Goal: Task Accomplishment & Management: Manage account settings

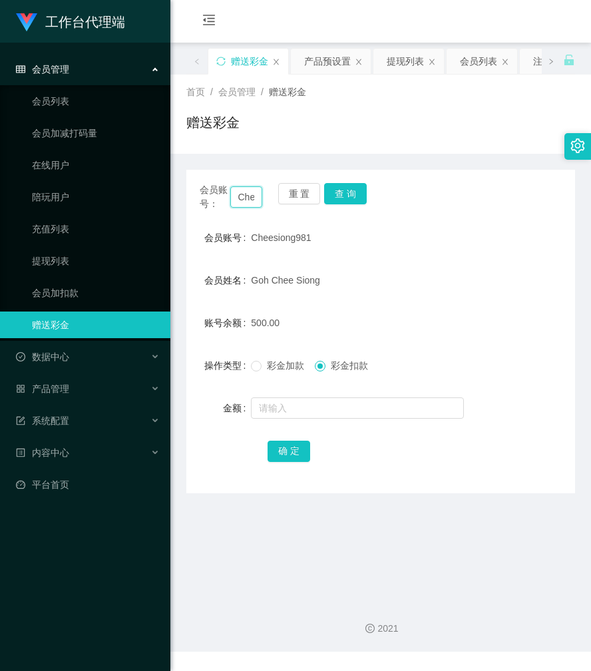
click at [251, 192] on input "Cheesiong981" at bounding box center [246, 196] width 33 height 21
paste input "Sgb2040"
type input "Sgb2040"
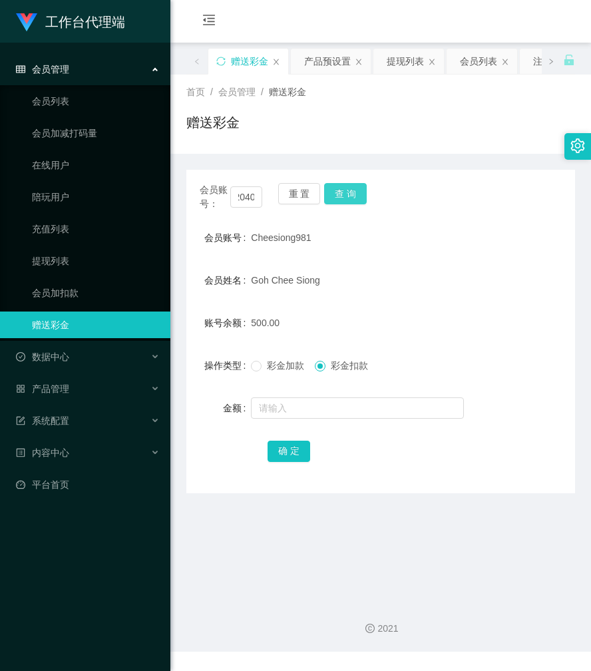
click at [344, 195] on button "查 询" at bounding box center [345, 193] width 43 height 21
click at [344, 195] on button "查 询" at bounding box center [352, 193] width 57 height 21
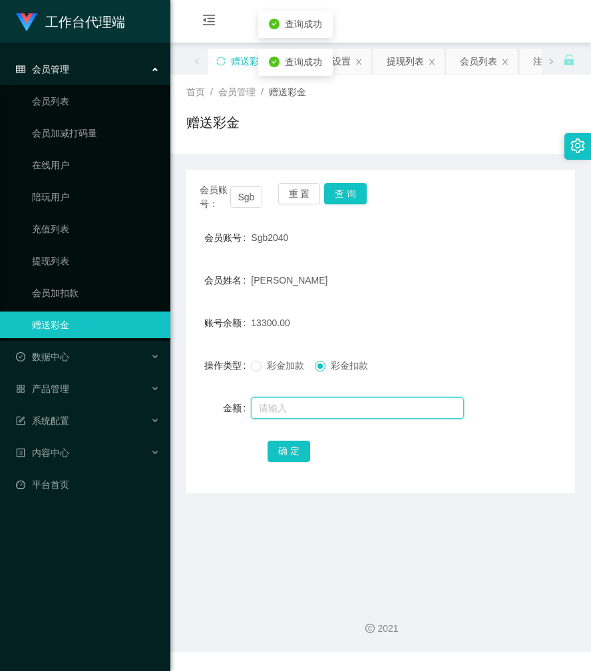
click at [294, 400] on input "text" at bounding box center [357, 408] width 213 height 21
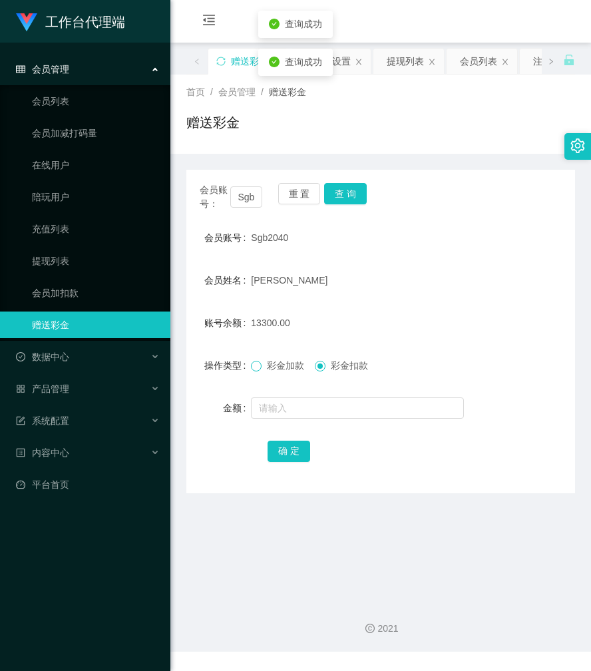
click at [259, 368] on span at bounding box center [256, 366] width 11 height 11
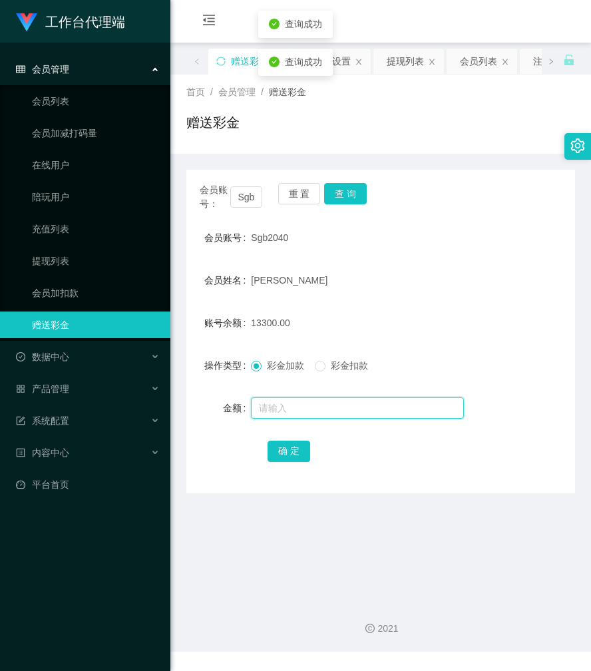
click at [282, 416] on input "text" at bounding box center [357, 408] width 213 height 21
type input "750"
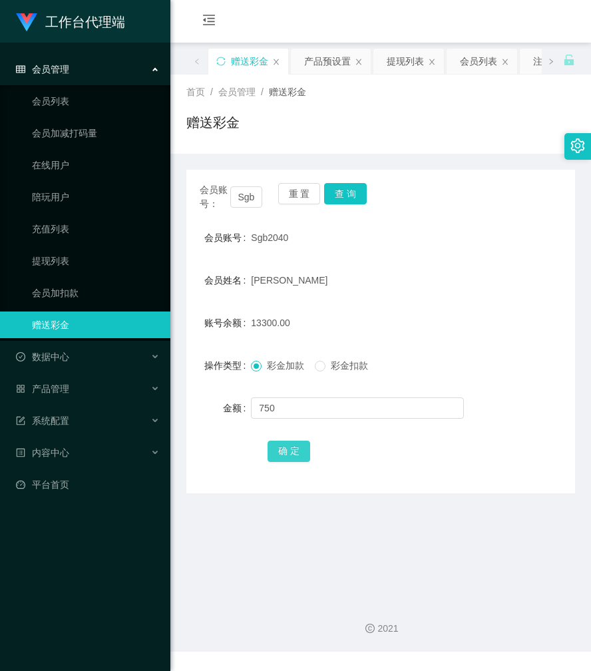
click at [304, 449] on button "确 定" at bounding box center [289, 451] width 43 height 21
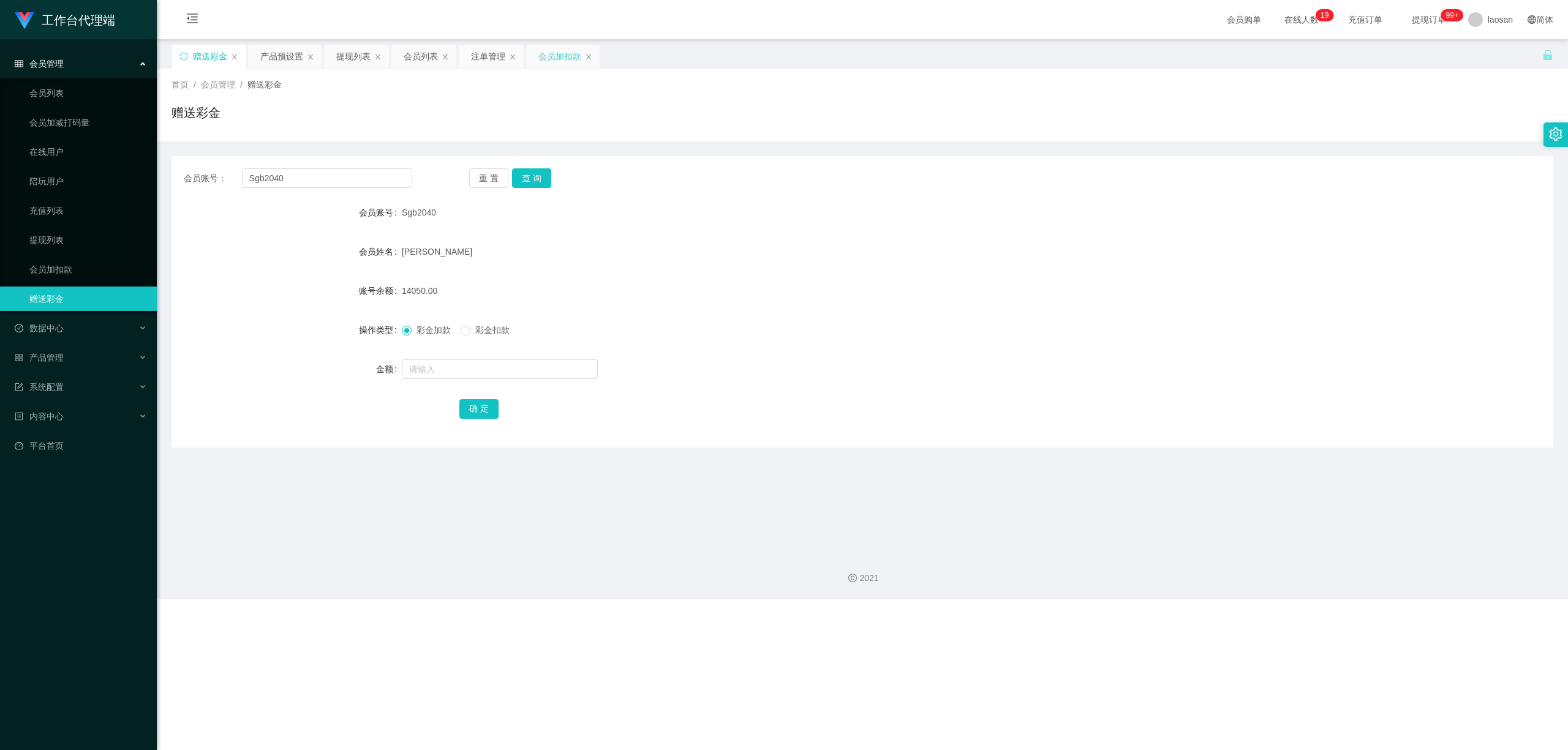
click at [544, 58] on div "会员加扣款" at bounding box center [559, 56] width 43 height 23
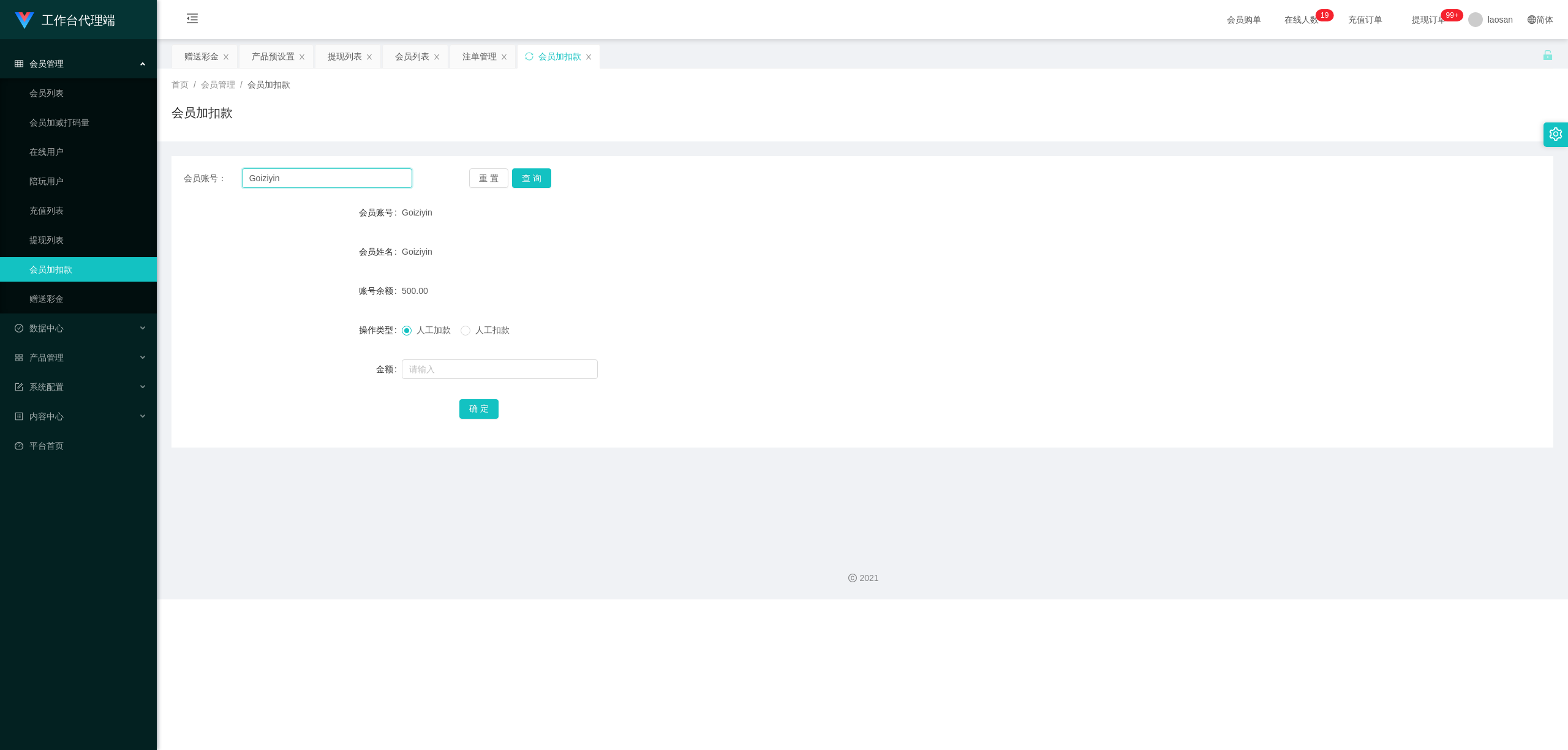
drag, startPoint x: 307, startPoint y: 186, endPoint x: 229, endPoint y: 175, distance: 78.8
click at [229, 175] on div "会员账号： [PERSON_NAME]" at bounding box center [298, 177] width 228 height 19
paste input "Sgb2040"
type input "Sgb2040"
click at [536, 180] on button "查 询" at bounding box center [532, 177] width 40 height 19
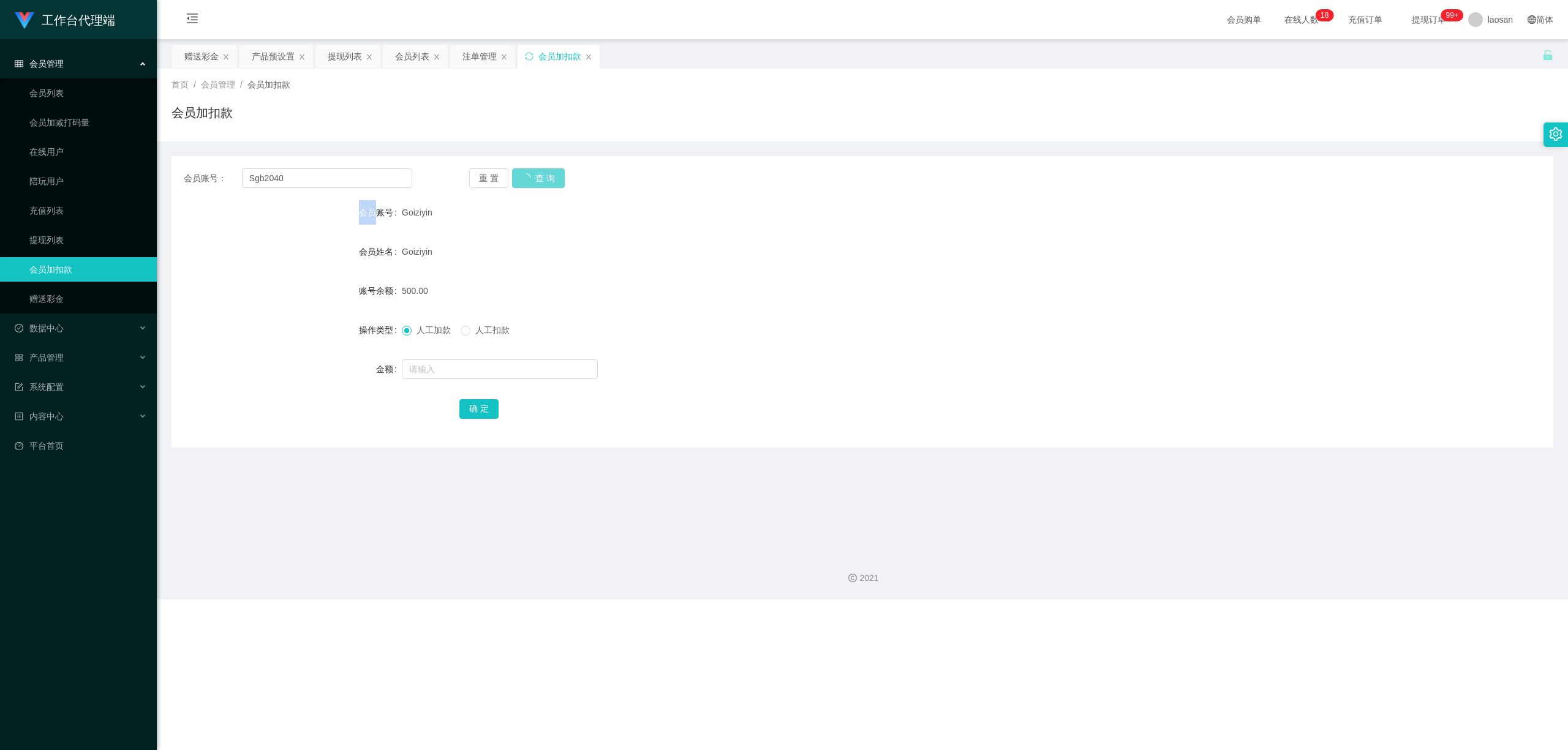
click at [537, 180] on div "重 置 查 询" at bounding box center [583, 177] width 228 height 19
click at [454, 370] on input "text" at bounding box center [499, 369] width 196 height 19
type input "14250"
click at [471, 401] on button "确 定" at bounding box center [479, 408] width 40 height 19
drag, startPoint x: 209, startPoint y: 51, endPoint x: 225, endPoint y: 62, distance: 19.4
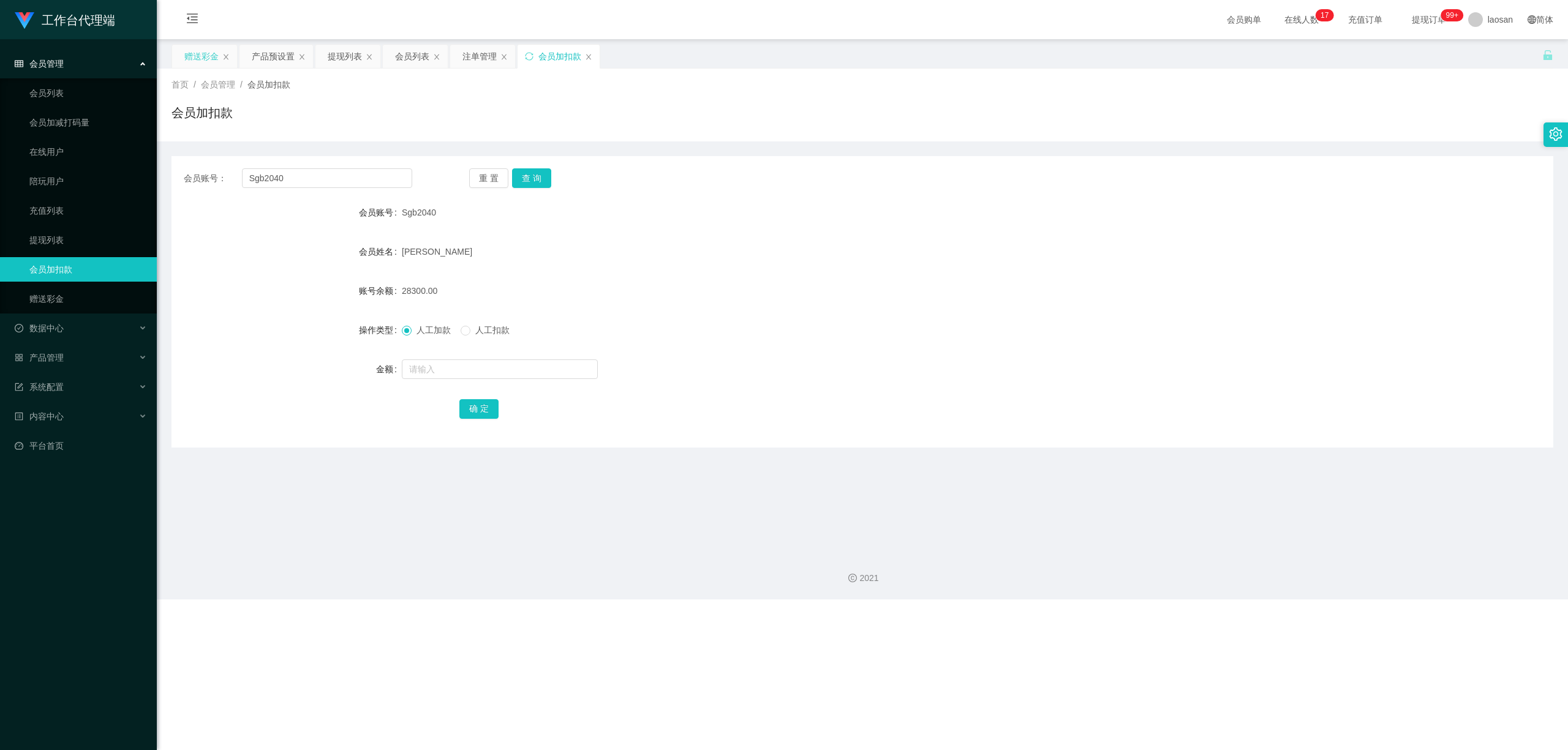
click at [212, 54] on div "赠送彩金" at bounding box center [200, 56] width 34 height 23
click at [531, 176] on button "查 询" at bounding box center [532, 177] width 40 height 19
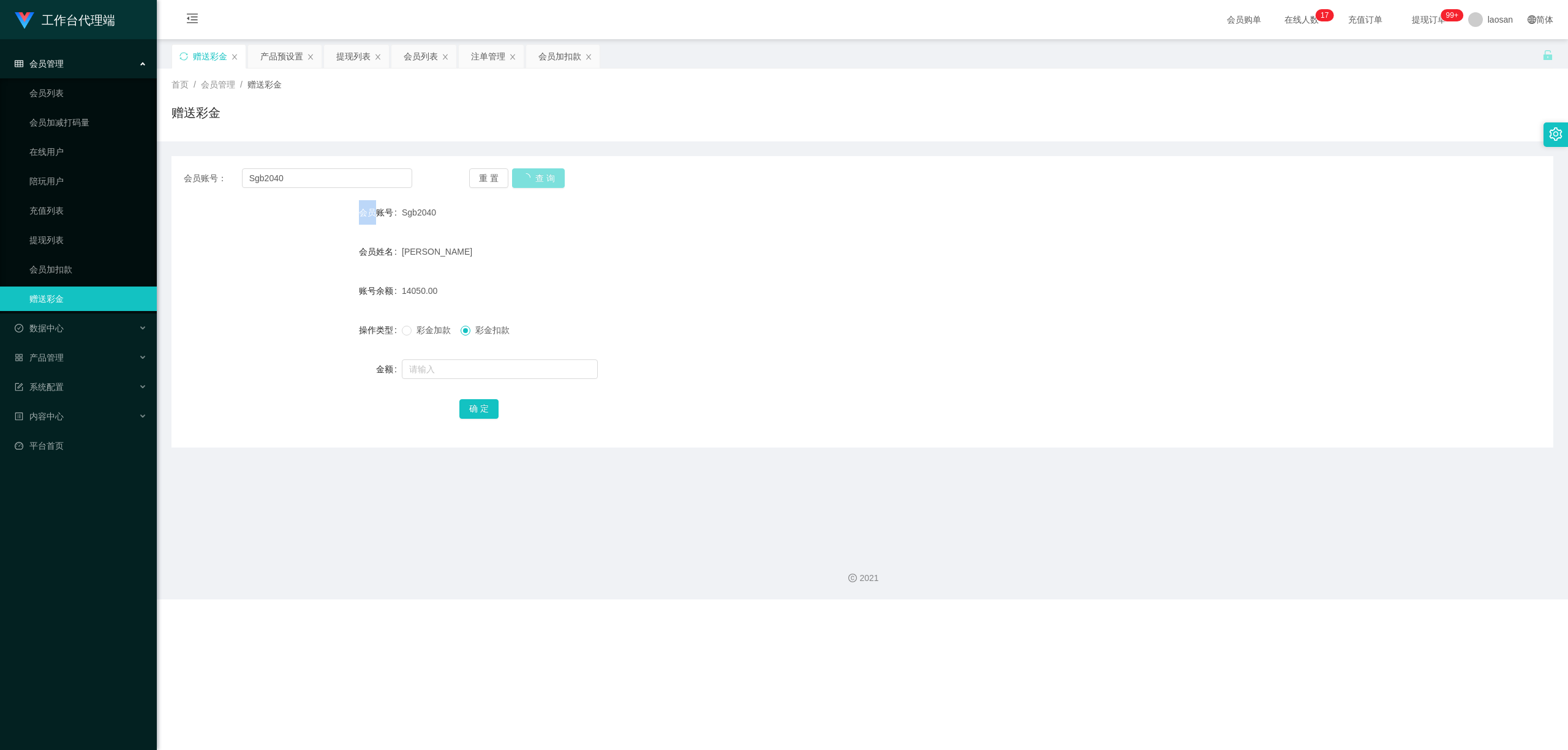
click at [531, 176] on div "重 置 查 询" at bounding box center [583, 177] width 228 height 19
click at [531, 176] on button "查 询" at bounding box center [532, 177] width 40 height 19
click at [475, 373] on input "text" at bounding box center [499, 369] width 196 height 19
type input "300"
click at [475, 408] on button "确 定" at bounding box center [479, 408] width 40 height 19
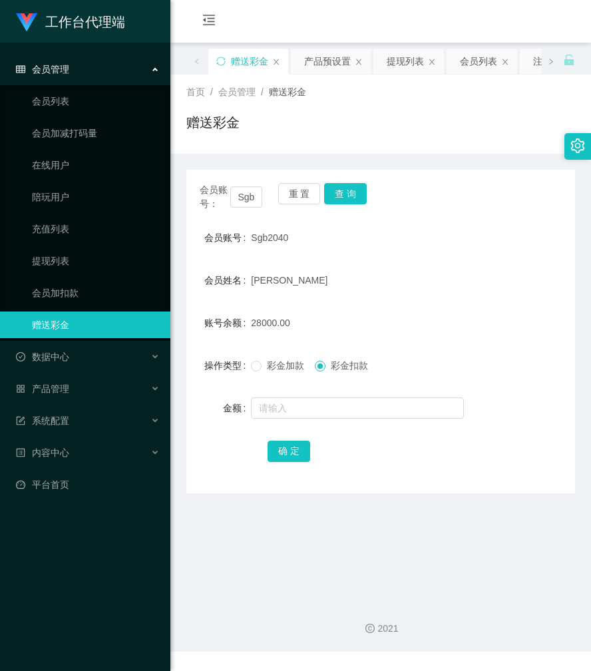
click at [411, 269] on div "[PERSON_NAME]" at bounding box center [364, 280] width 227 height 27
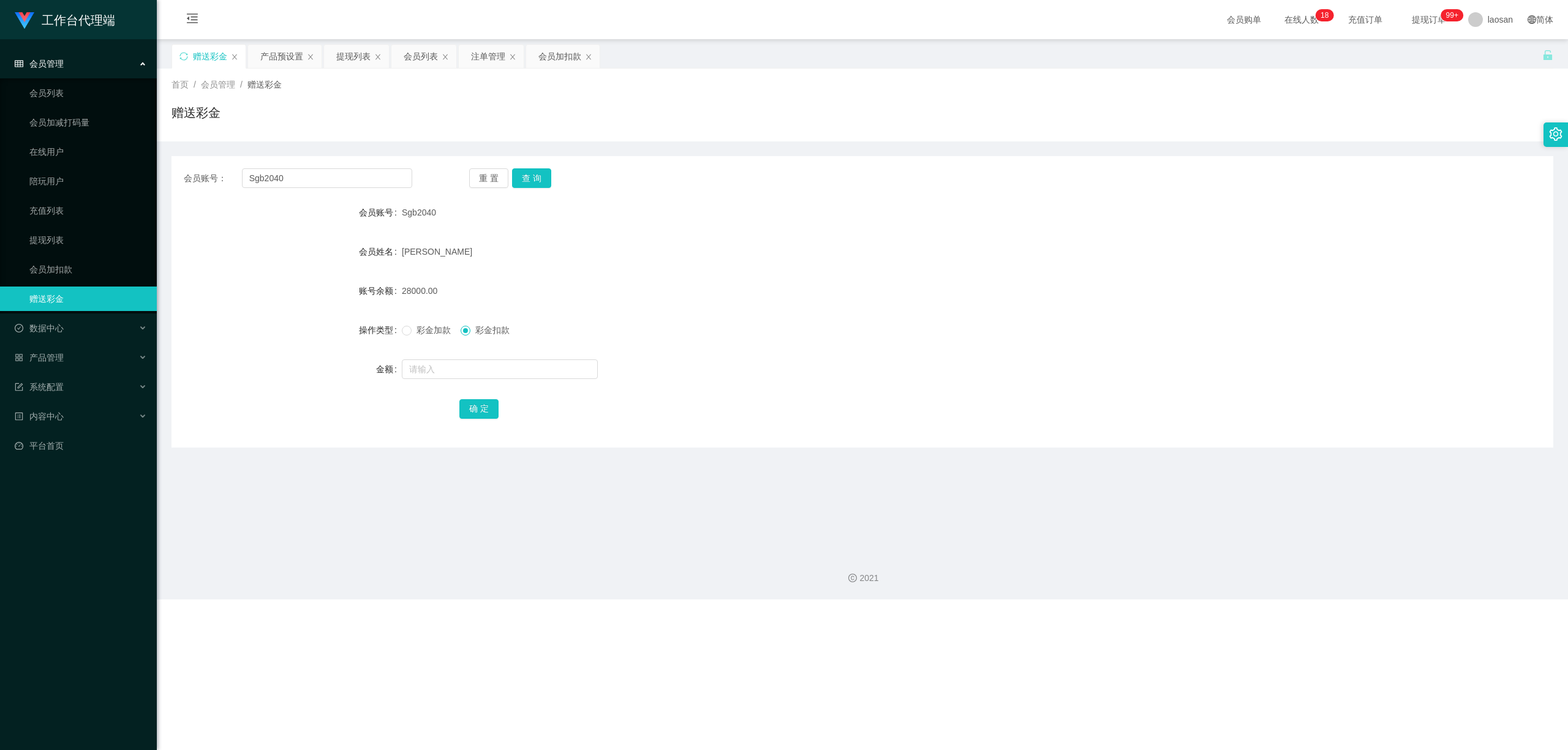
click at [143, 60] on div "会员管理" at bounding box center [78, 63] width 157 height 25
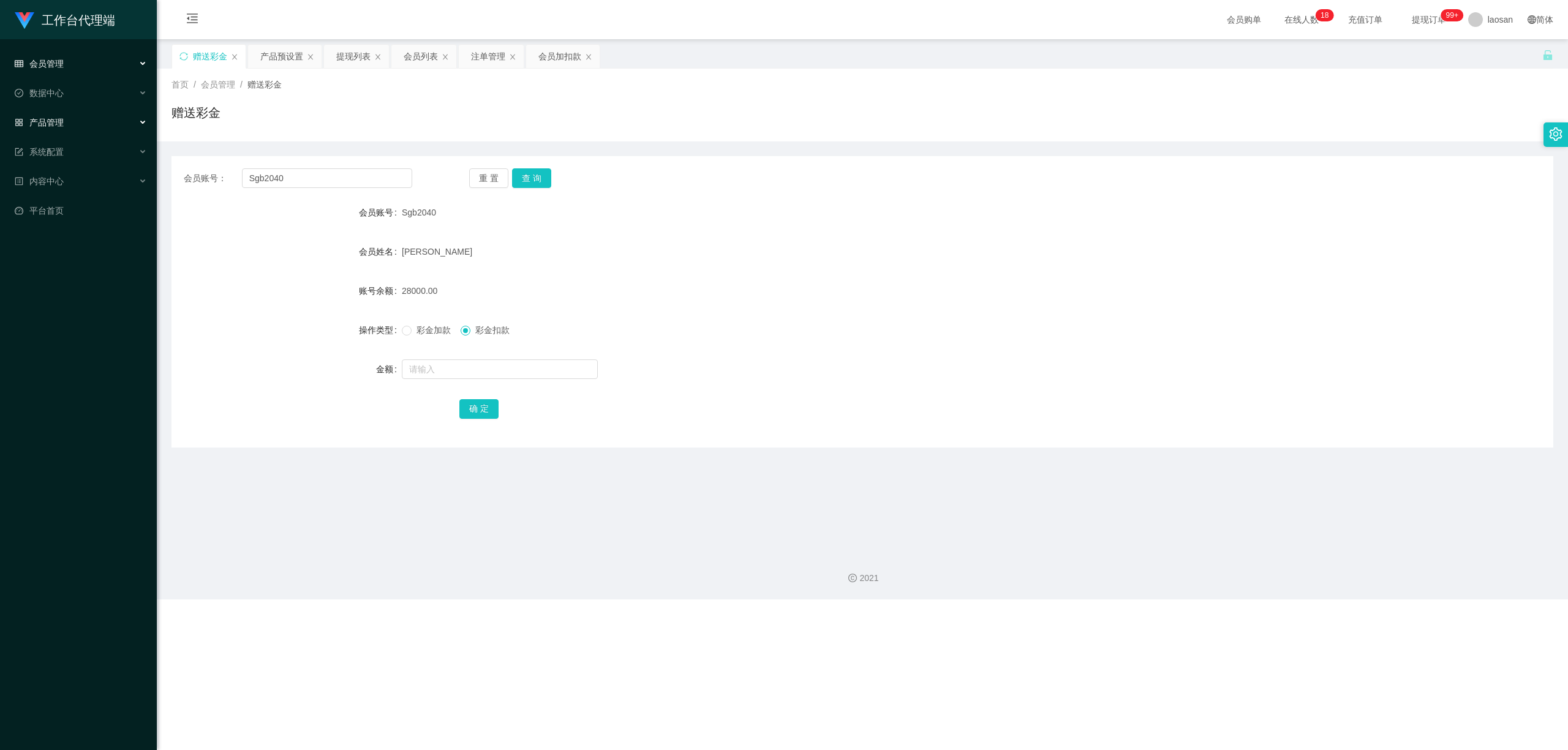
click at [106, 122] on div "产品管理" at bounding box center [78, 122] width 157 height 25
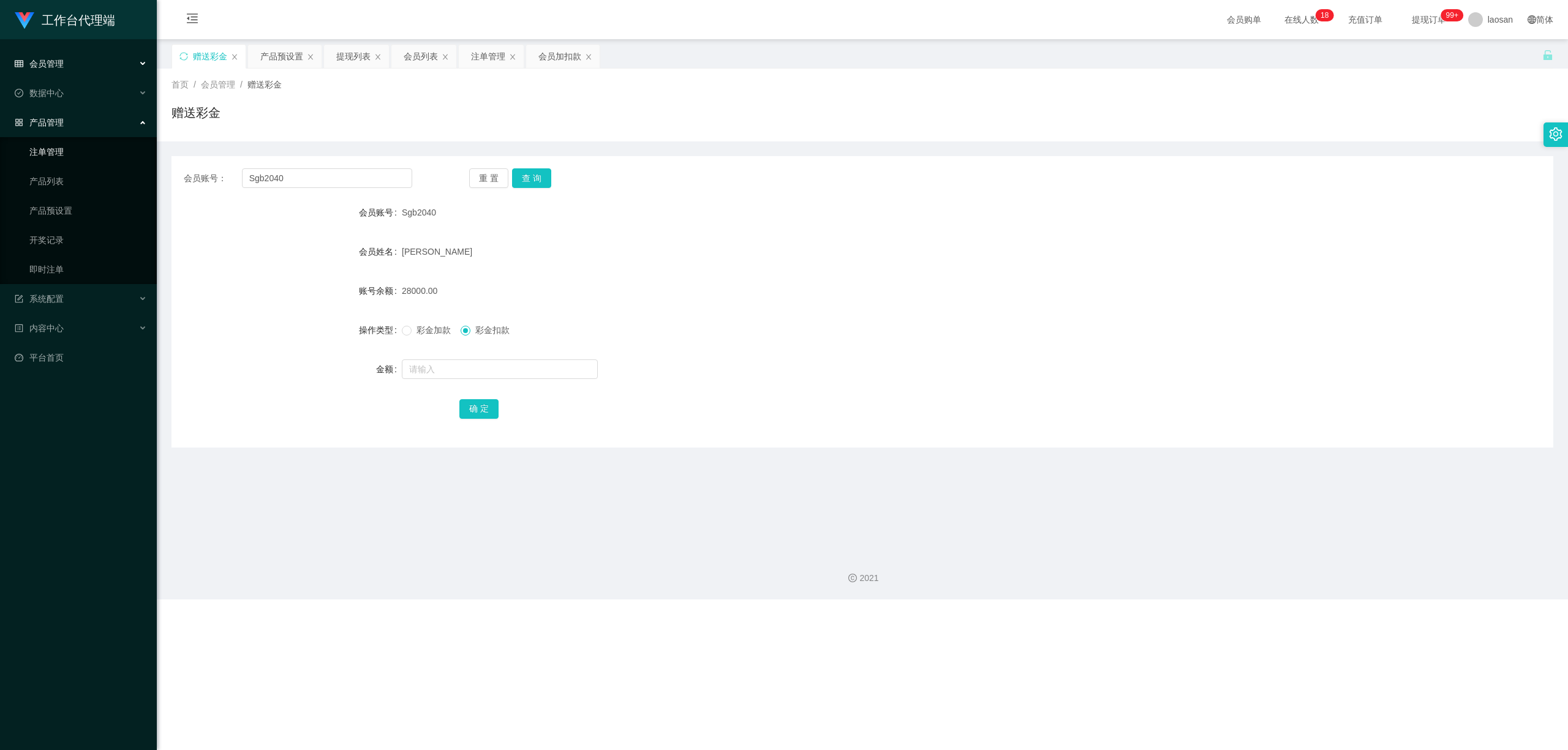
click at [69, 146] on link "注单管理" at bounding box center [88, 152] width 118 height 25
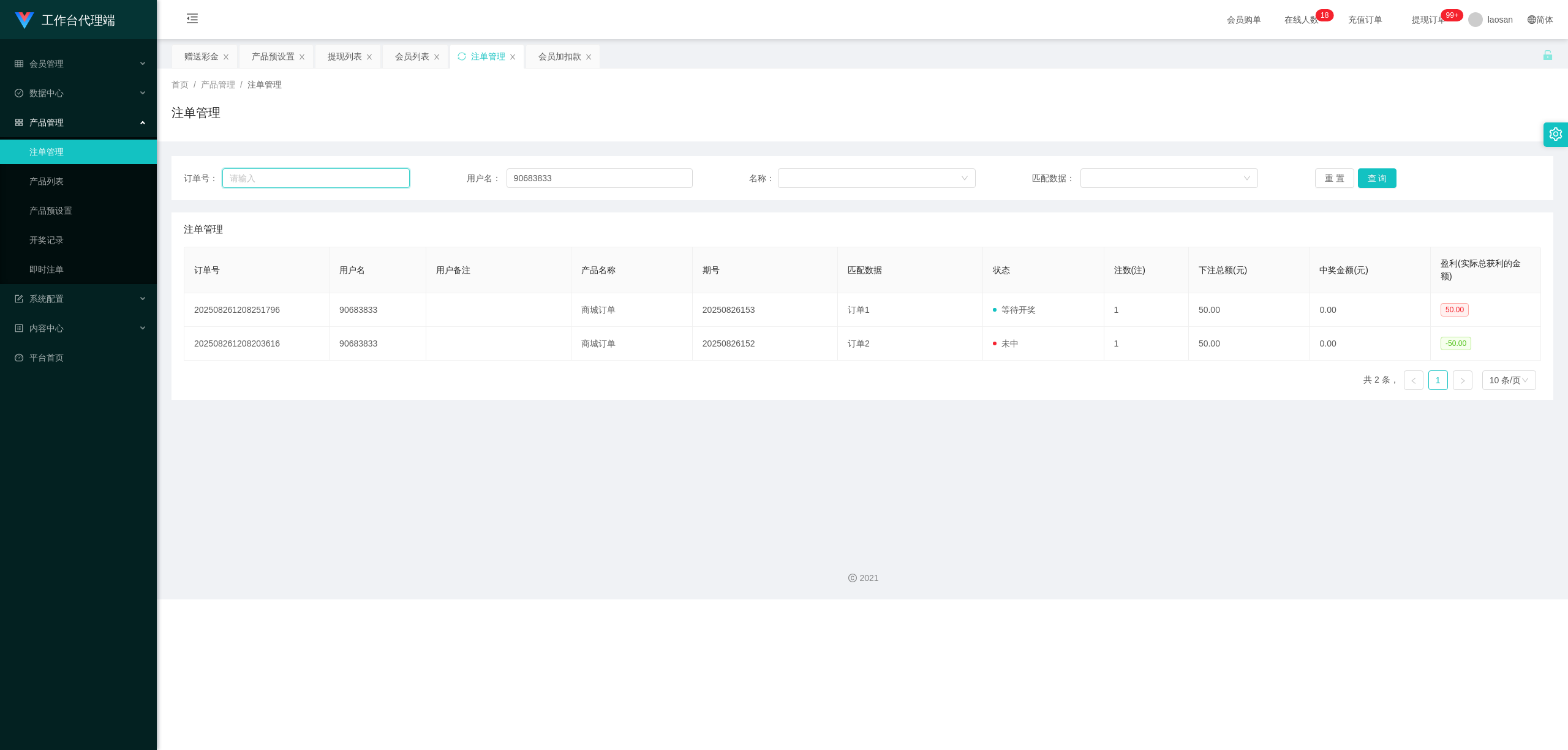
drag, startPoint x: 280, startPoint y: 171, endPoint x: 203, endPoint y: 170, distance: 77.0
click at [204, 171] on div "订单号：" at bounding box center [297, 177] width 226 height 19
paste input "Cheesiong981"
type input "Cheesiong981"
drag, startPoint x: 291, startPoint y: 176, endPoint x: 181, endPoint y: 175, distance: 110.0
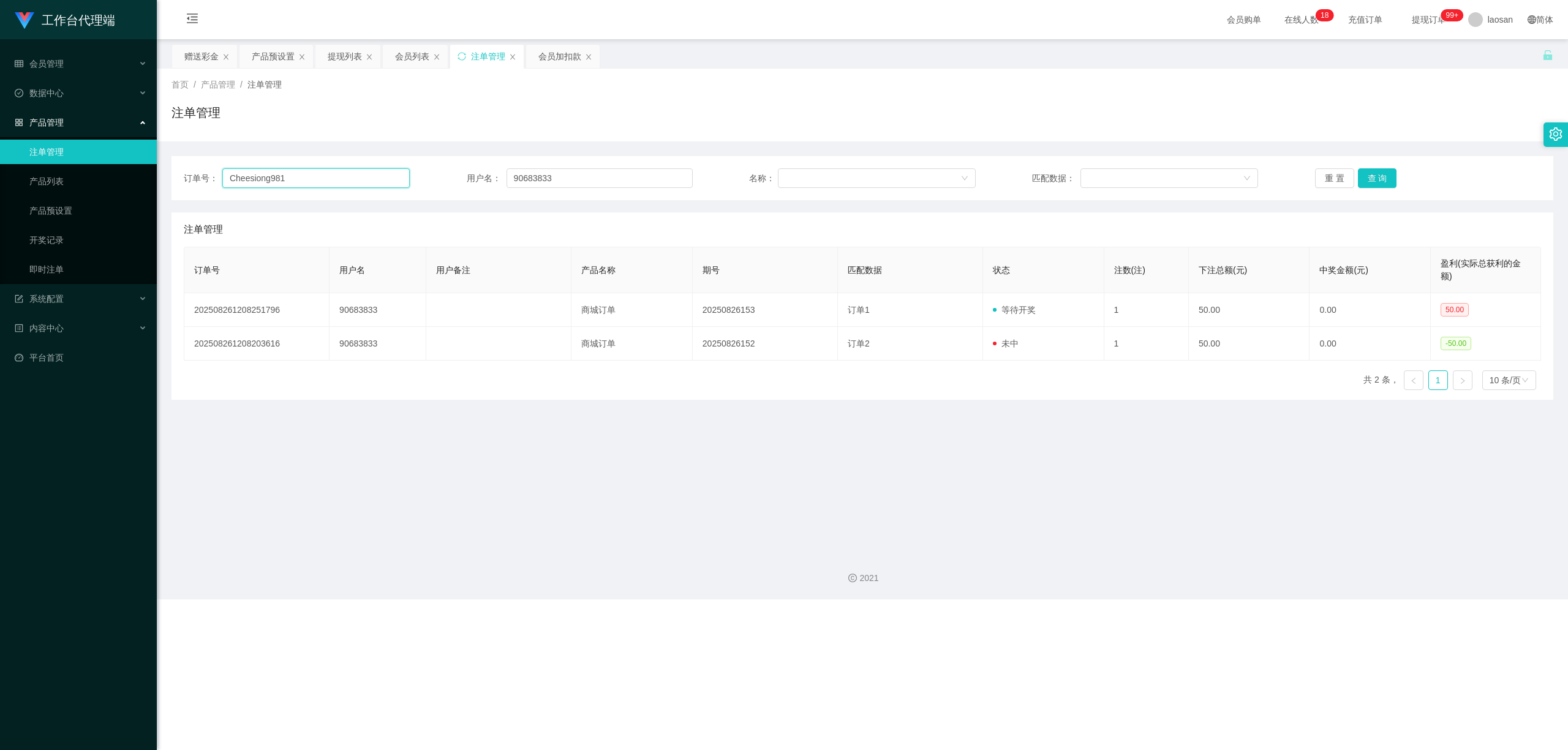
click at [178, 176] on div "订单号： Cheesiong981 用户名： 90683833 名称： 匹配数据： 重 置 查 询" at bounding box center [862, 178] width 1382 height 44
click at [456, 180] on div "订单号： 用户名： 90683833 名称： 匹配数据： 重 置 查 询" at bounding box center [863, 177] width 1357 height 19
paste input "Cheesiong981"
type input "Cheesiong981"
click at [544, 179] on button "查 询" at bounding box center [1378, 177] width 40 height 19
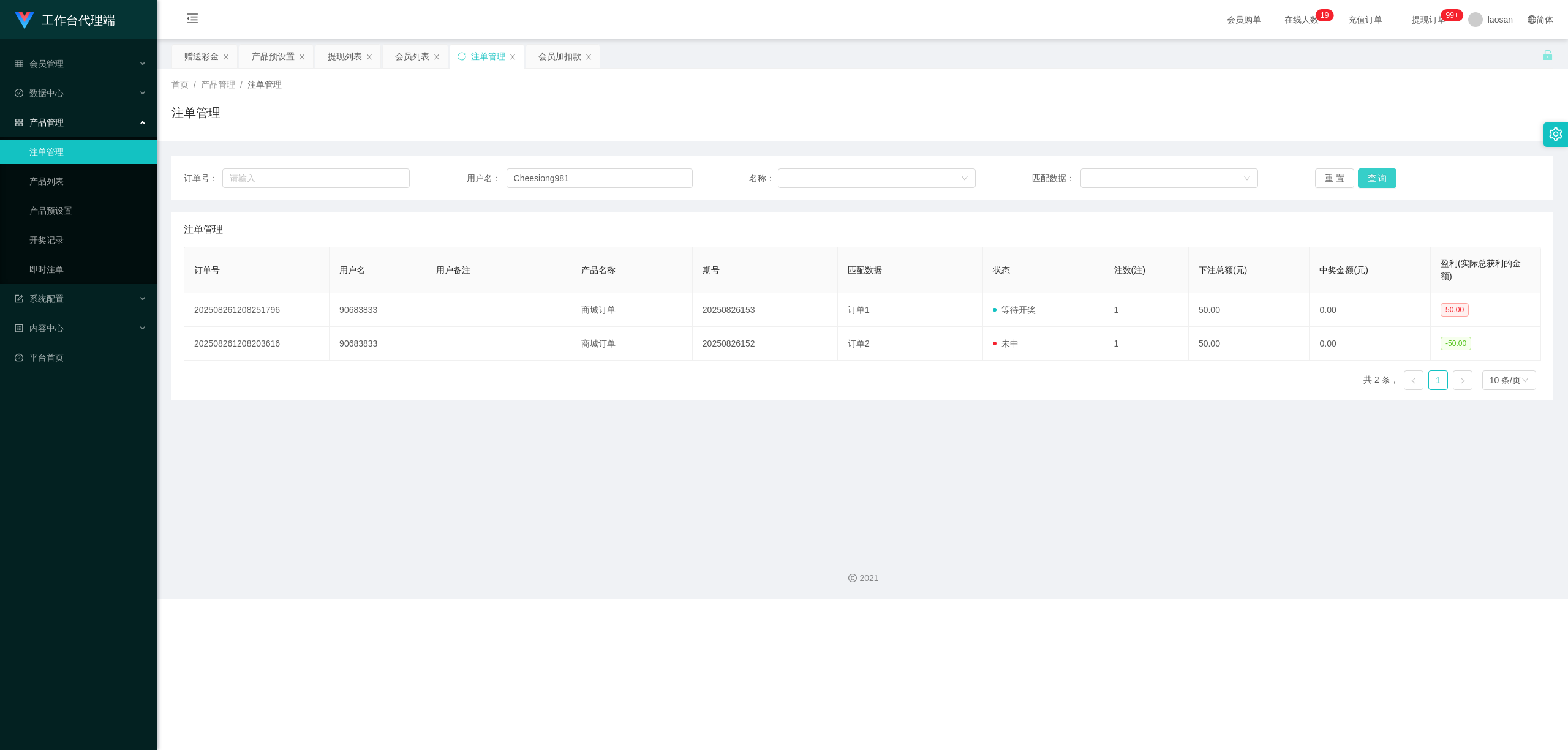
click at [544, 179] on button "查 询" at bounding box center [1378, 177] width 40 height 19
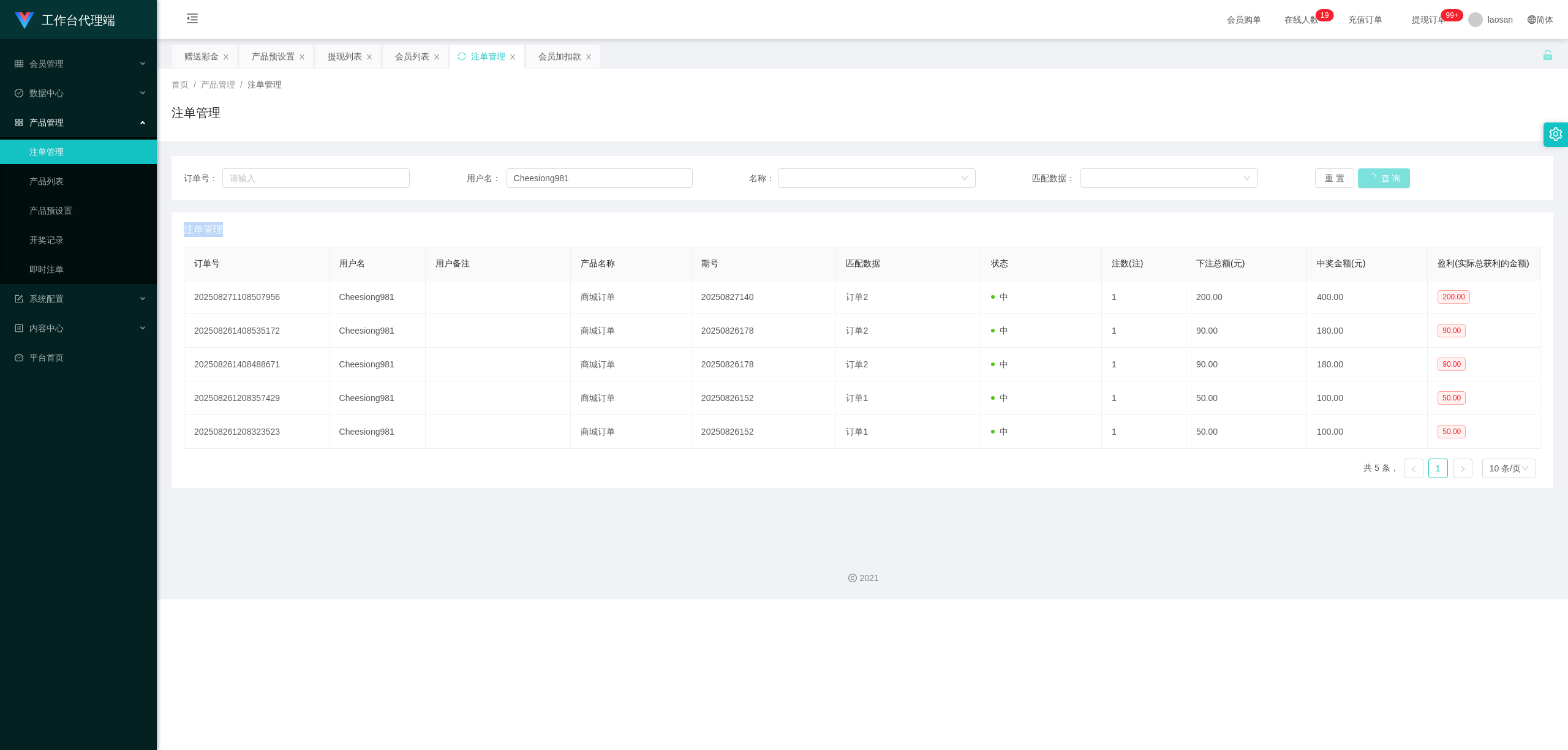
click at [544, 178] on div "重 置 查 询" at bounding box center [1428, 177] width 226 height 19
click at [196, 51] on div "赠送彩金" at bounding box center [200, 56] width 34 height 23
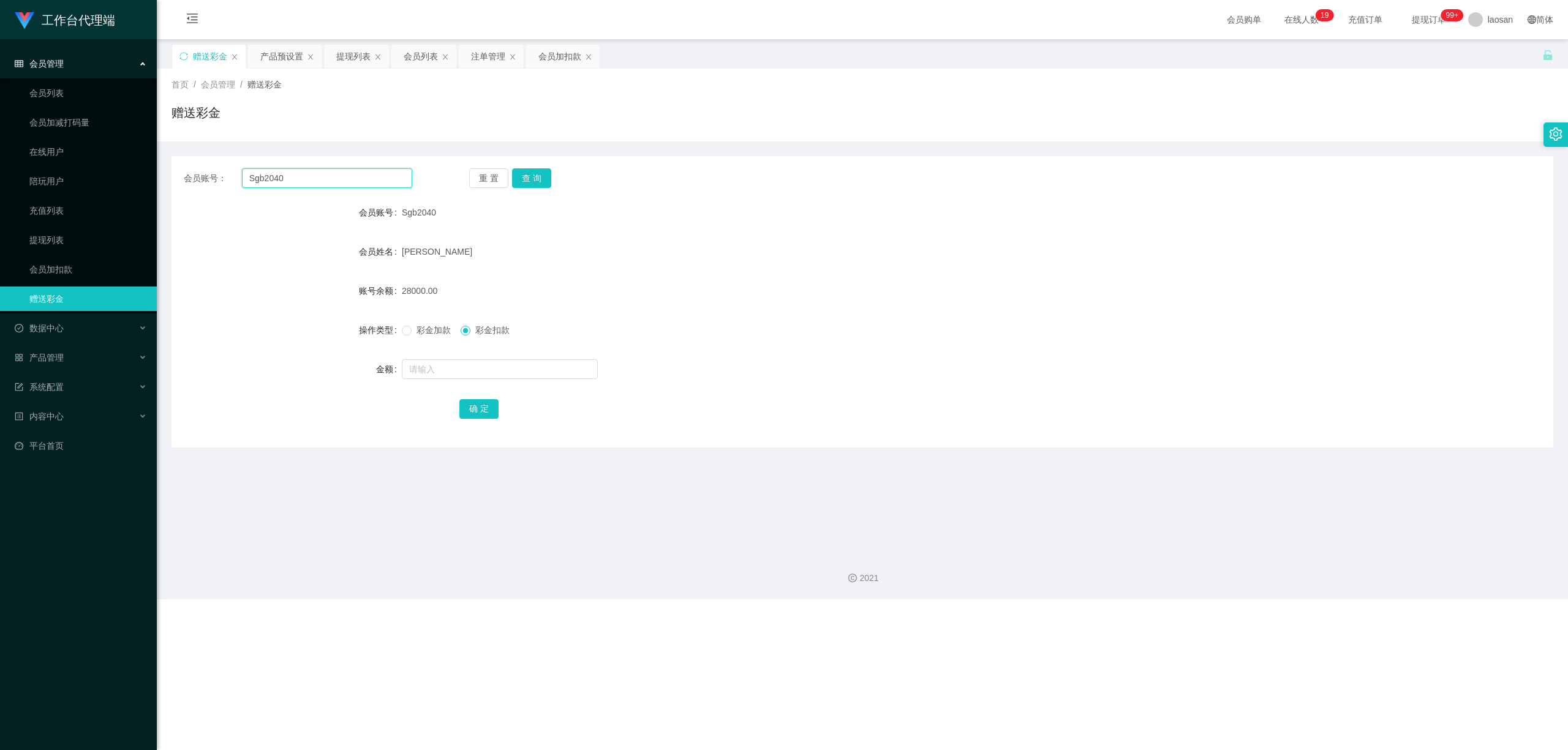
drag, startPoint x: 347, startPoint y: 176, endPoint x: 169, endPoint y: 168, distance: 178.2
click at [160, 175] on main "关闭左侧 关闭右侧 关闭其它 刷新页面 赠送彩金 产品预设置 提现列表 会员列表 注单管理 会员加扣款 首页 / 会员管理 / 赠送彩金 / 赠送彩金 会员账…" at bounding box center [863, 291] width 1412 height 504
paste input "Cheesiong981"
click at [527, 181] on button "查 询" at bounding box center [532, 177] width 40 height 19
click at [527, 181] on div "重 置 查 询" at bounding box center [583, 177] width 228 height 19
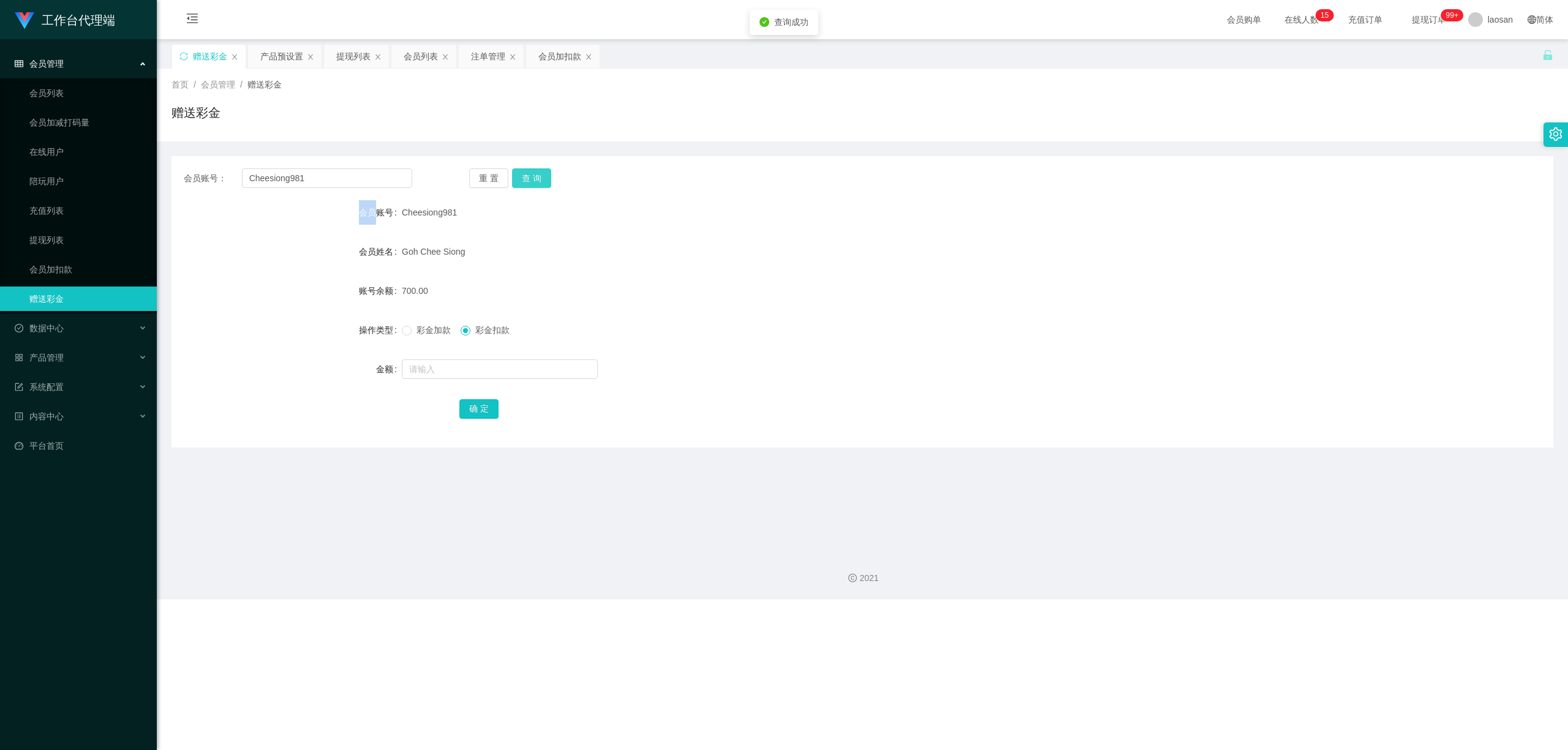
click at [527, 181] on button "查 询" at bounding box center [532, 177] width 40 height 19
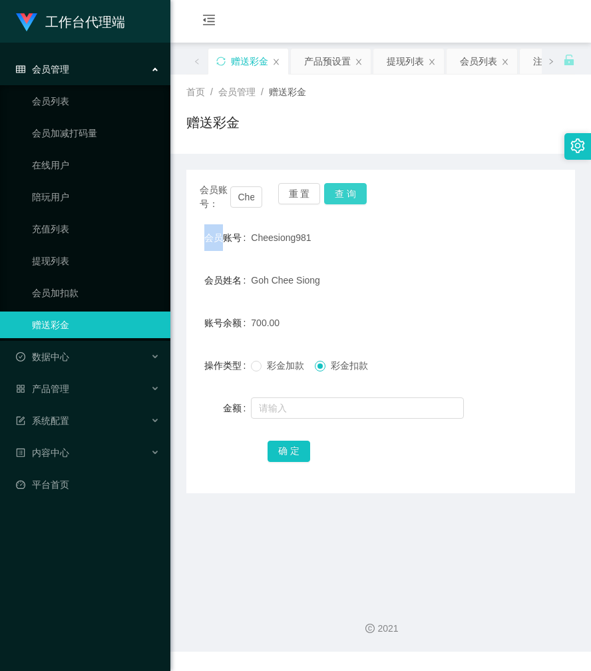
click at [340, 193] on button "查 询" at bounding box center [345, 193] width 43 height 21
click at [340, 193] on div "会员账号： Cheesiong981 重 置 查 询" at bounding box center [380, 197] width 389 height 28
click at [340, 193] on button "查 询" at bounding box center [345, 193] width 43 height 21
click at [248, 193] on input "Cheesiong981" at bounding box center [246, 196] width 33 height 21
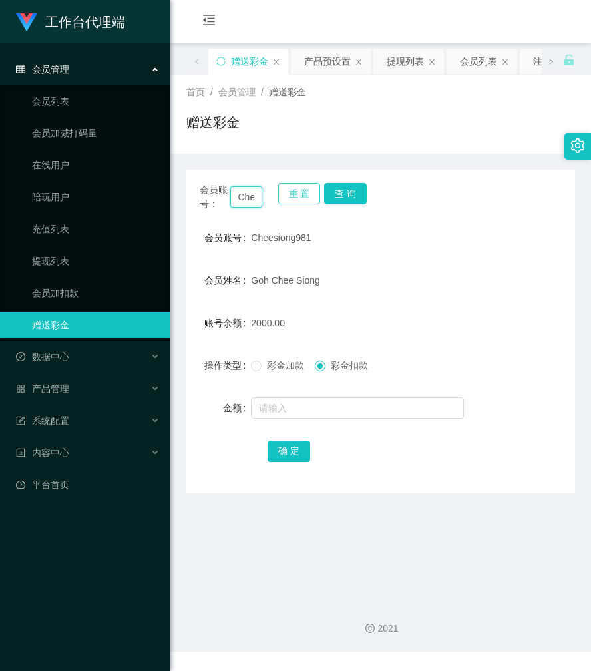
paste input "Goiziyin"
type input "Goiziyin"
click at [352, 196] on button "查 询" at bounding box center [345, 193] width 43 height 21
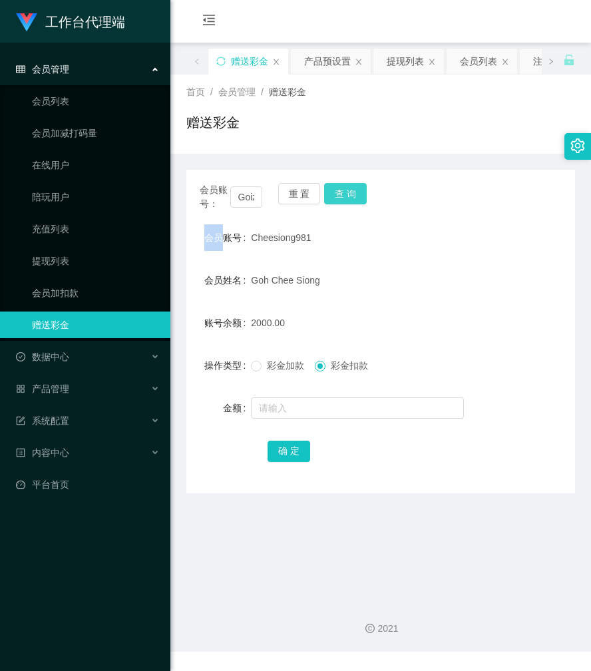
click at [352, 196] on div "会员账号： Goiziyin 重 置 查 询" at bounding box center [380, 197] width 389 height 28
drag, startPoint x: 388, startPoint y: 149, endPoint x: 448, endPoint y: 67, distance: 101.9
click at [388, 149] on div "首页 / 会员管理 / 赠送彩金 / 赠送彩金" at bounding box center [381, 114] width 421 height 79
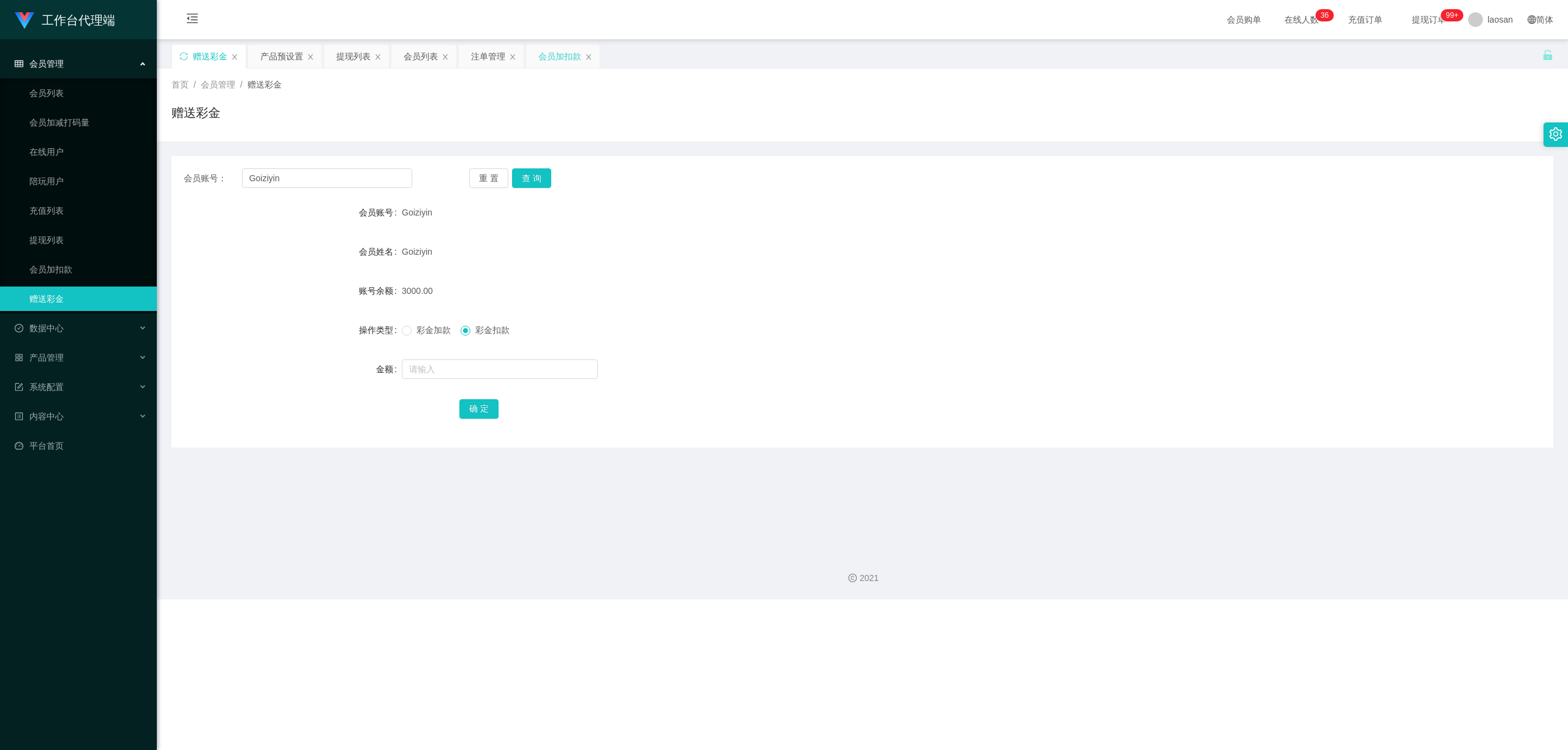
click at [540, 55] on div "会员加扣款" at bounding box center [563, 56] width 74 height 23
click at [544, 51] on div "会员加扣款" at bounding box center [559, 56] width 43 height 23
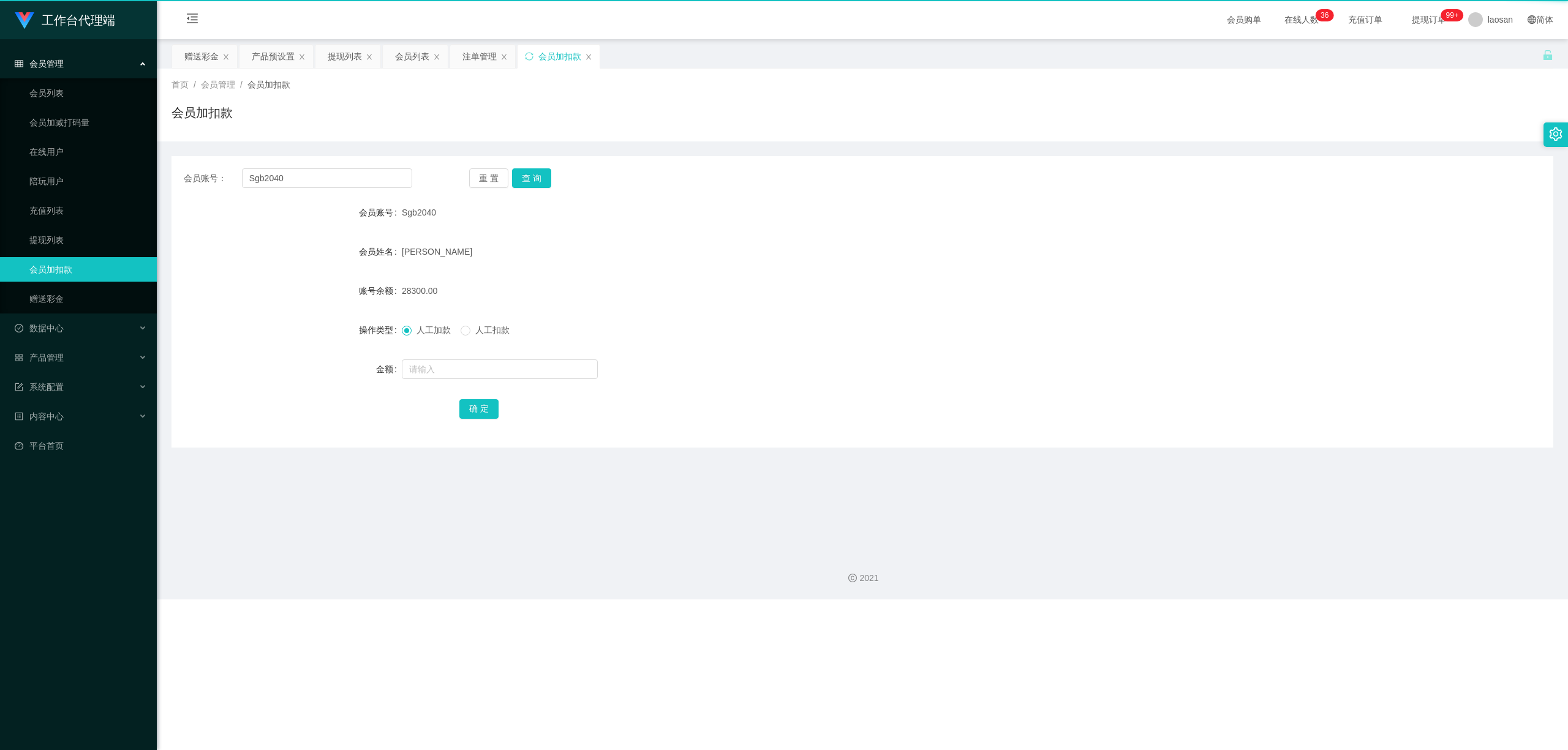
click at [544, 51] on div "会员加扣款" at bounding box center [559, 56] width 43 height 23
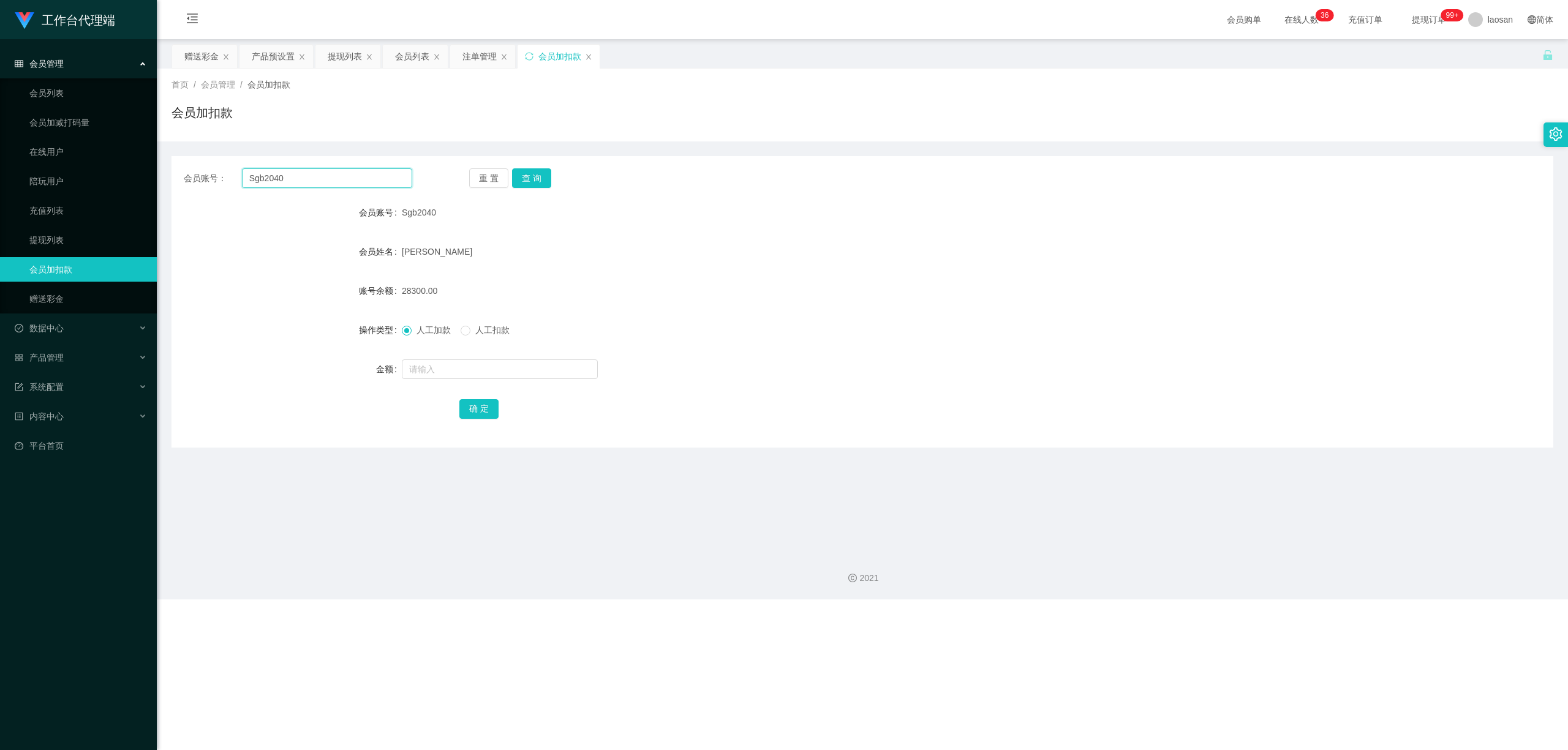
drag, startPoint x: 306, startPoint y: 176, endPoint x: 243, endPoint y: 150, distance: 68.2
click at [178, 165] on div "会员账号： Sgb2040 重 置 查 询 会员账号 Sgb2040 会员姓名 [PERSON_NAME] 账号余额 28300.00 操作类型 人工加款 人…" at bounding box center [862, 301] width 1382 height 291
paste input "90683833"
type input "90683833"
click at [537, 179] on button "查 询" at bounding box center [532, 177] width 40 height 19
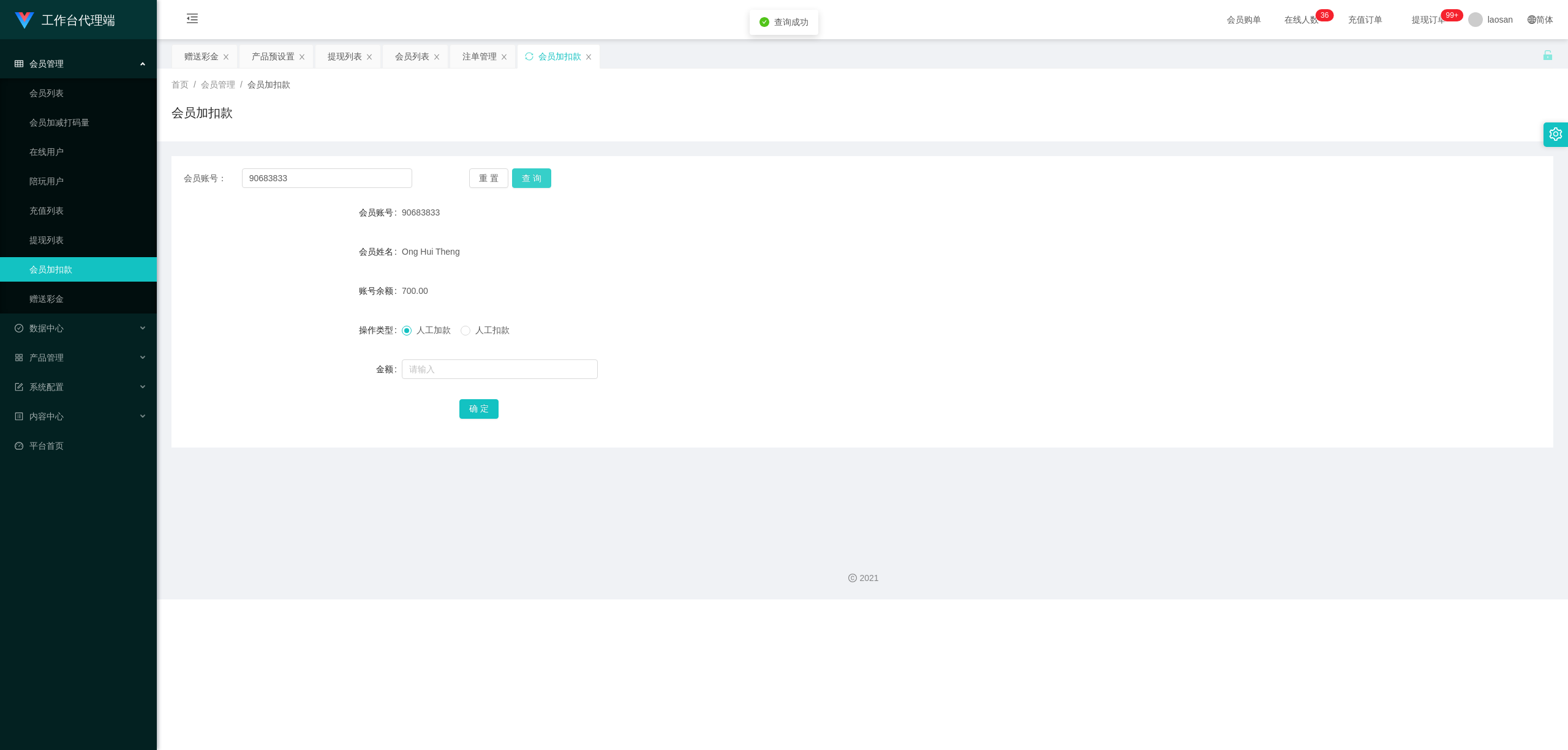
click at [537, 179] on button "查 询" at bounding box center [532, 177] width 40 height 19
click at [537, 179] on div "重 置 查 询" at bounding box center [583, 177] width 228 height 19
click at [431, 375] on input "text" at bounding box center [499, 369] width 196 height 19
type input "1300"
click at [476, 403] on button "确 定" at bounding box center [479, 408] width 40 height 19
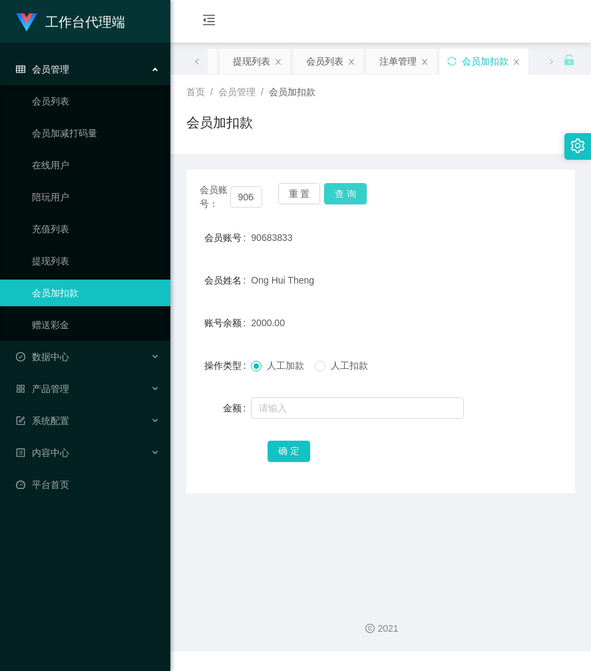
click at [344, 187] on button "查 询" at bounding box center [345, 193] width 43 height 21
click at [334, 56] on div "会员列表" at bounding box center [324, 61] width 37 height 25
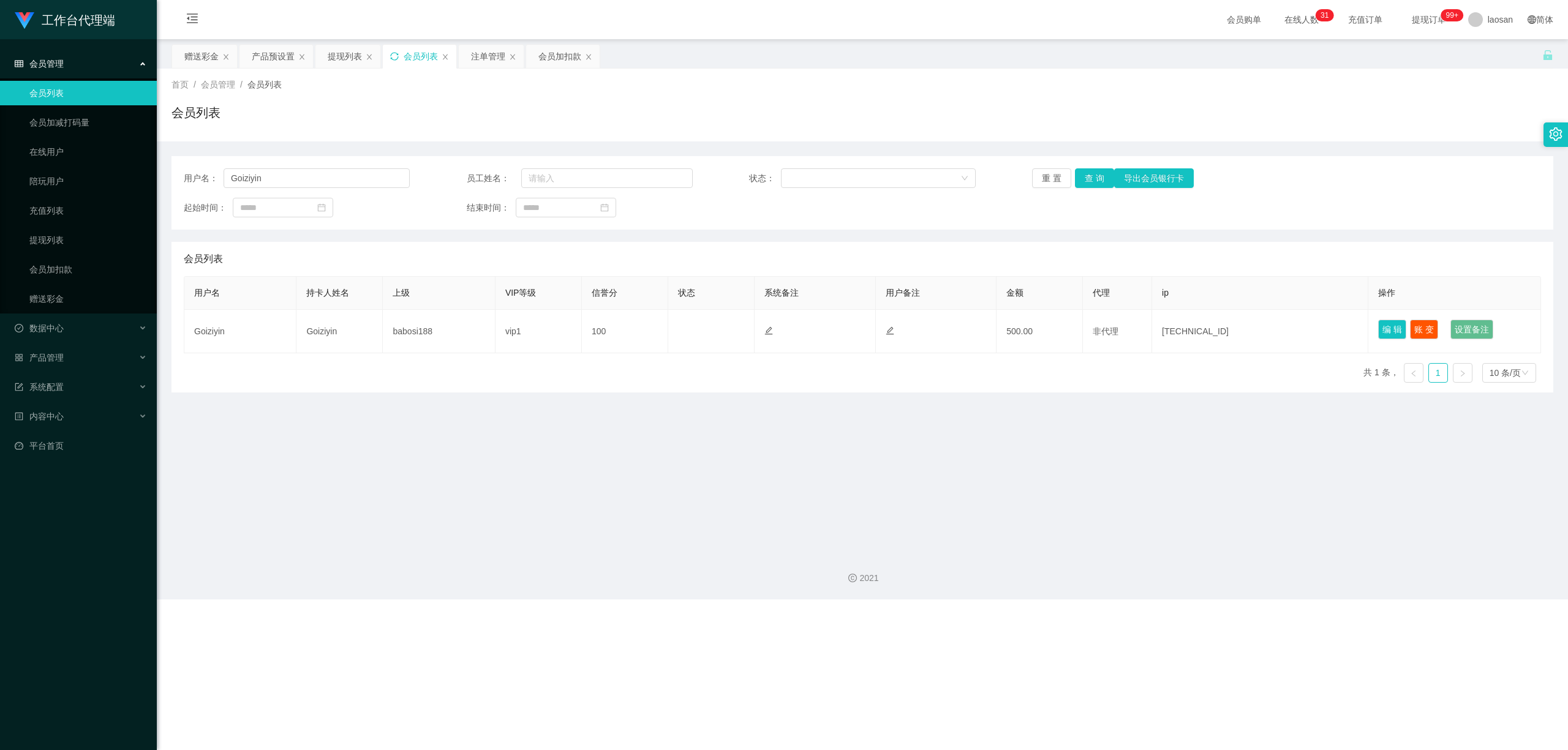
click at [397, 54] on icon "图标: sync" at bounding box center [394, 56] width 8 height 8
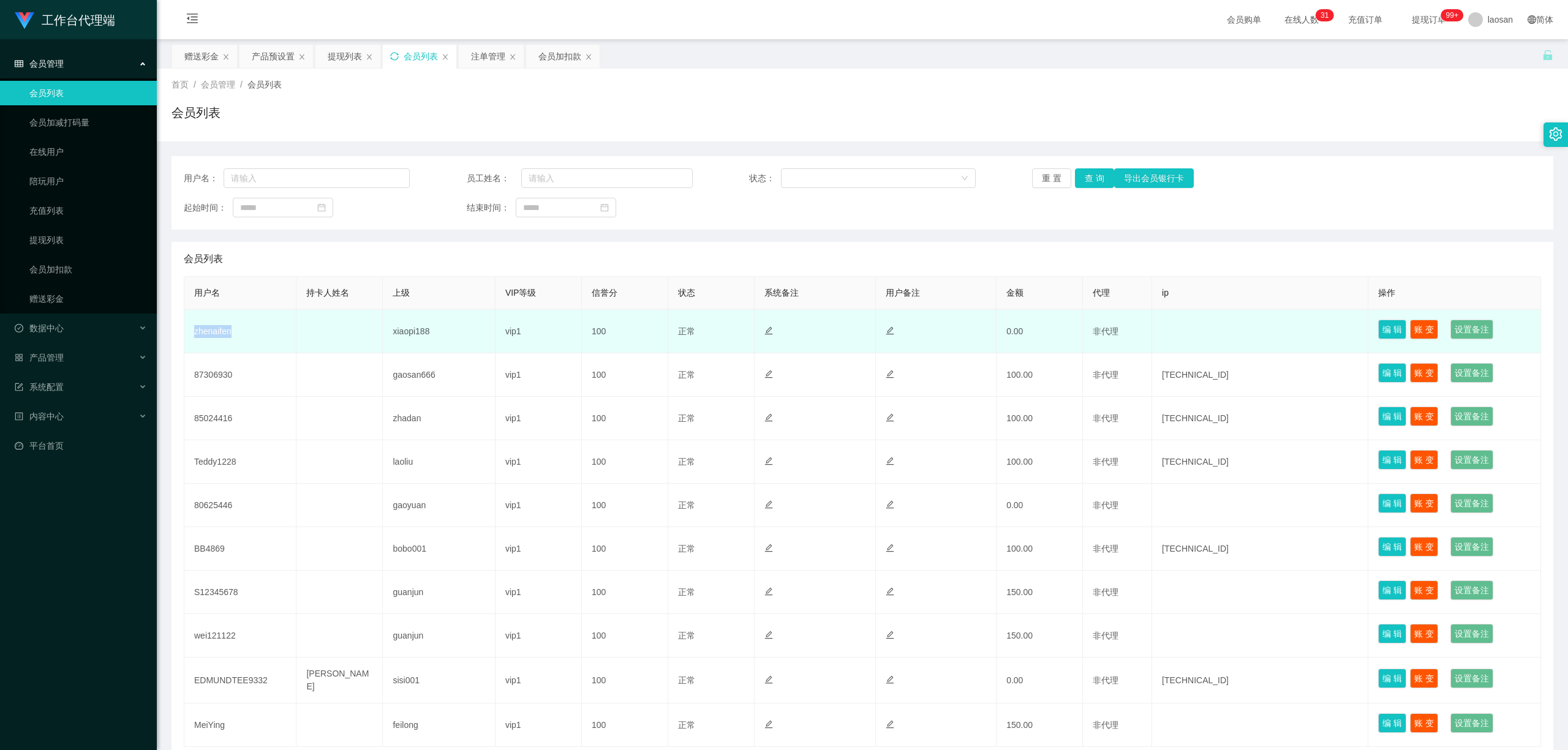
drag, startPoint x: 237, startPoint y: 329, endPoint x: 189, endPoint y: 327, distance: 48.0
click at [189, 327] on td "zhenaifen" at bounding box center [240, 331] width 112 height 43
copy td "zhenaifen"
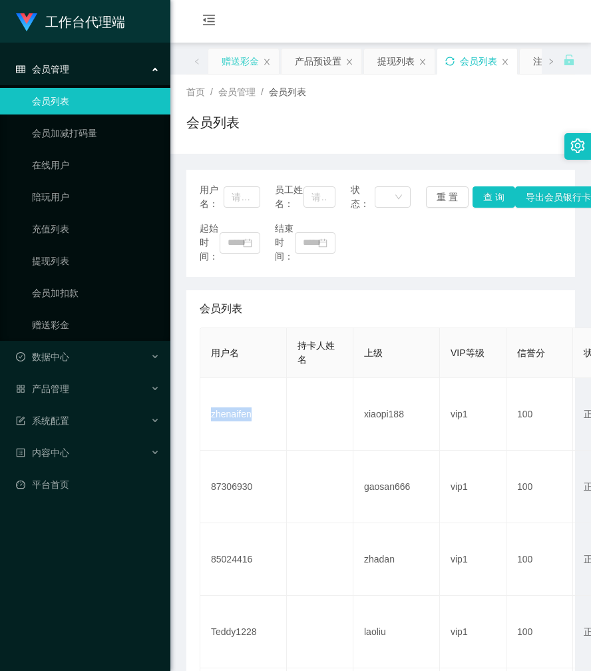
drag, startPoint x: 244, startPoint y: 57, endPoint x: 248, endPoint y: 51, distance: 7.6
click at [244, 57] on div "赠送彩金" at bounding box center [240, 61] width 37 height 25
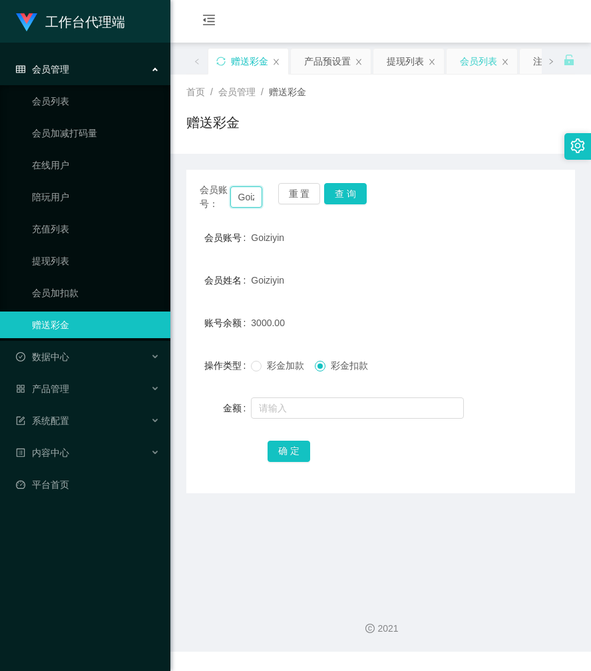
click at [246, 201] on input "Goiziyin" at bounding box center [246, 196] width 33 height 21
paste input "zhenaife"
type input "zhenaifen"
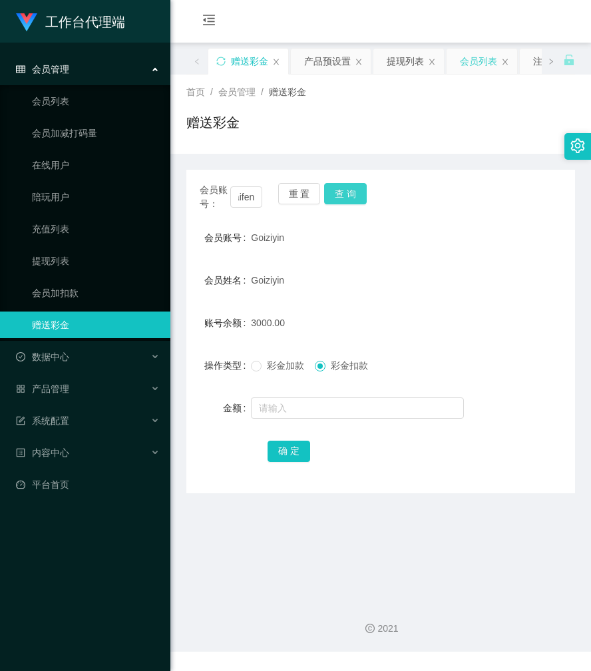
click at [357, 194] on button "查 询" at bounding box center [345, 193] width 43 height 21
click at [357, 194] on div "会员账号： zhenaifen 重 置 查 询" at bounding box center [380, 197] width 389 height 28
click at [268, 373] on label "彩金加款" at bounding box center [280, 366] width 59 height 14
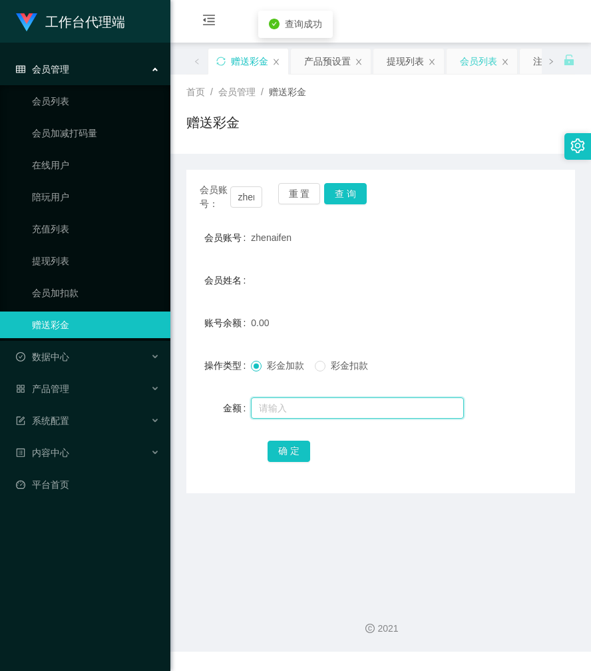
click at [296, 412] on input "text" at bounding box center [357, 408] width 213 height 21
type input "100"
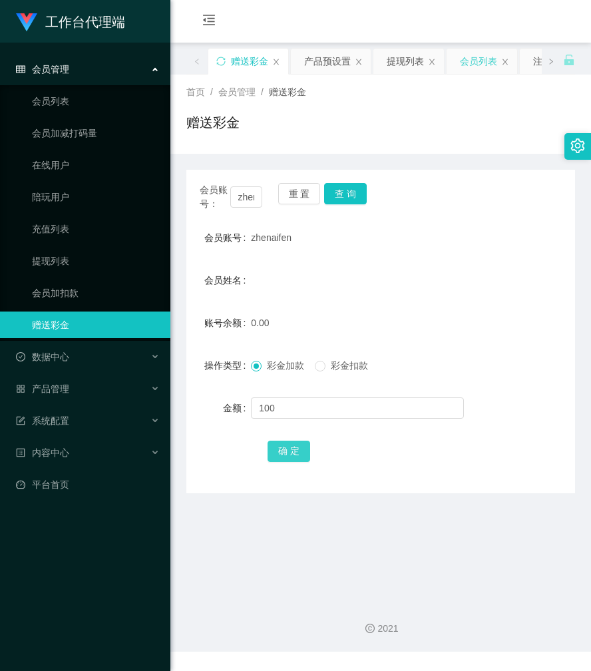
click at [288, 456] on button "确 定" at bounding box center [289, 451] width 43 height 21
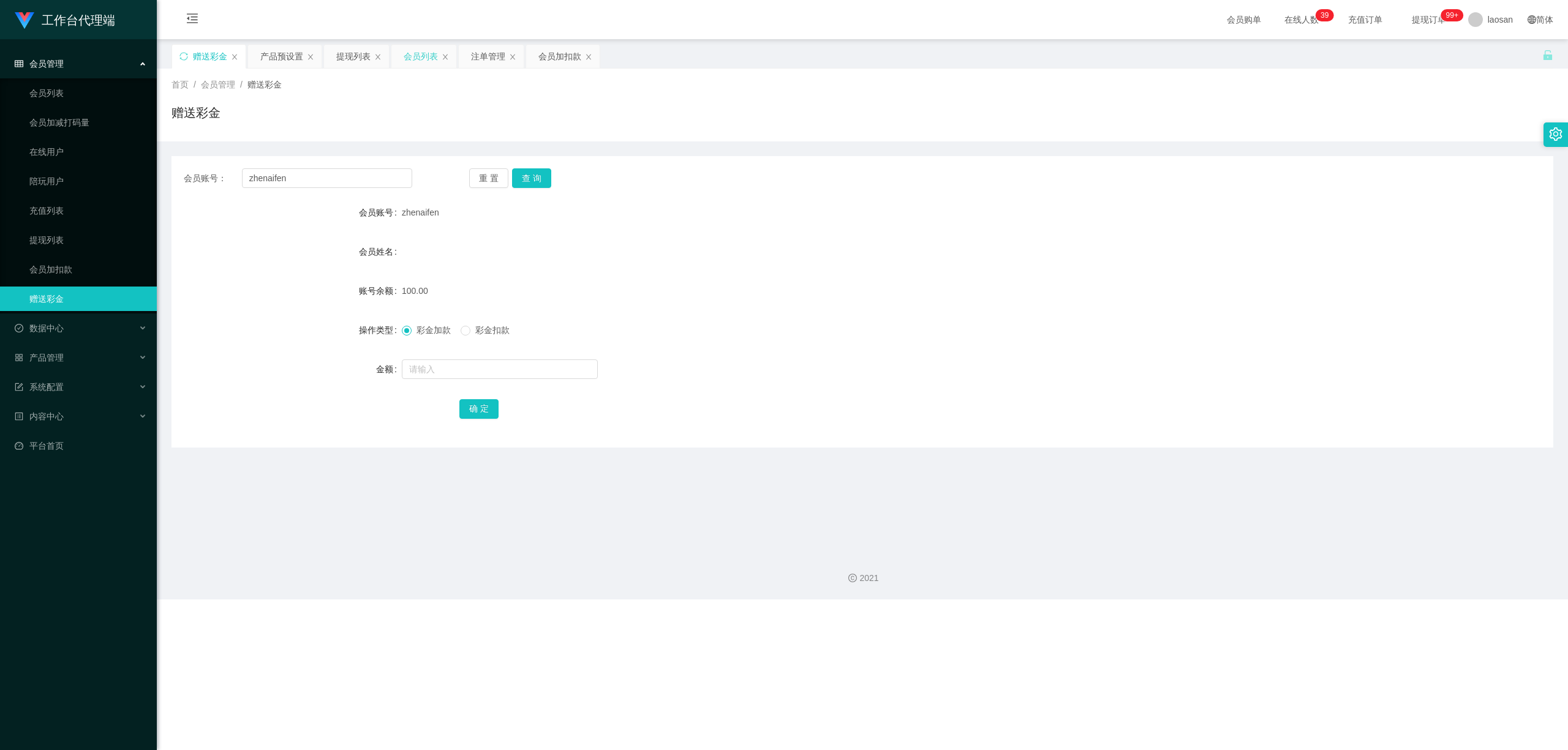
click at [413, 54] on div "会员列表" at bounding box center [420, 56] width 34 height 23
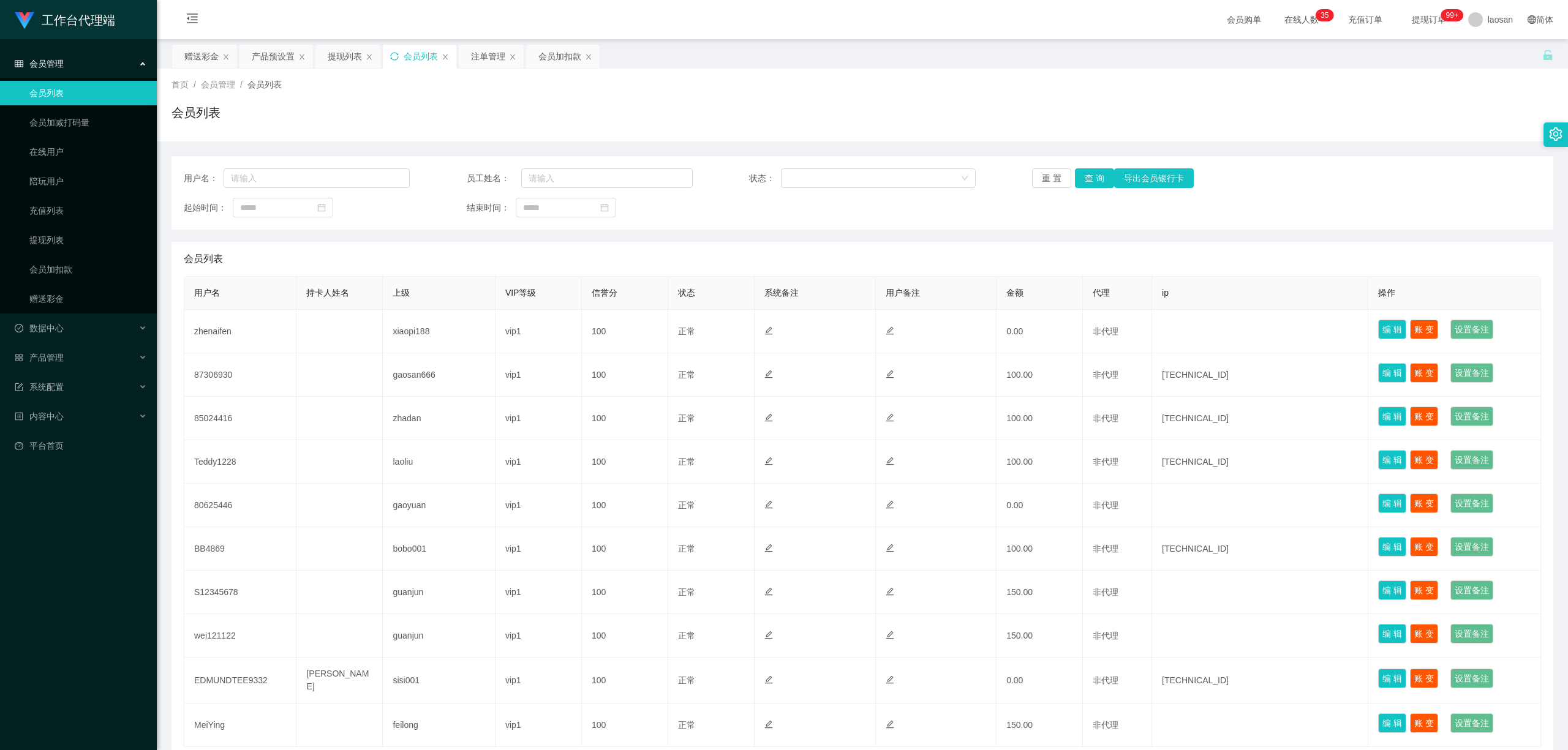
click at [395, 58] on icon "图标: sync" at bounding box center [394, 56] width 8 height 8
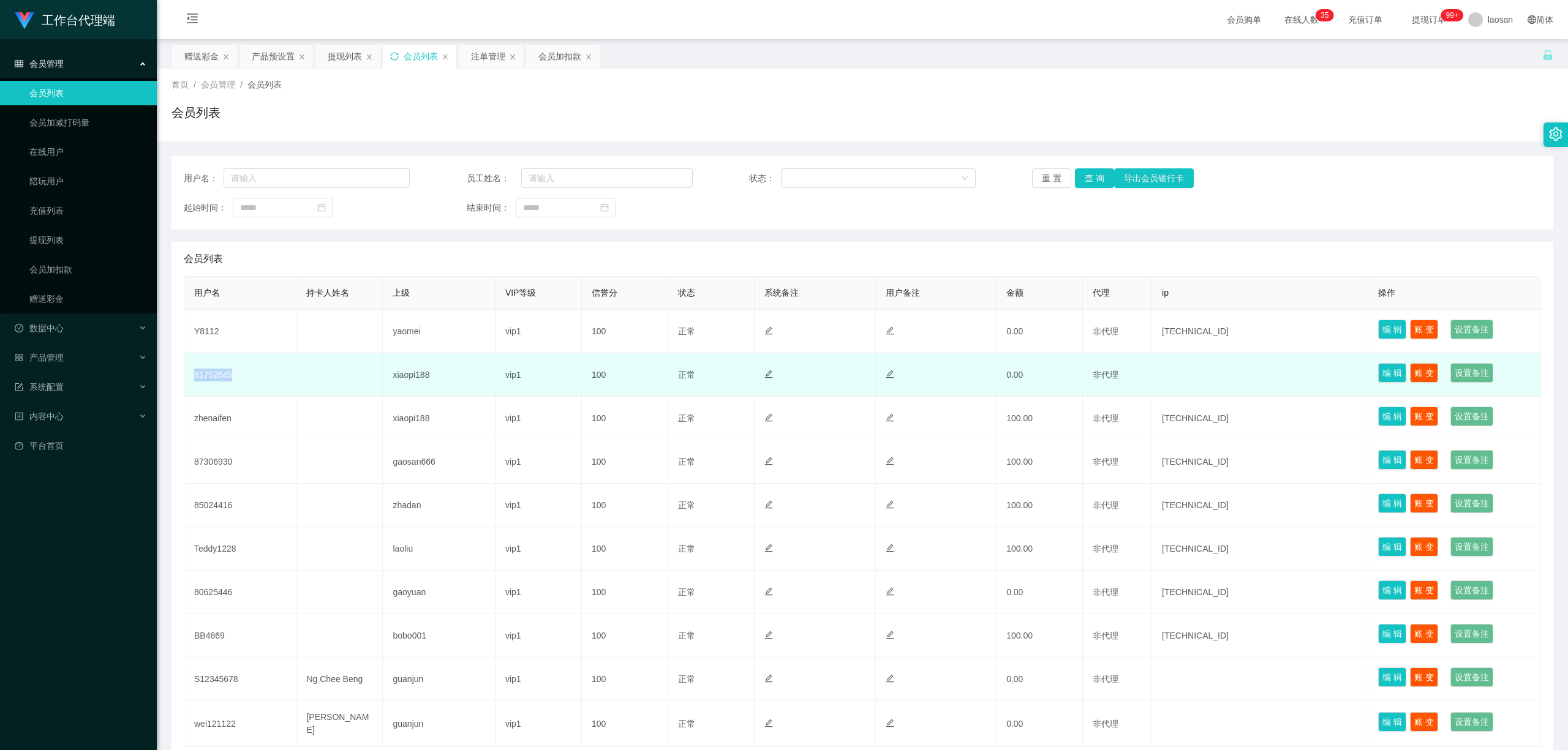
drag, startPoint x: 235, startPoint y: 369, endPoint x: 189, endPoint y: 373, distance: 46.2
click at [189, 373] on td "81752645" at bounding box center [240, 374] width 112 height 43
copy td "81752645"
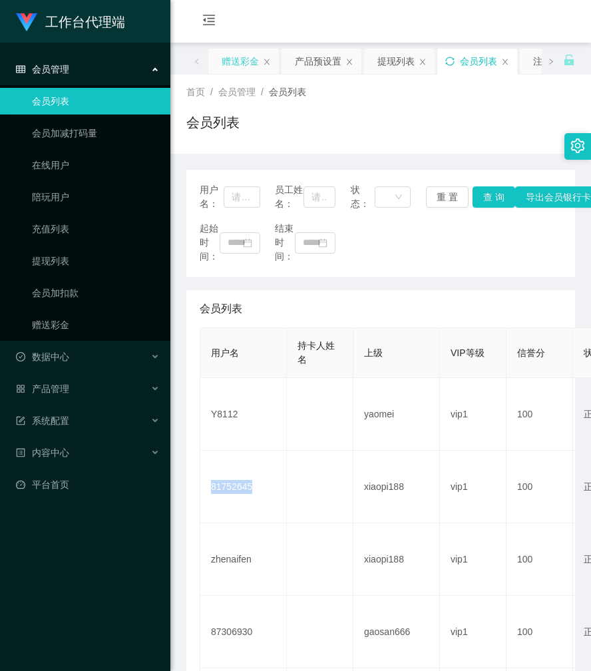
click at [238, 64] on div "赠送彩金" at bounding box center [240, 61] width 37 height 25
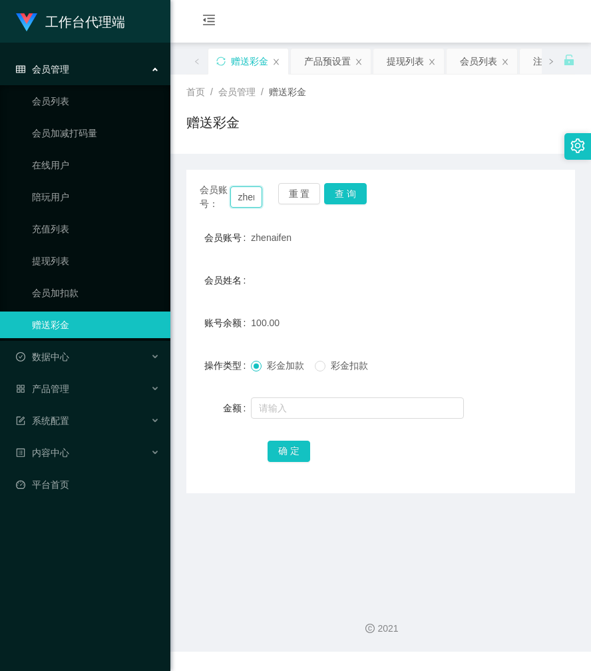
click at [242, 204] on input "zhenaifen" at bounding box center [246, 196] width 33 height 21
paste input "81752645"
type input "81752645"
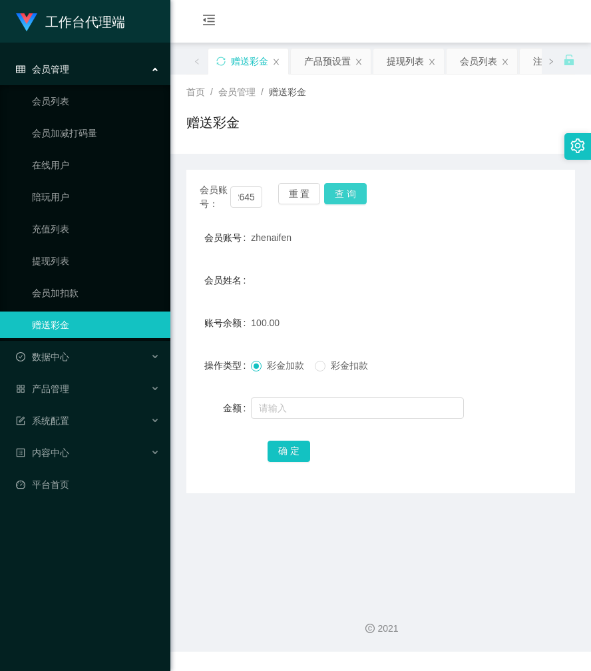
click at [361, 188] on button "查 询" at bounding box center [345, 193] width 43 height 21
click at [361, 188] on button "查 询" at bounding box center [352, 193] width 57 height 21
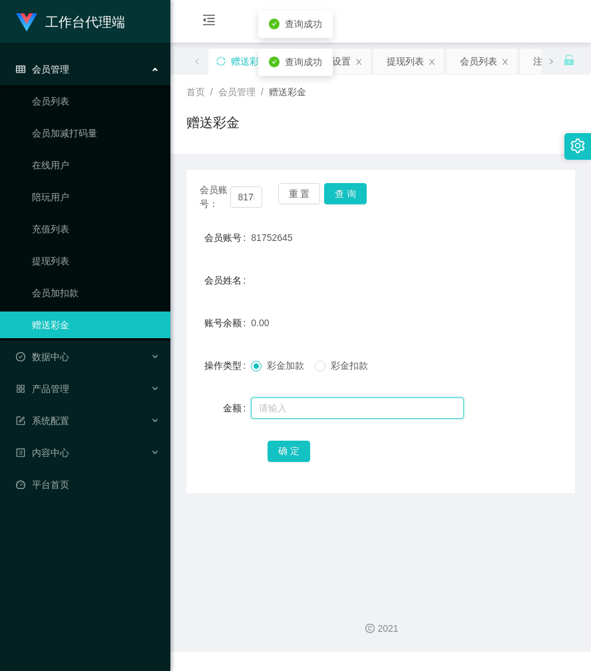
click at [276, 401] on input "text" at bounding box center [357, 408] width 213 height 21
type input "100"
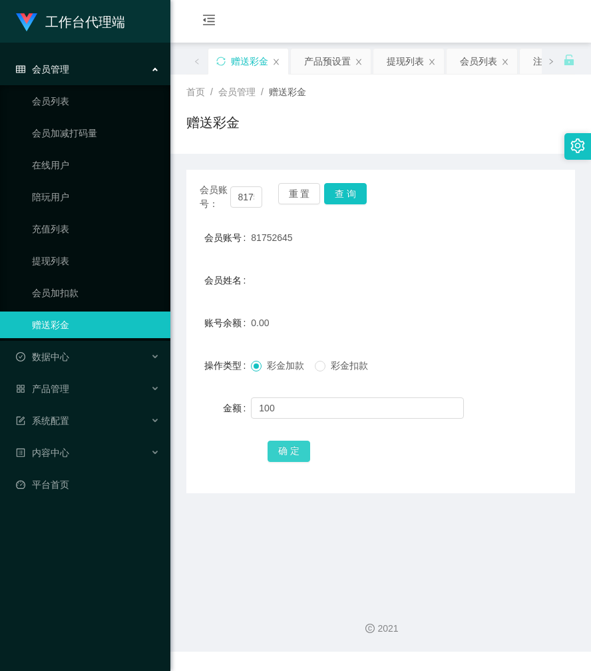
click at [284, 445] on button "确 定" at bounding box center [289, 451] width 43 height 21
click at [438, 305] on form "会员账号 81752645 会员姓名 账号余额 100.00 操作类型 彩金加款 彩金扣款 金额 确 定" at bounding box center [380, 344] width 389 height 240
click at [264, 236] on span "81752645" at bounding box center [271, 237] width 41 height 11
copy span "81752645"
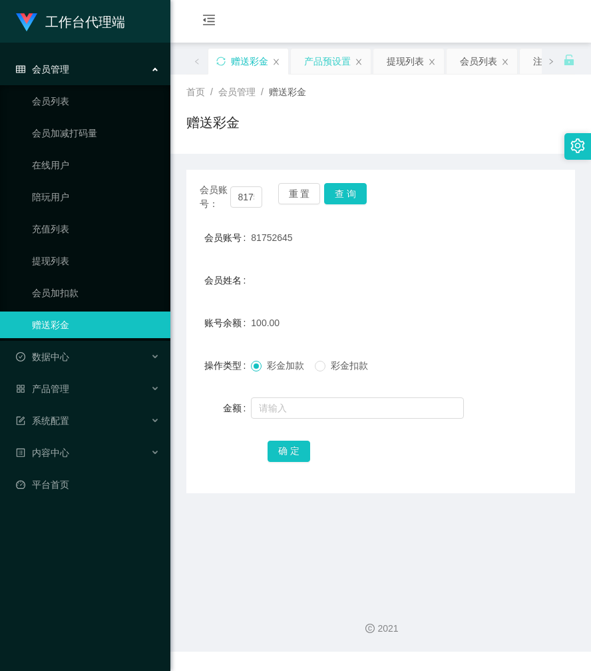
click at [331, 61] on div "产品预设置" at bounding box center [327, 61] width 47 height 25
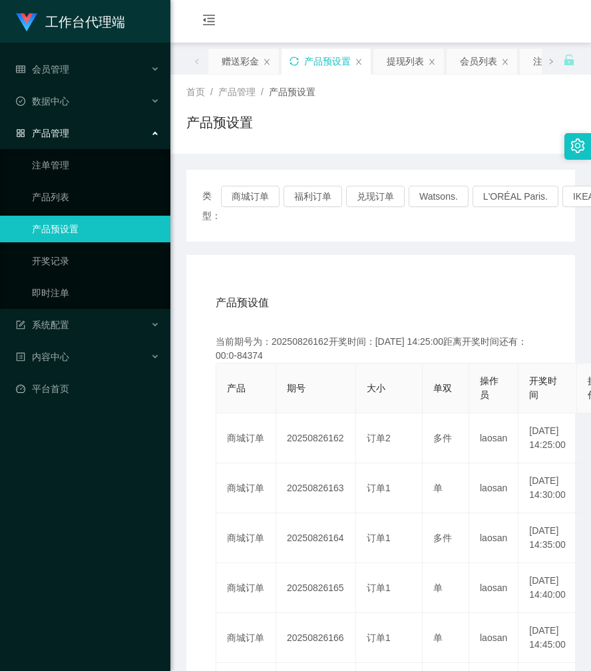
click at [298, 59] on icon "图标: sync" at bounding box center [294, 61] width 9 height 9
click at [249, 57] on div "赠送彩金" at bounding box center [240, 61] width 37 height 25
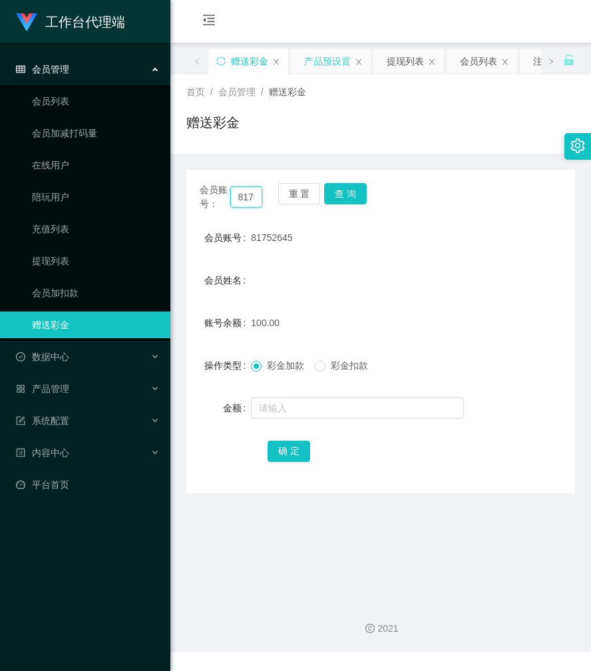
click at [241, 197] on input "81752645" at bounding box center [246, 196] width 33 height 21
paste input "zhenaifen"
click at [337, 192] on button "查 询" at bounding box center [345, 193] width 43 height 21
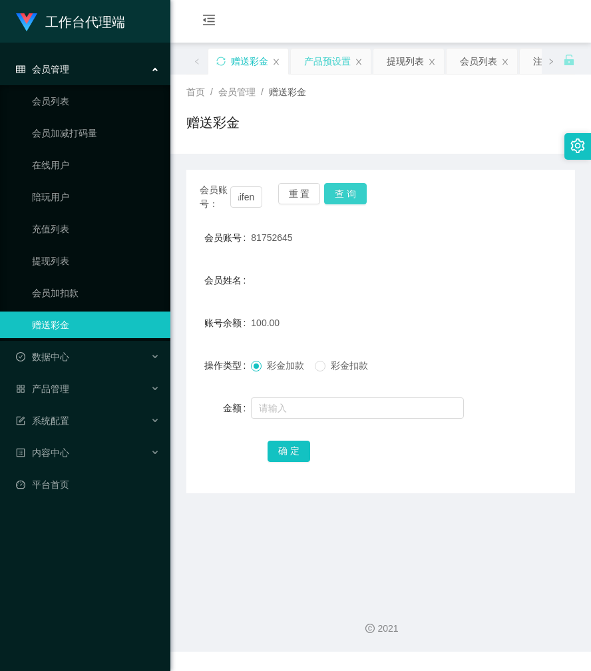
scroll to position [0, 0]
click at [337, 192] on div "会员账号： zhenaifen 重 置 查 询" at bounding box center [380, 197] width 389 height 28
click at [337, 192] on button "查 询" at bounding box center [345, 193] width 43 height 21
click at [248, 195] on input "zhenaifen" at bounding box center [246, 196] width 33 height 21
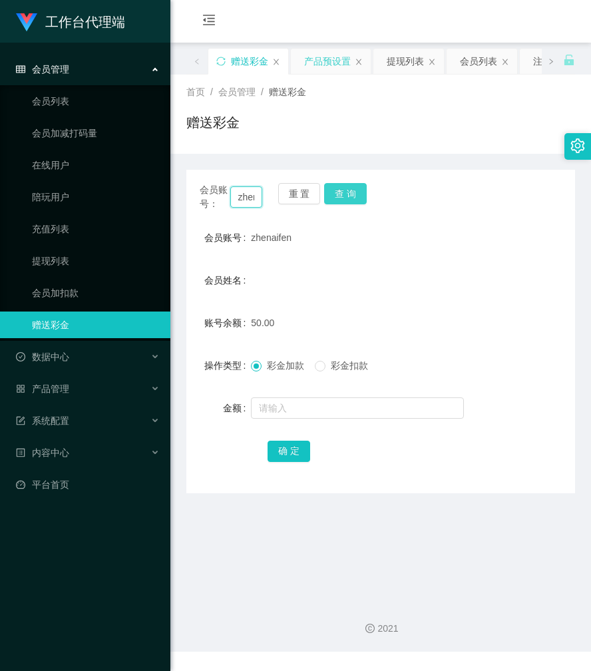
paste input "81752645"
click at [350, 195] on button "查 询" at bounding box center [345, 193] width 43 height 21
click at [350, 195] on div "会员账号： 81752645 重 置 查 询" at bounding box center [380, 197] width 389 height 28
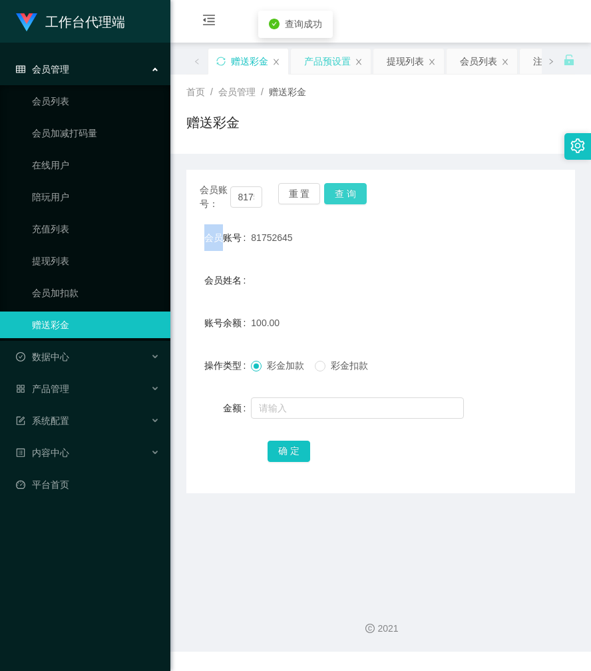
click at [350, 195] on button "查 询" at bounding box center [345, 193] width 43 height 21
click at [350, 195] on div "会员账号： 81752645 重 置 查 询" at bounding box center [380, 197] width 389 height 28
click at [345, 197] on button "查 询" at bounding box center [345, 193] width 43 height 21
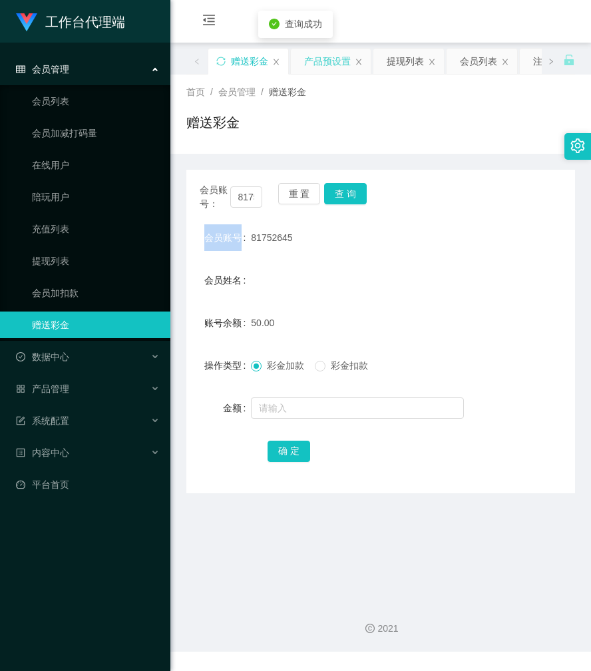
click at [345, 197] on div "会员账号： 81752645 重 置 查 询" at bounding box center [380, 197] width 389 height 28
click at [349, 198] on button "查 询" at bounding box center [345, 193] width 43 height 21
click at [248, 196] on input "81752645" at bounding box center [246, 196] width 33 height 21
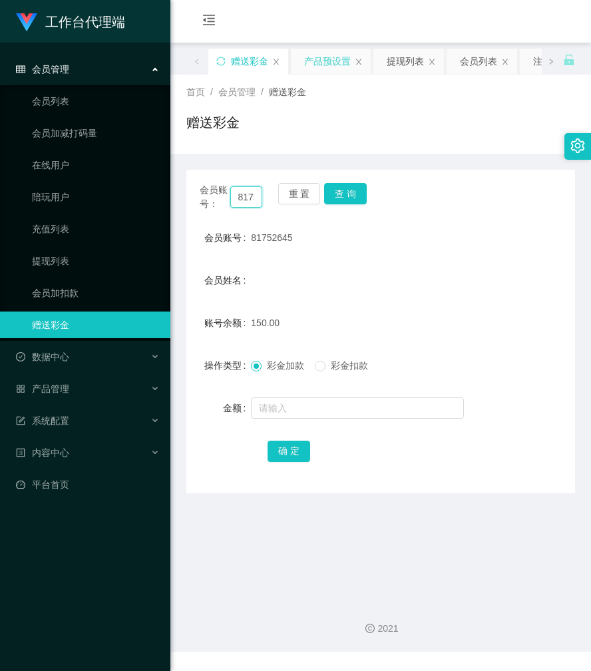
paste input "zhenaifen"
type input "zhenaifen"
click at [355, 193] on button "查 询" at bounding box center [345, 193] width 43 height 21
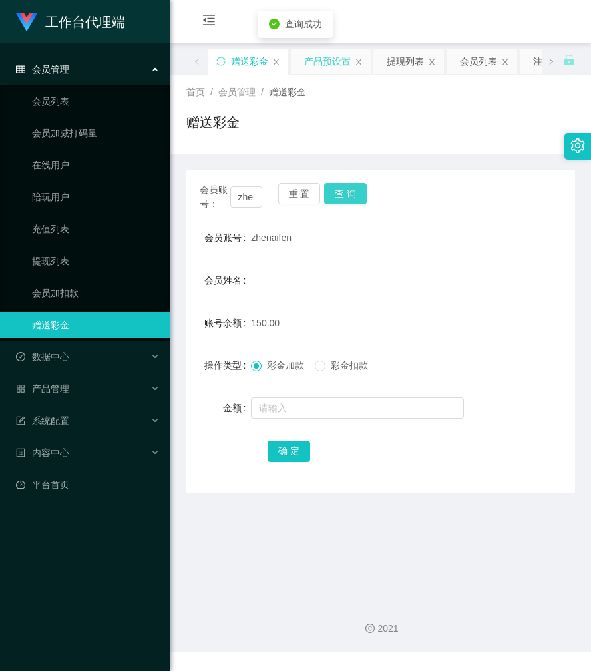
click at [355, 193] on button "查 询" at bounding box center [345, 193] width 43 height 21
drag, startPoint x: 400, startPoint y: 129, endPoint x: 408, endPoint y: 117, distance: 14.8
click at [400, 129] on div "赠送彩金" at bounding box center [380, 128] width 389 height 31
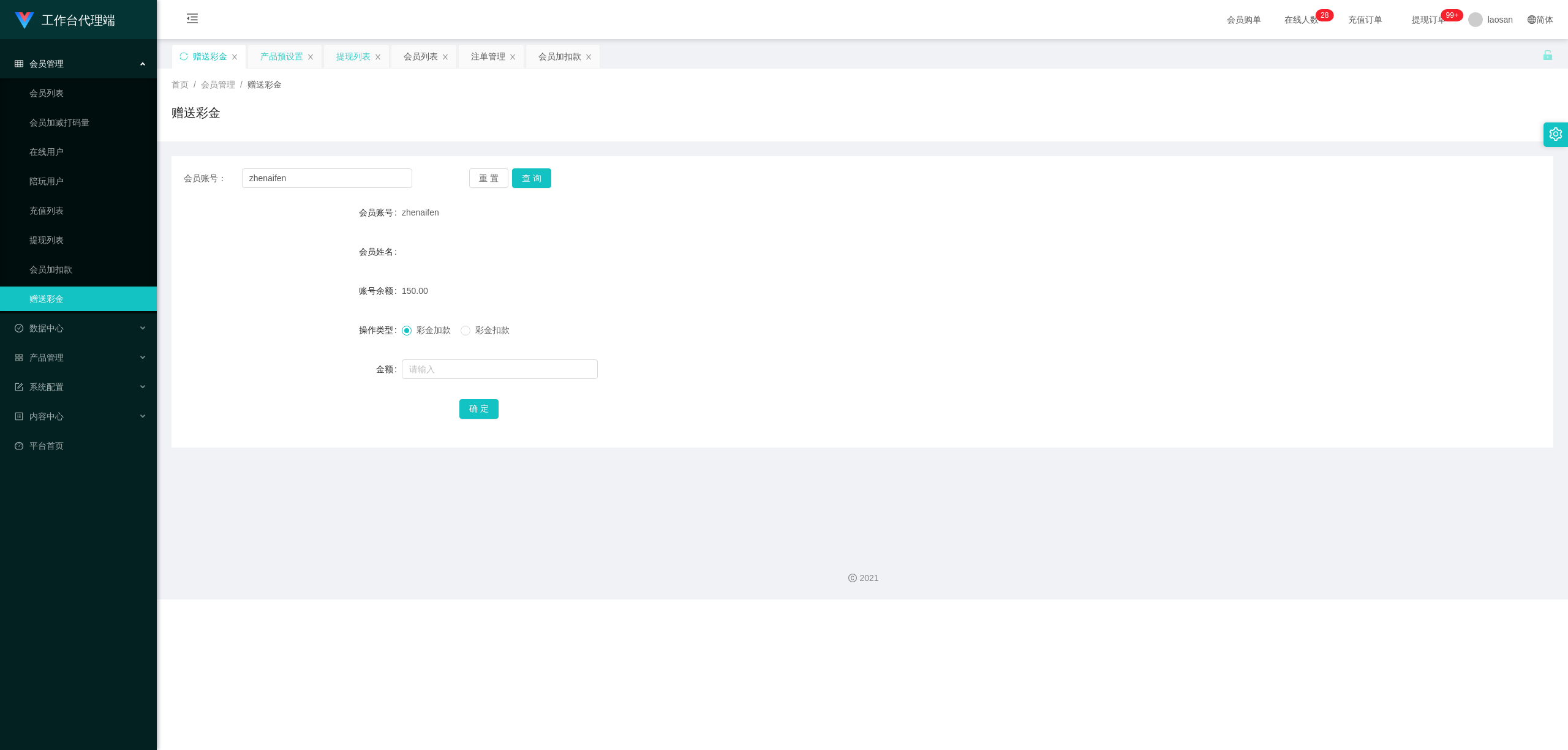
drag, startPoint x: 365, startPoint y: 57, endPoint x: 376, endPoint y: 62, distance: 12.1
click at [368, 58] on div "提现列表" at bounding box center [353, 56] width 34 height 23
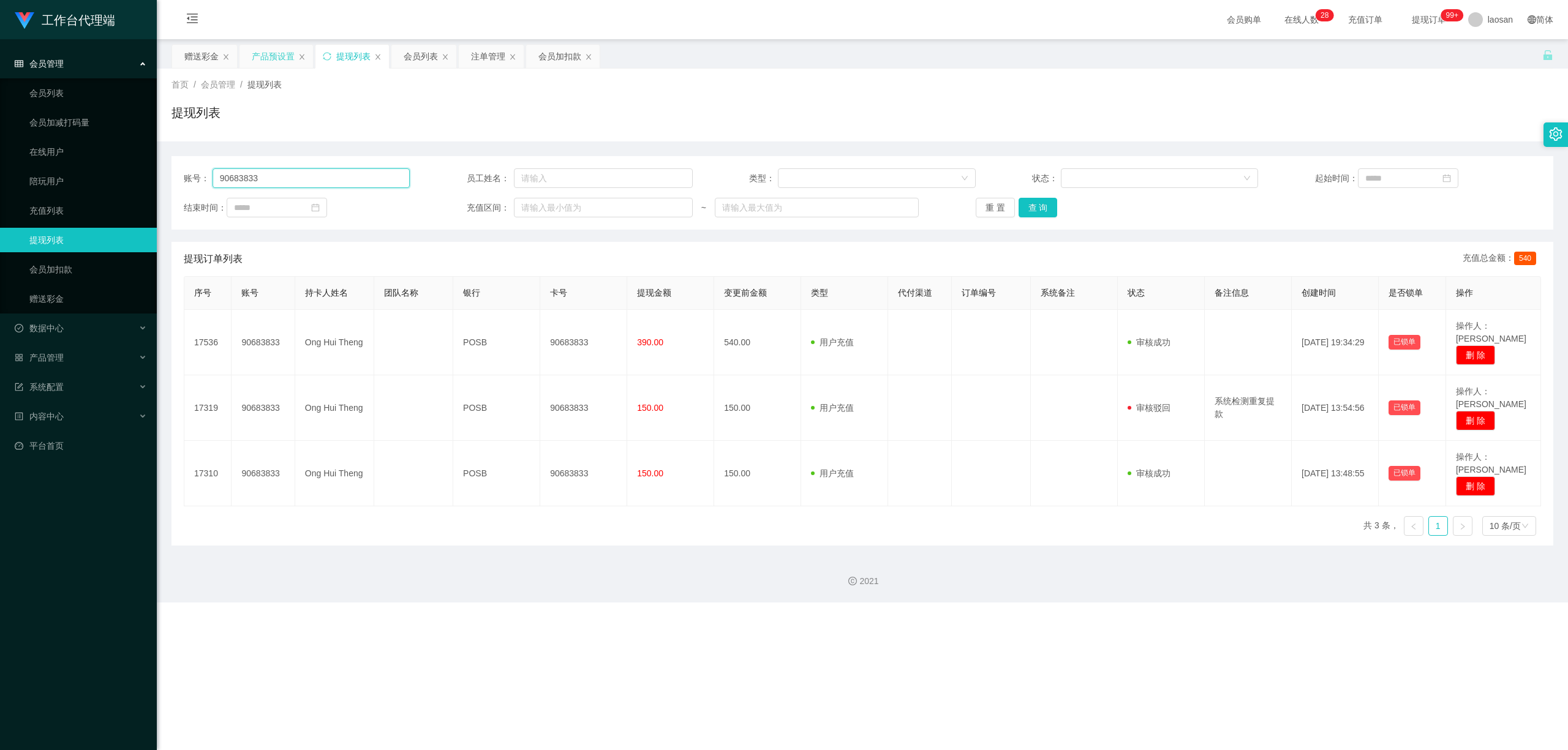
drag, startPoint x: 313, startPoint y: 181, endPoint x: 310, endPoint y: 161, distance: 20.2
click at [292, 171] on input "90683833" at bounding box center [311, 177] width 198 height 19
click at [283, 174] on input "90683833" at bounding box center [311, 177] width 198 height 19
drag, startPoint x: 272, startPoint y: 176, endPoint x: 182, endPoint y: 158, distance: 91.8
click at [145, 170] on section "工作台代理端 会员管理 会员列表 会员加减打码量 在线用户 陪玩用户 充值列表 提现列表 会员加扣款 赠送彩金 数据中心 员工统计 团队统计 产品管理 注单管…" at bounding box center [784, 301] width 1568 height 602
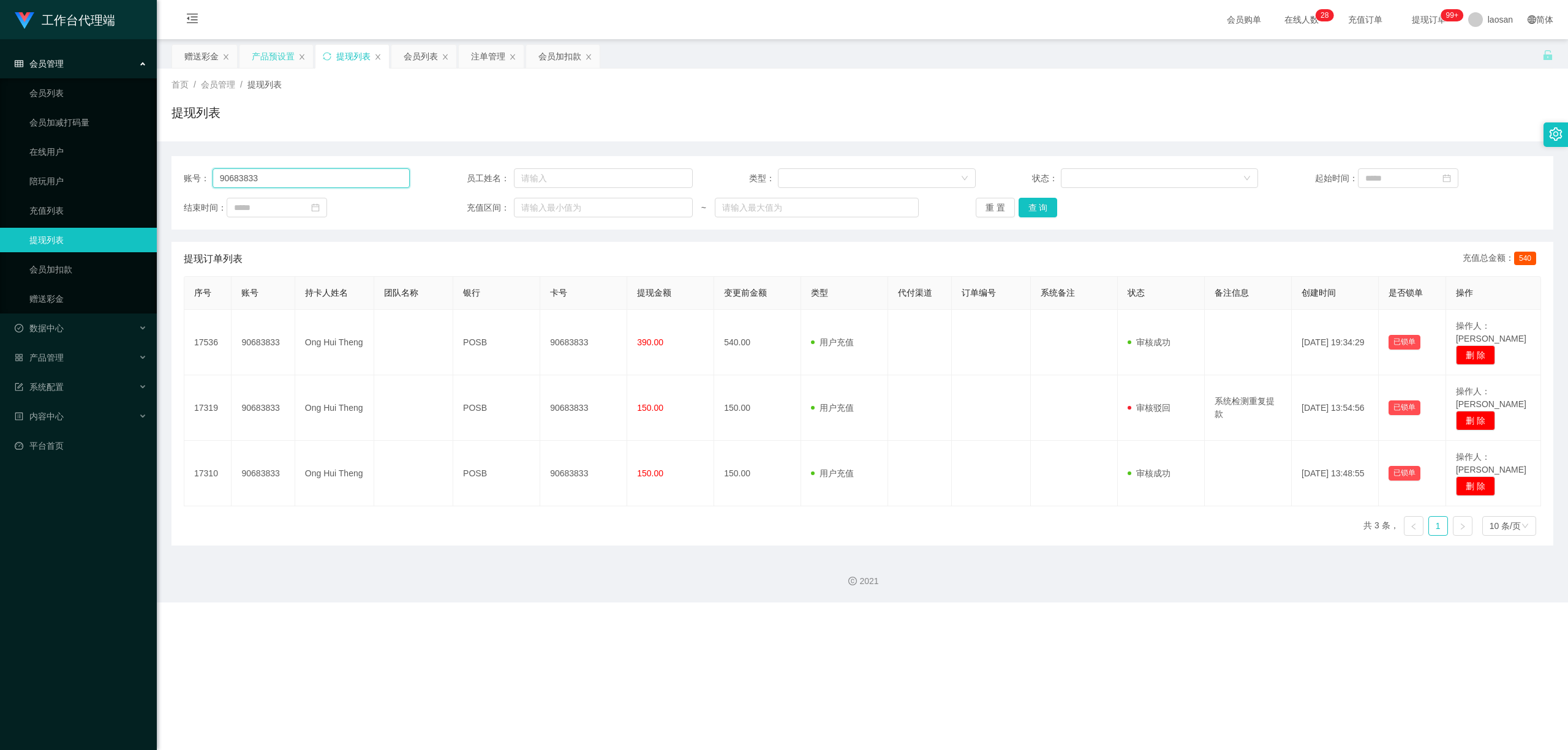
paste input "81752645"
click at [544, 204] on button "查 询" at bounding box center [1038, 207] width 40 height 19
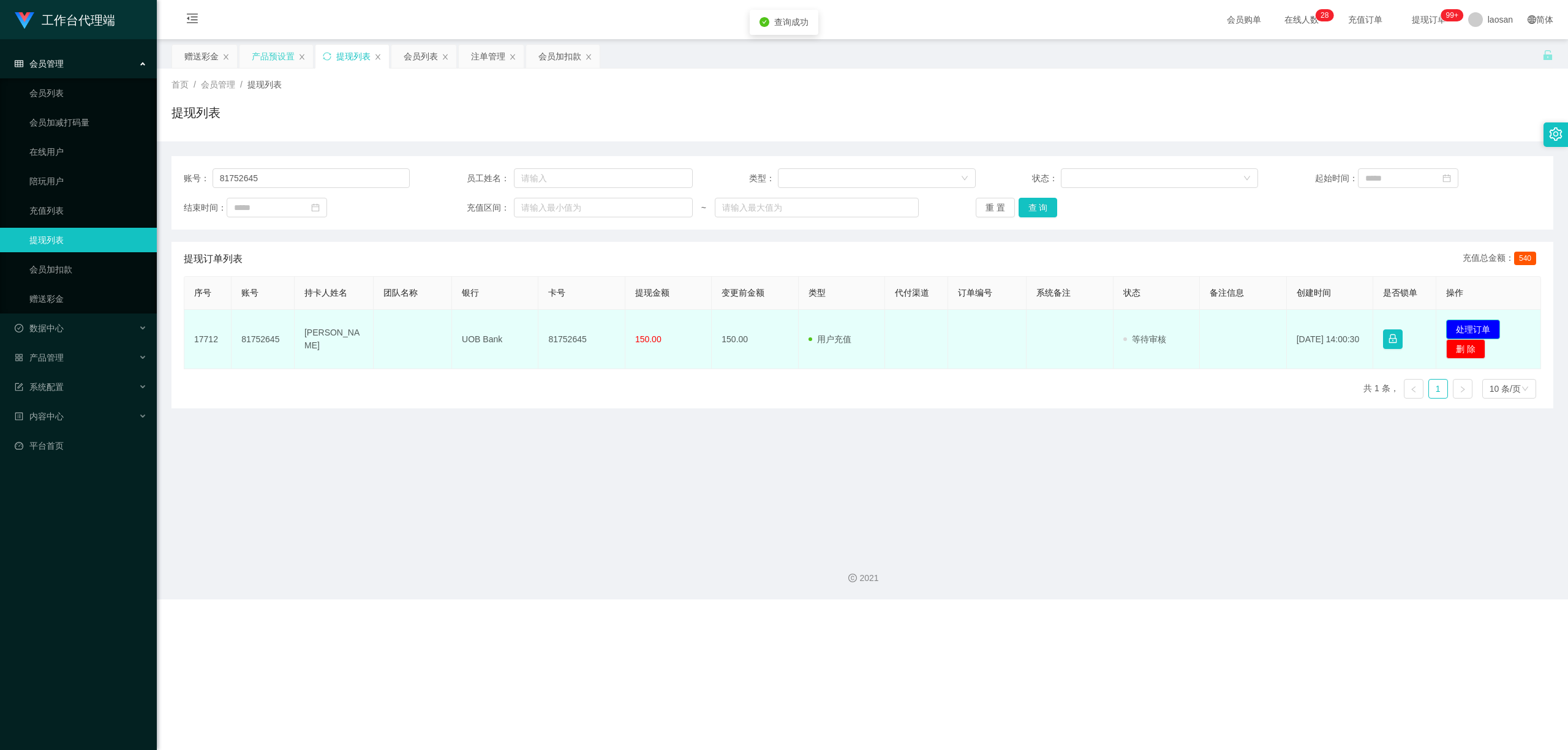
click at [544, 324] on button "处理订单" at bounding box center [1473, 329] width 54 height 19
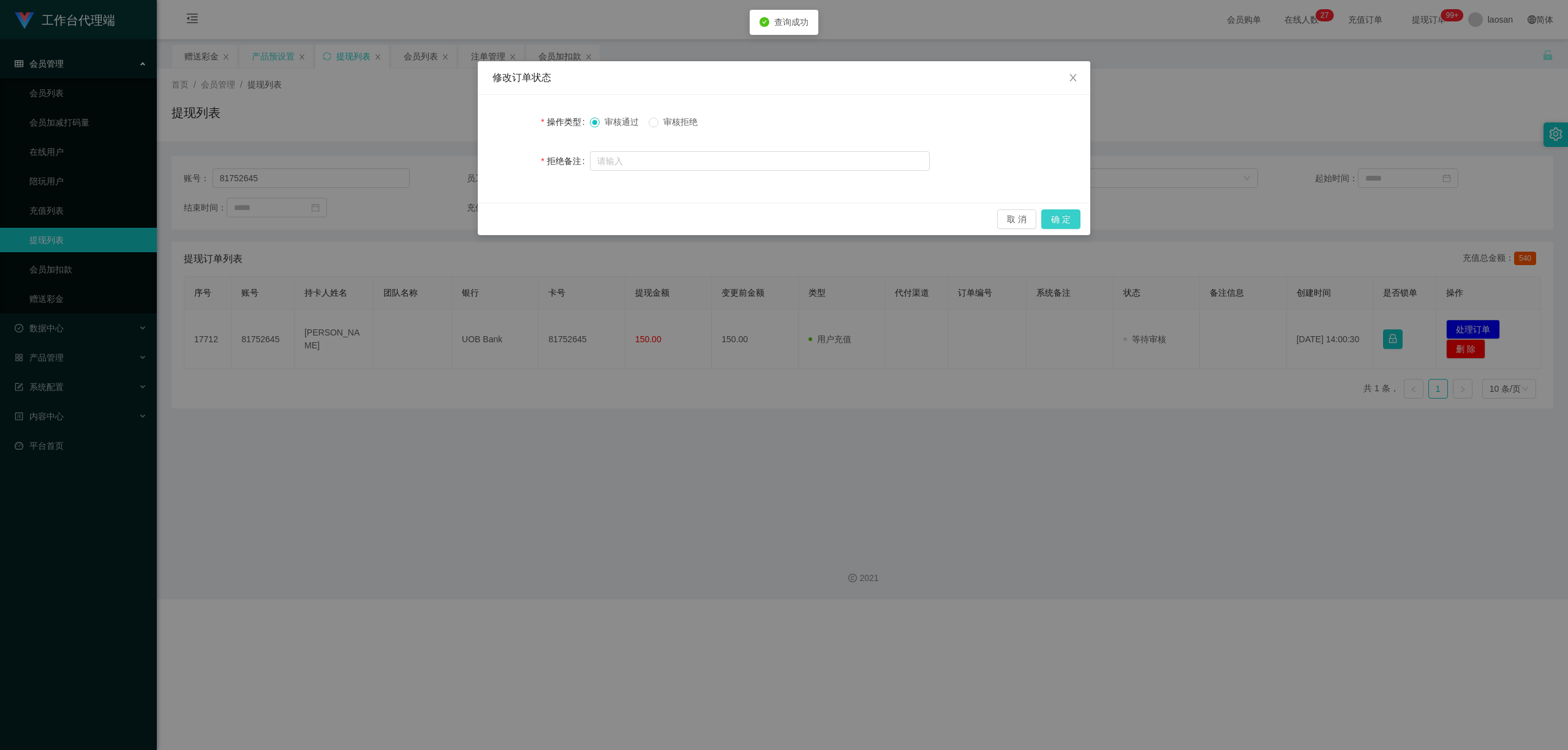
click at [544, 216] on button "确 定" at bounding box center [1060, 219] width 40 height 19
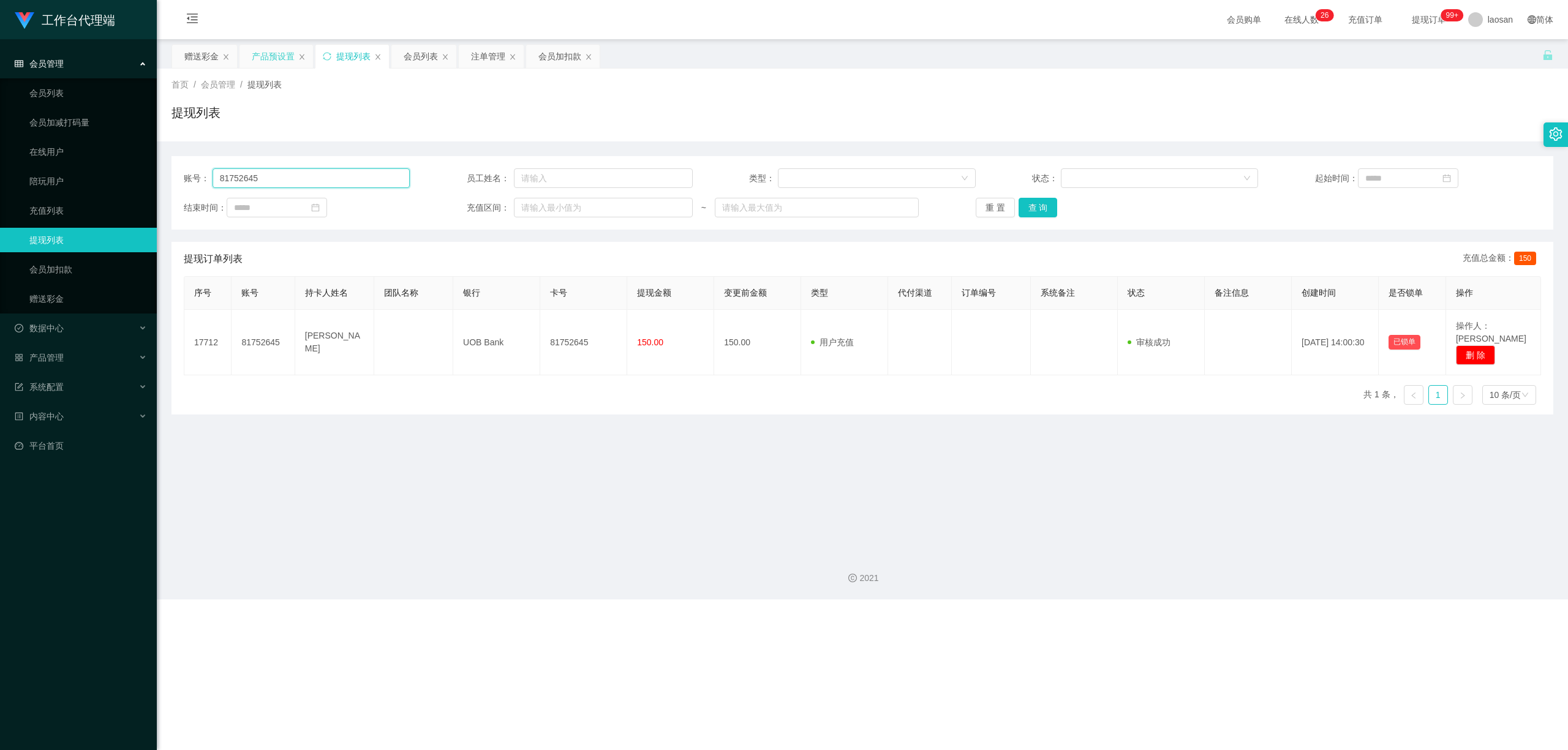
drag, startPoint x: 269, startPoint y: 178, endPoint x: 184, endPoint y: 165, distance: 86.0
click at [178, 169] on div "账号： 81752645 员工姓名： 类型： 状态： 起始时间： 结束时间： 充值区间： ~ 重 置 查 询" at bounding box center [862, 193] width 1382 height 74
paste input "zhenaifen"
type input "zhenaifen"
click at [544, 207] on button "查 询" at bounding box center [1038, 207] width 40 height 19
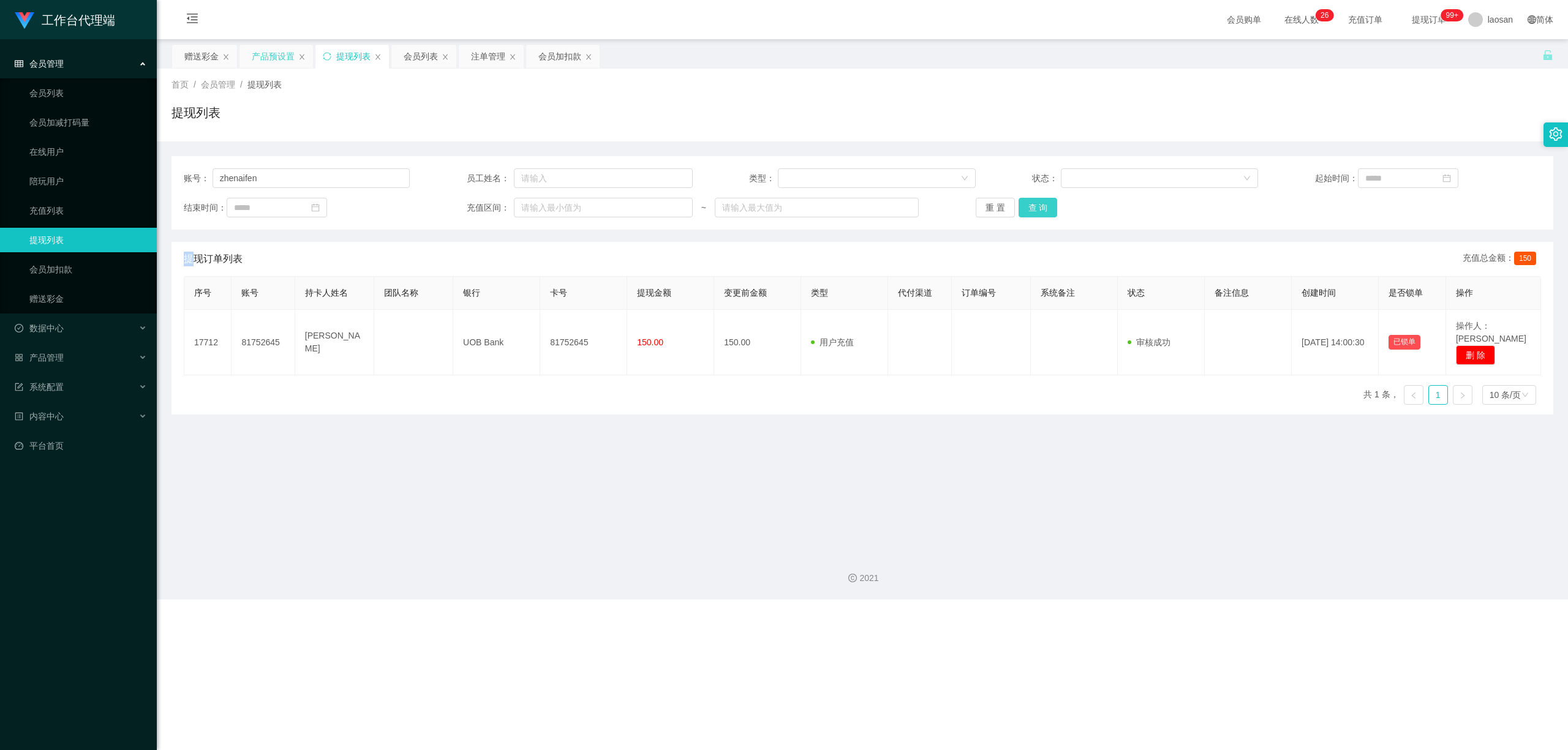
click at [544, 207] on div "重 置 查 询" at bounding box center [1089, 207] width 226 height 19
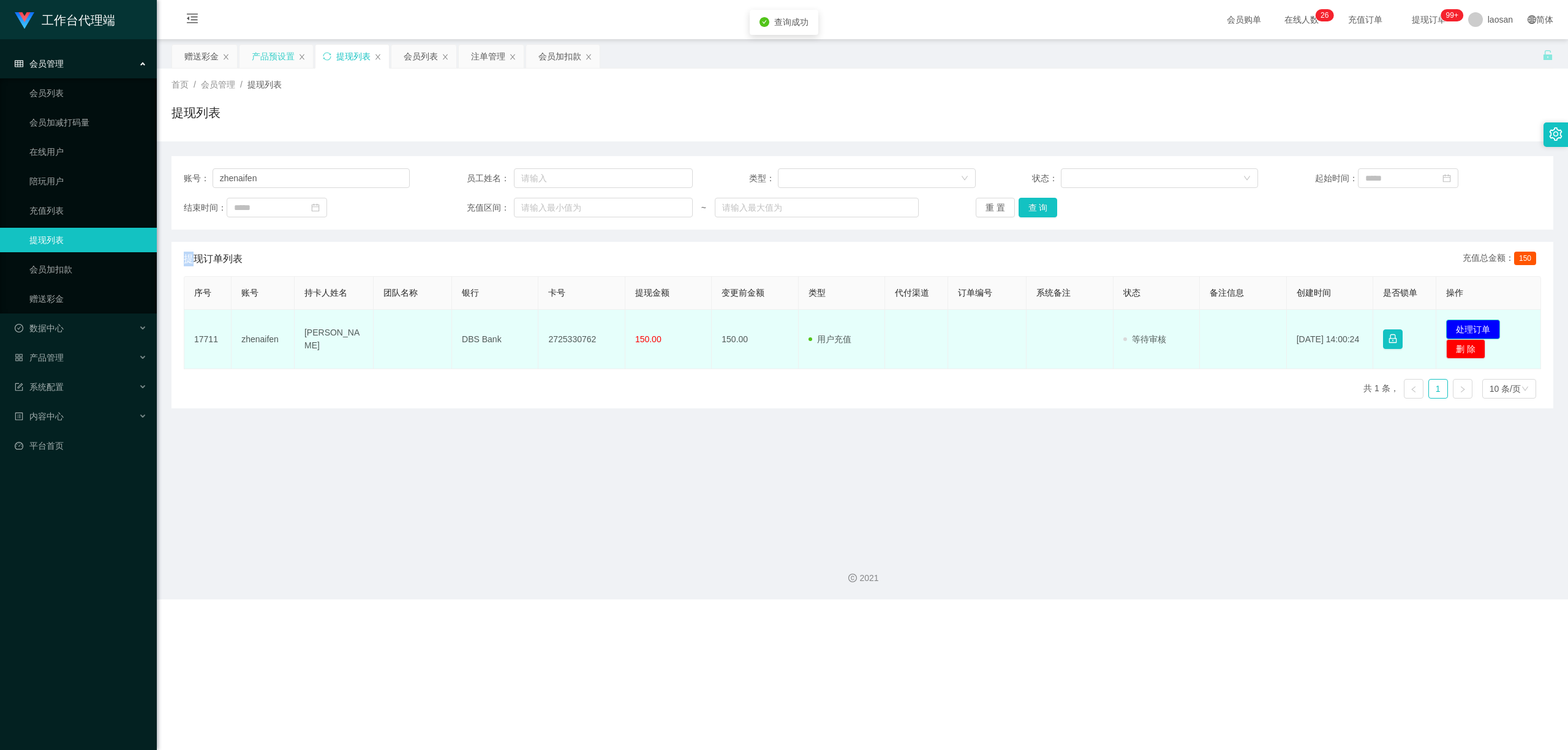
click at [544, 322] on button "处理订单" at bounding box center [1473, 329] width 54 height 19
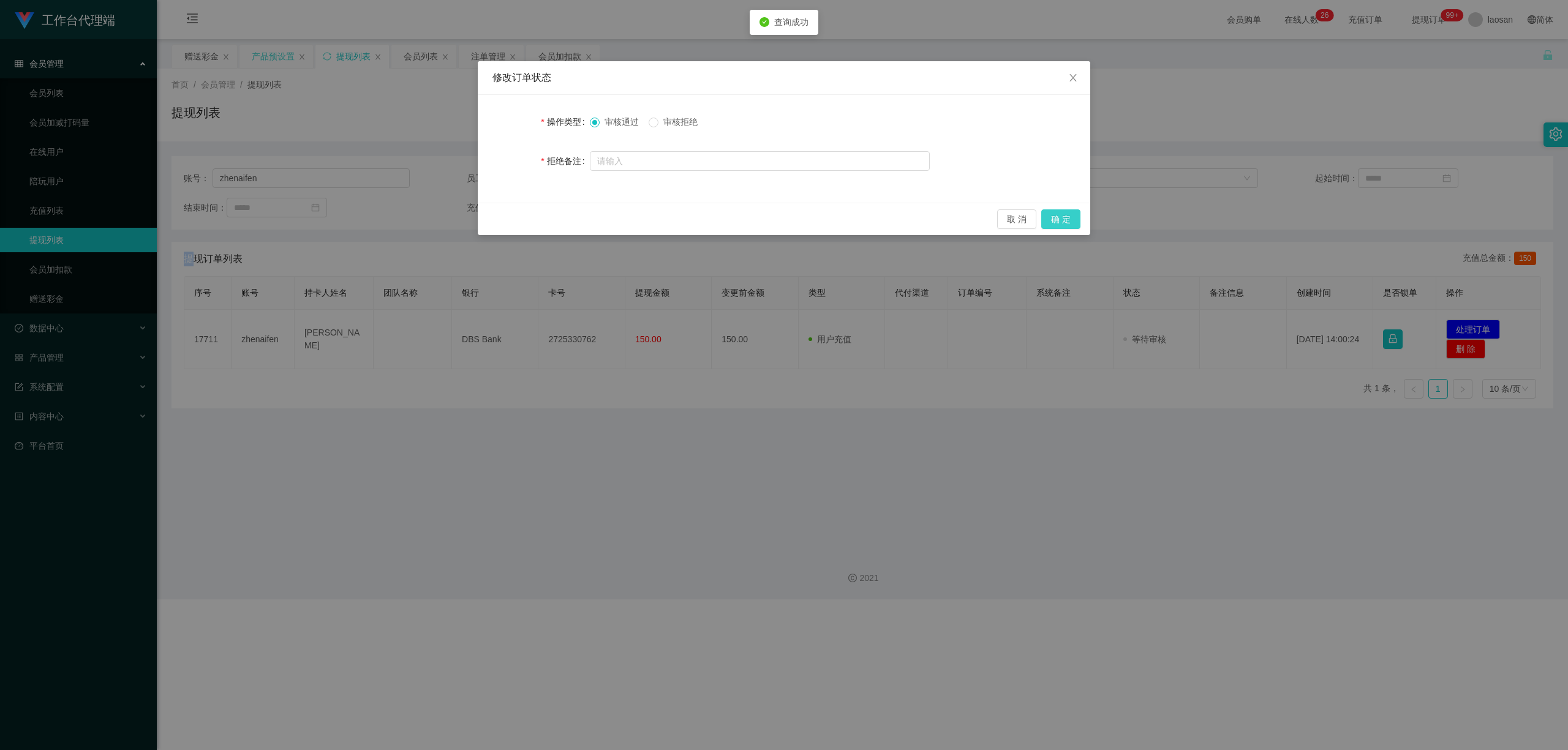
click at [544, 219] on button "确 定" at bounding box center [1060, 219] width 40 height 19
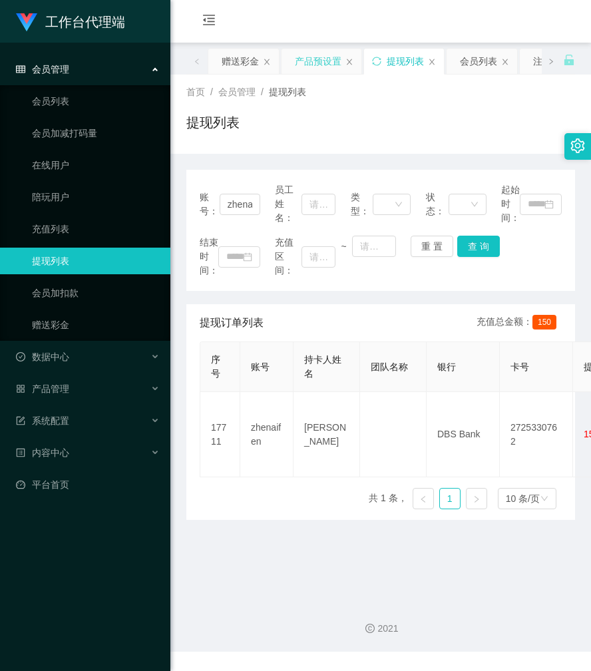
click at [345, 139] on div "提现列表" at bounding box center [380, 128] width 389 height 31
click at [250, 57] on div "赠送彩金" at bounding box center [240, 61] width 37 height 25
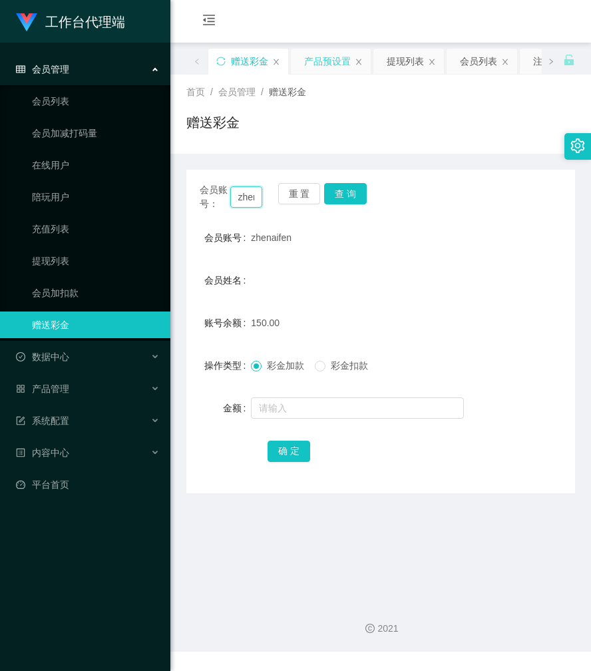
click at [251, 192] on input "zhenaifen" at bounding box center [246, 196] width 33 height 21
paste input "Cheesiong981"
type input "Cheesiong981"
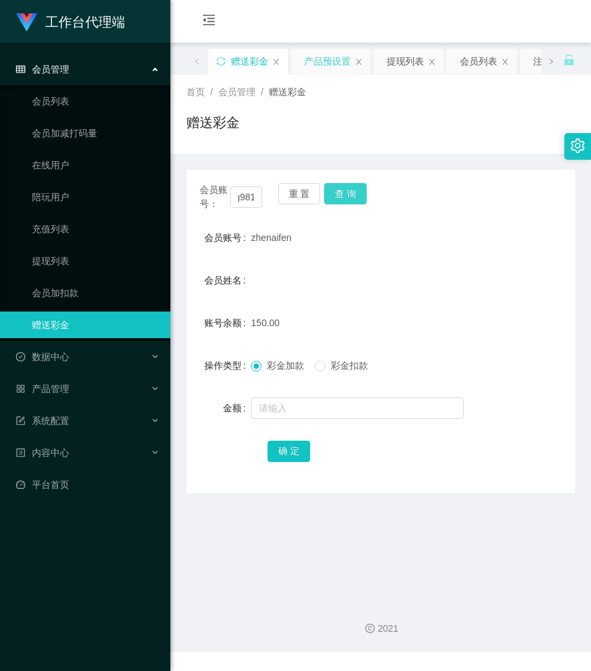
scroll to position [0, 0]
click at [344, 186] on button "查 询" at bounding box center [345, 193] width 43 height 21
click at [344, 186] on div "会员账号： Cheesiong981 重 置 查 询" at bounding box center [380, 197] width 389 height 28
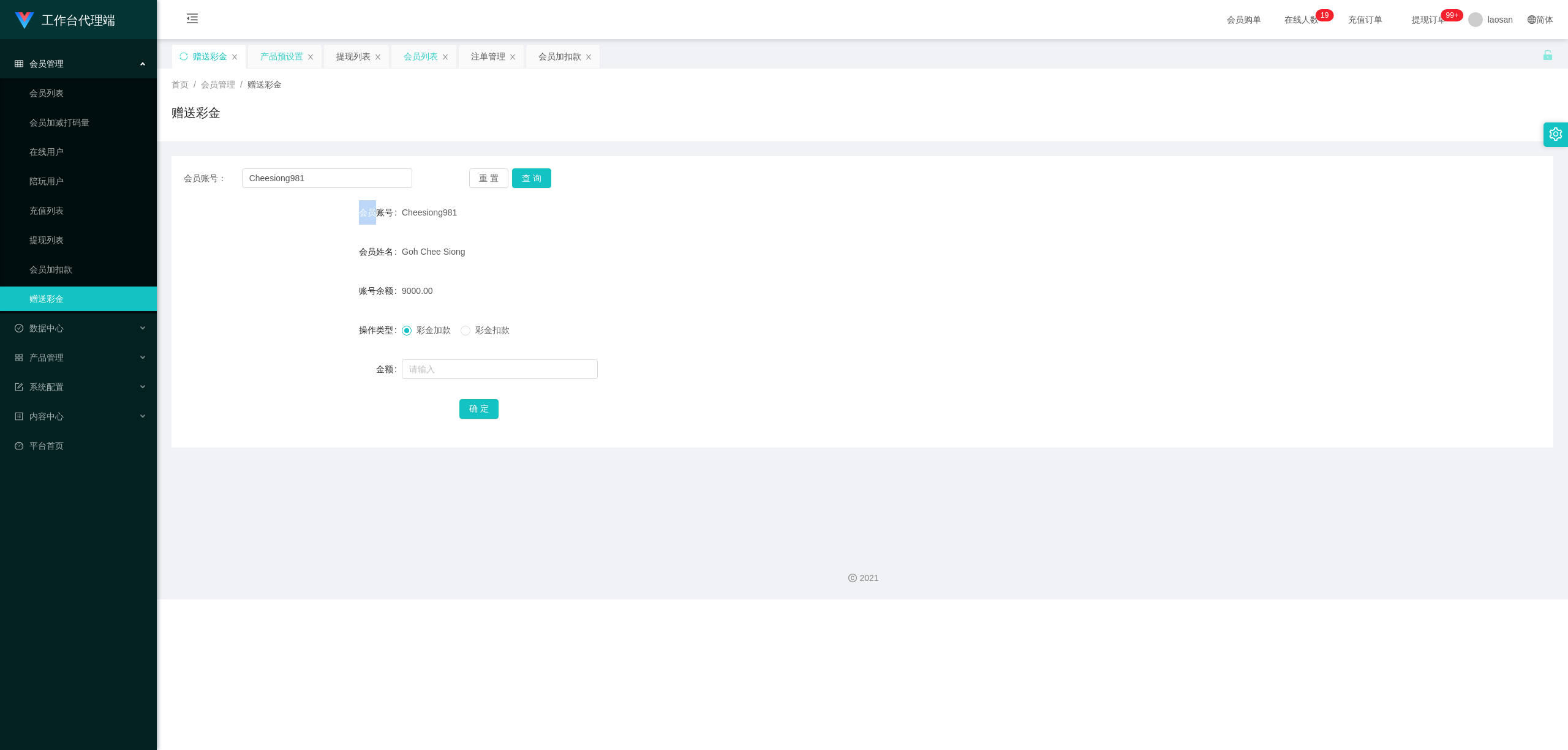
click at [420, 62] on div "会员列表" at bounding box center [420, 56] width 34 height 23
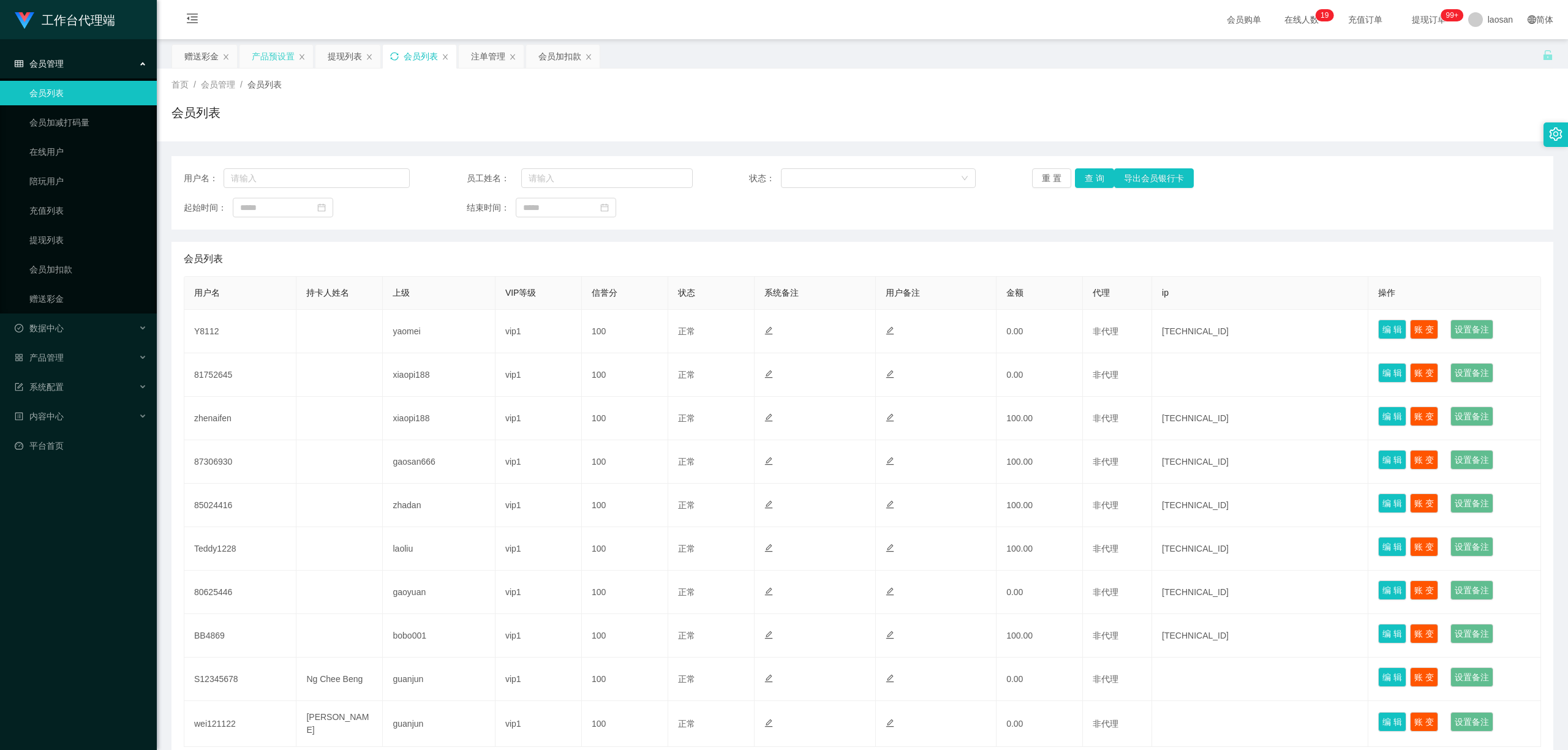
click at [395, 54] on icon "图标: sync" at bounding box center [394, 56] width 8 height 8
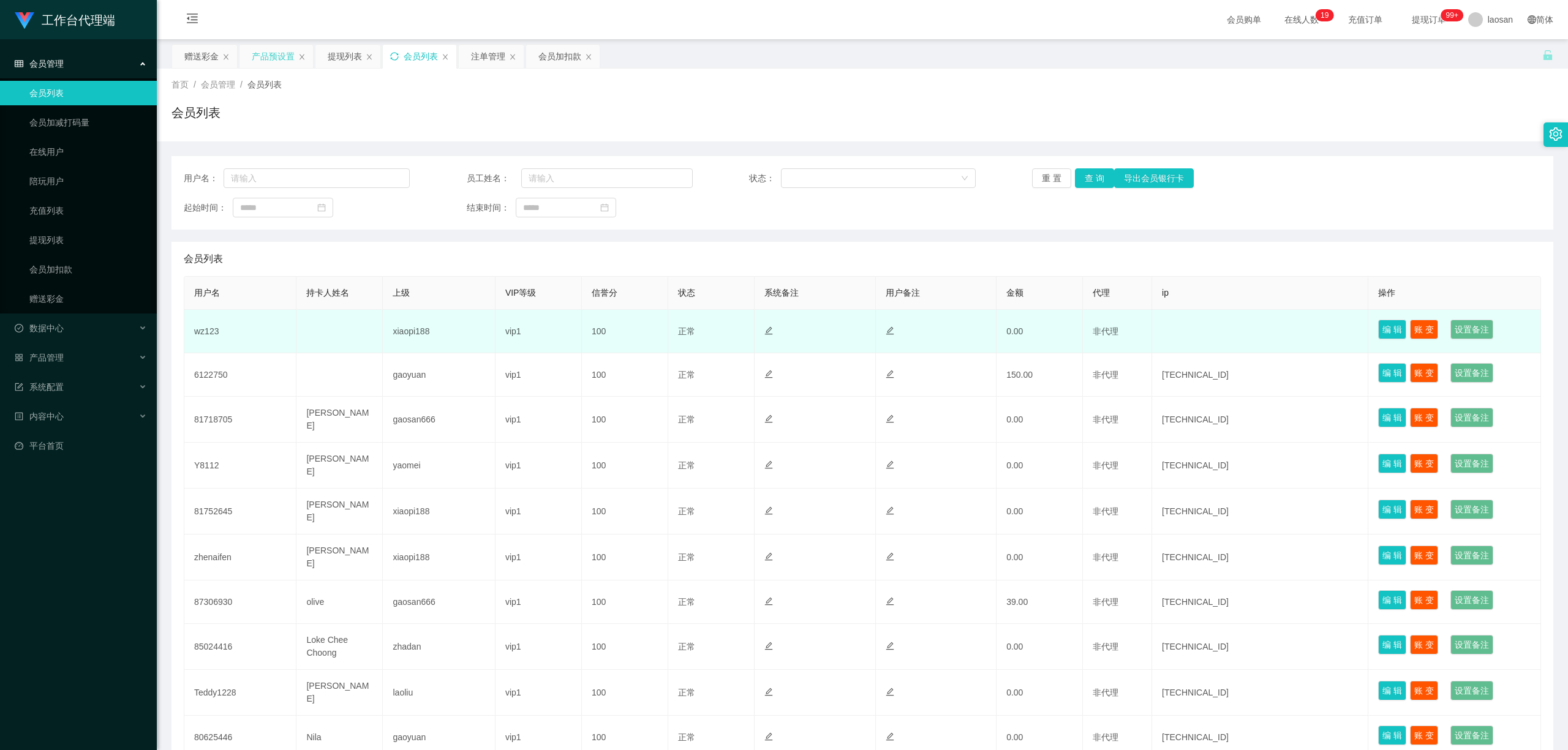
click at [219, 332] on td "wz123" at bounding box center [240, 331] width 112 height 43
click at [218, 331] on td "wz123" at bounding box center [240, 331] width 112 height 43
click at [217, 331] on td "wz123" at bounding box center [240, 331] width 112 height 43
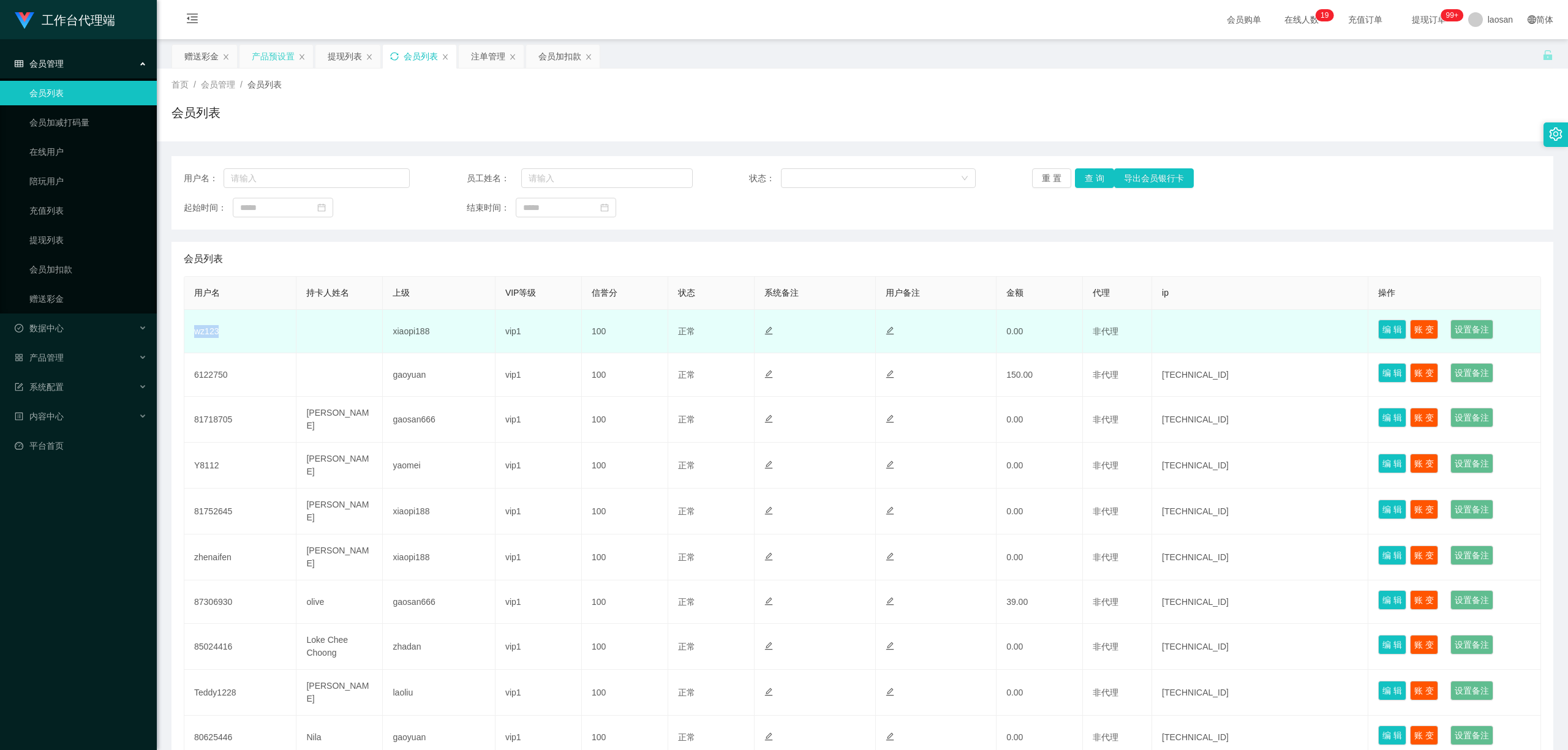
click at [217, 331] on td "wz123" at bounding box center [240, 331] width 112 height 43
copy td "wz123"
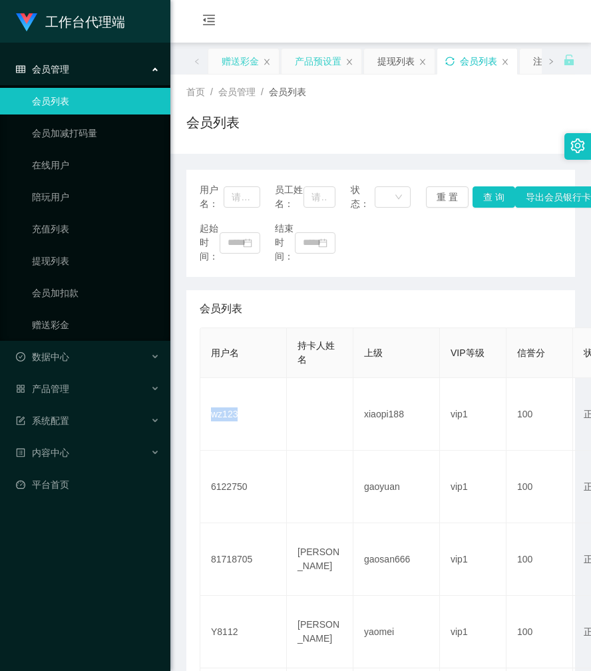
click at [248, 60] on div "赠送彩金" at bounding box center [240, 61] width 37 height 25
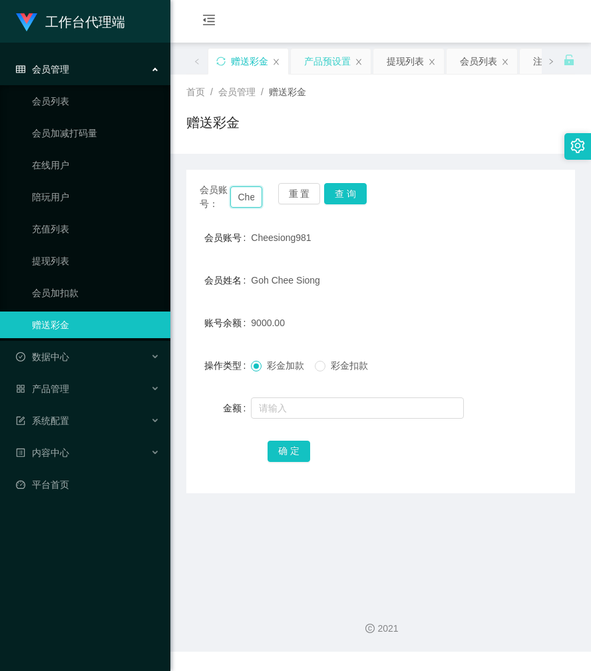
click at [249, 190] on input "Cheesiong981" at bounding box center [246, 196] width 33 height 21
paste input "wz123"
click at [340, 193] on button "查 询" at bounding box center [345, 193] width 43 height 21
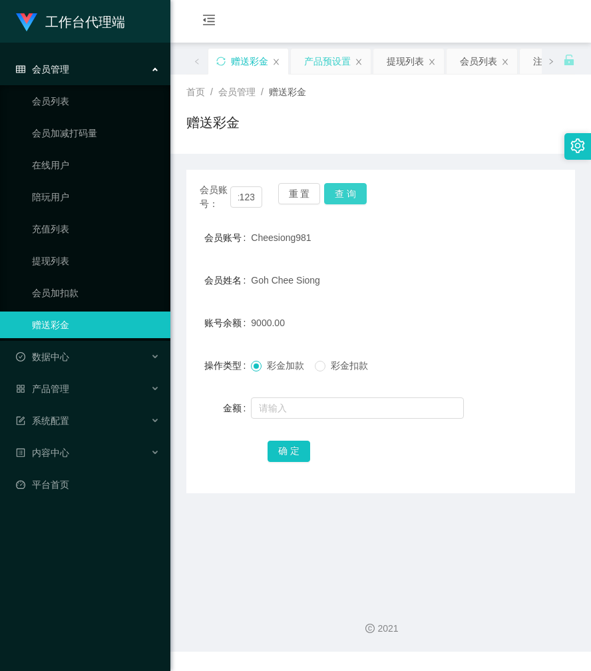
scroll to position [0, 0]
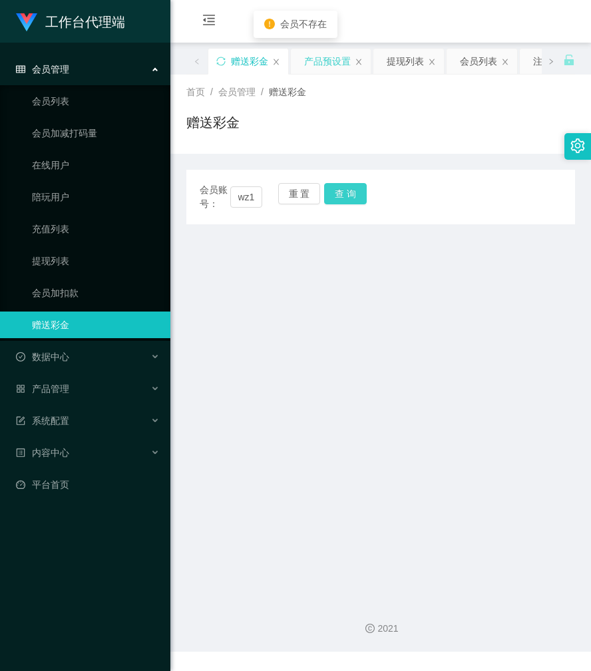
click at [348, 198] on button "查 询" at bounding box center [345, 193] width 43 height 21
click at [348, 198] on div "会员账号： wz123 重 置 查 询" at bounding box center [380, 197] width 389 height 28
click at [348, 198] on button "查 询" at bounding box center [345, 193] width 43 height 21
click at [248, 192] on input "wz123" at bounding box center [246, 196] width 33 height 21
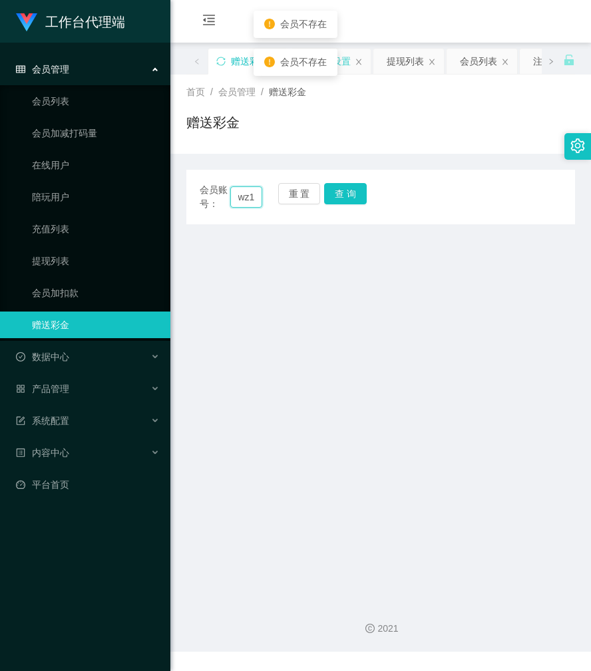
click at [256, 198] on input "wz123" at bounding box center [246, 196] width 33 height 21
click at [251, 194] on input "wz123" at bounding box center [246, 196] width 33 height 21
paste input "wz123"
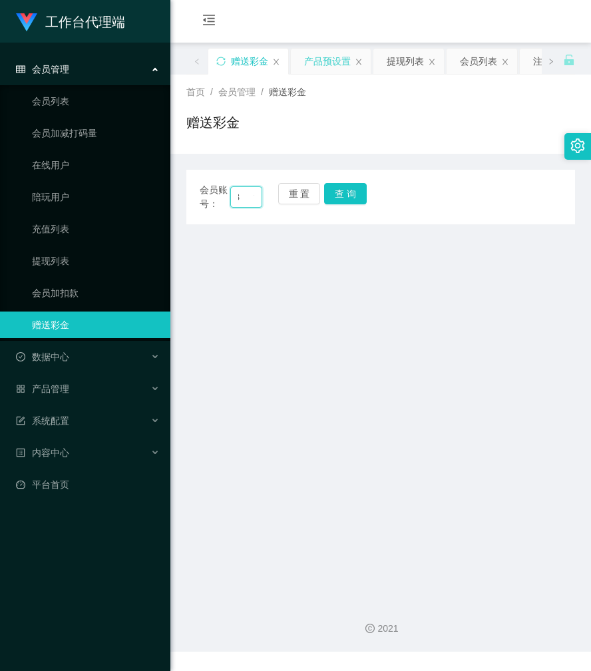
scroll to position [0, 67]
type input "wz123 wz123"
drag, startPoint x: 489, startPoint y: 54, endPoint x: 473, endPoint y: 60, distance: 17.1
click at [489, 54] on div "会员列表" at bounding box center [478, 61] width 37 height 25
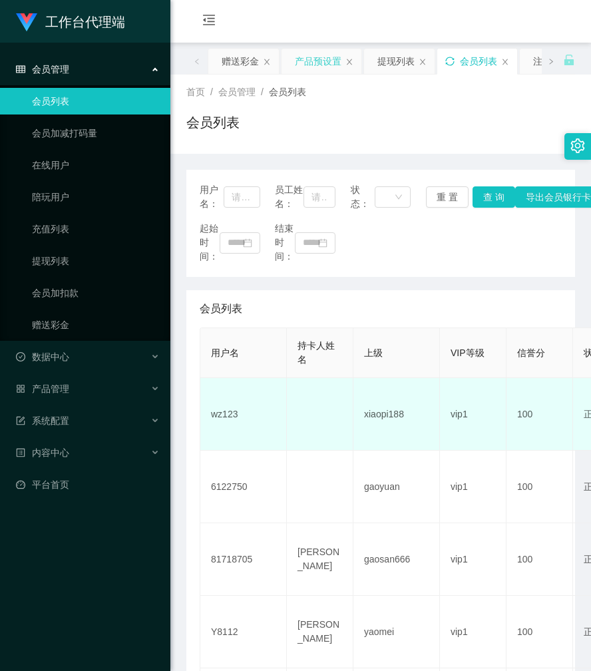
click at [233, 427] on td "wz123" at bounding box center [243, 414] width 87 height 73
click at [233, 426] on td "wz123" at bounding box center [243, 414] width 87 height 73
copy td "wz123"
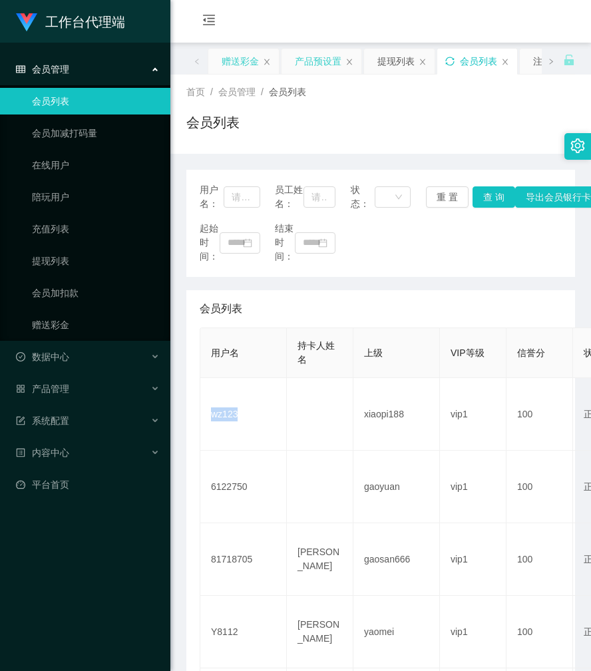
click at [253, 62] on div "赠送彩金" at bounding box center [240, 61] width 37 height 25
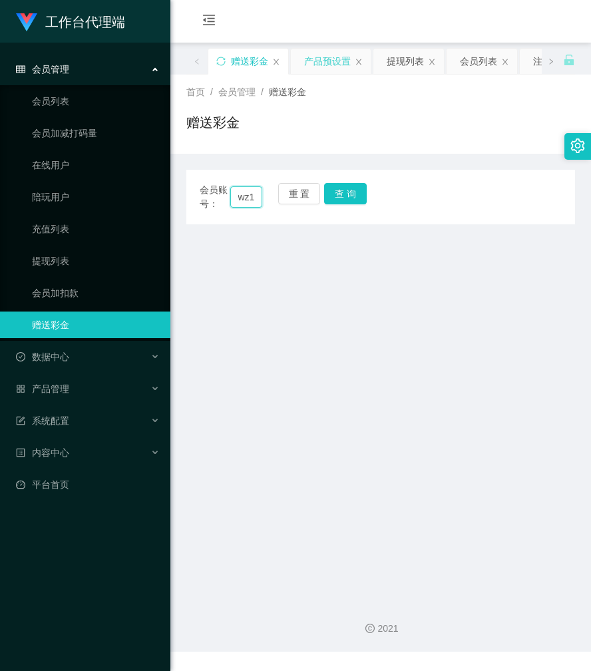
click at [248, 198] on input "wz123 wz123" at bounding box center [246, 196] width 33 height 21
click at [345, 188] on button "查 询" at bounding box center [345, 193] width 43 height 21
click at [345, 188] on div "会员账号： wz123 wz123 重 置 查 询" at bounding box center [380, 197] width 389 height 28
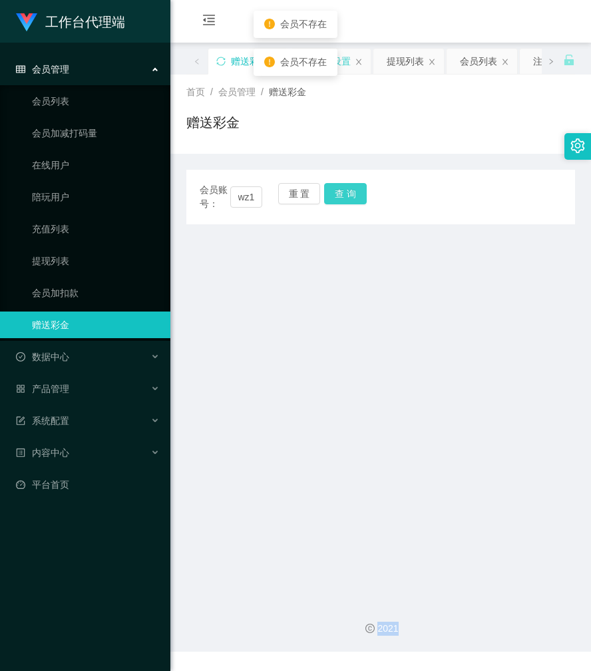
click at [345, 188] on button "查 询" at bounding box center [345, 193] width 43 height 21
click at [243, 193] on input "wz123 wz123" at bounding box center [246, 196] width 33 height 21
click at [244, 193] on input "wz123 wz123" at bounding box center [246, 196] width 33 height 21
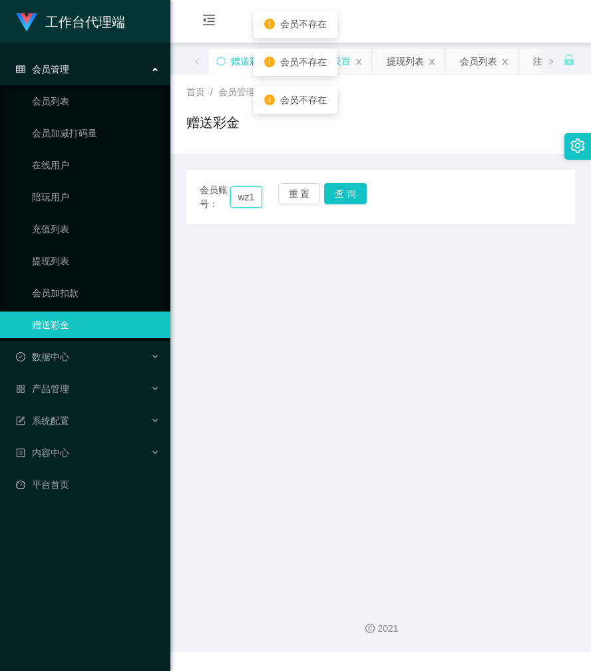
paste input "text"
click at [346, 192] on button "查 询" at bounding box center [345, 193] width 43 height 21
click at [346, 192] on div "会员账号： wz123 重 置 查 询" at bounding box center [380, 197] width 389 height 28
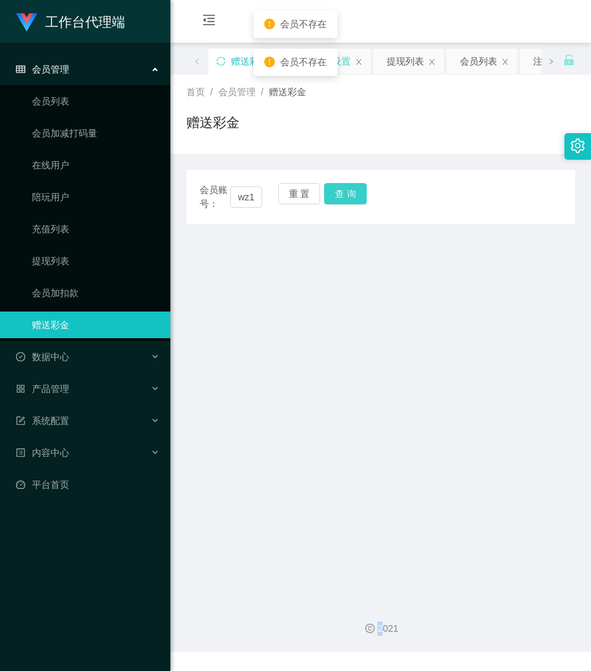
click at [346, 192] on button "查 询" at bounding box center [345, 193] width 43 height 21
click at [346, 192] on div "会员账号： wz123 重 置 查 询" at bounding box center [380, 197] width 389 height 28
click at [256, 192] on input "wz123" at bounding box center [246, 196] width 33 height 21
click at [258, 196] on input "wz123" at bounding box center [246, 196] width 33 height 21
click at [256, 197] on input "wz123" at bounding box center [246, 196] width 33 height 21
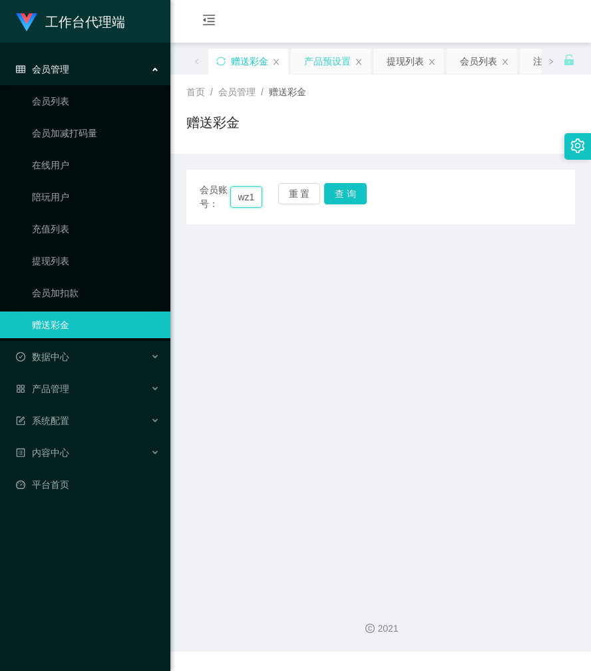
click at [254, 200] on input "wz123" at bounding box center [246, 196] width 33 height 21
click at [254, 197] on input "wz123" at bounding box center [246, 196] width 33 height 21
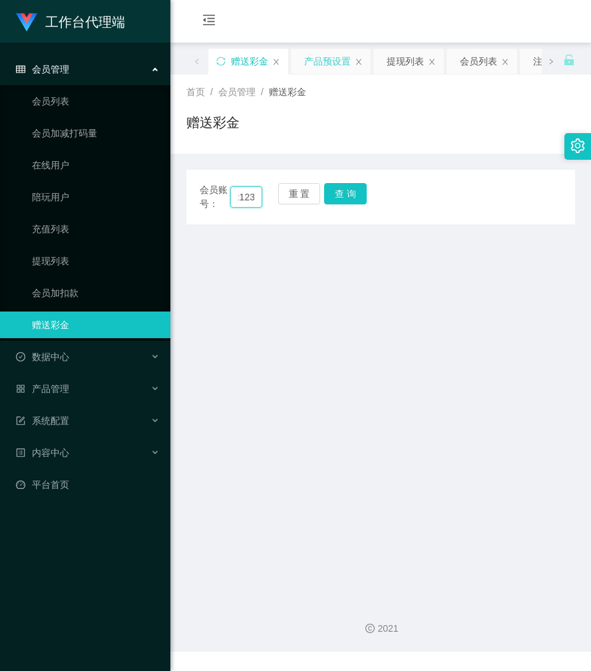
paste input "wz123"
click at [252, 196] on input "wz123 wz123" at bounding box center [246, 196] width 33 height 21
click at [248, 192] on input "wz123 wz123" at bounding box center [246, 196] width 33 height 21
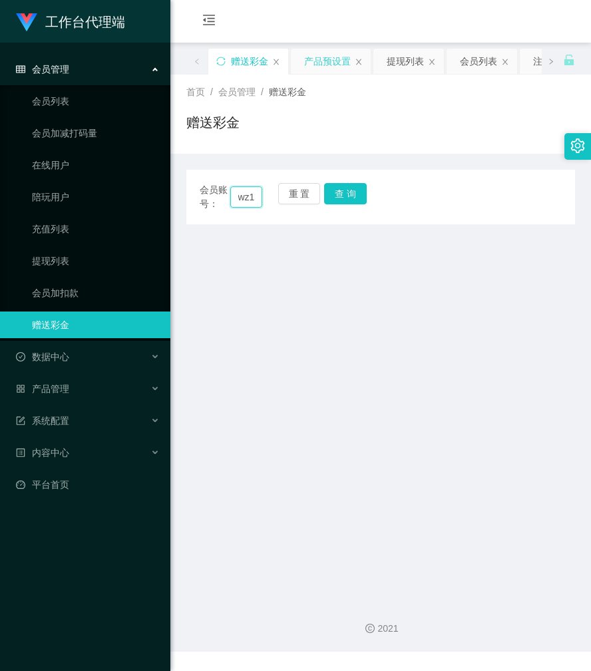
click at [248, 192] on input "wz123 wz123" at bounding box center [246, 196] width 33 height 21
paste input "WZ123"
click at [350, 190] on button "查 询" at bounding box center [345, 193] width 43 height 21
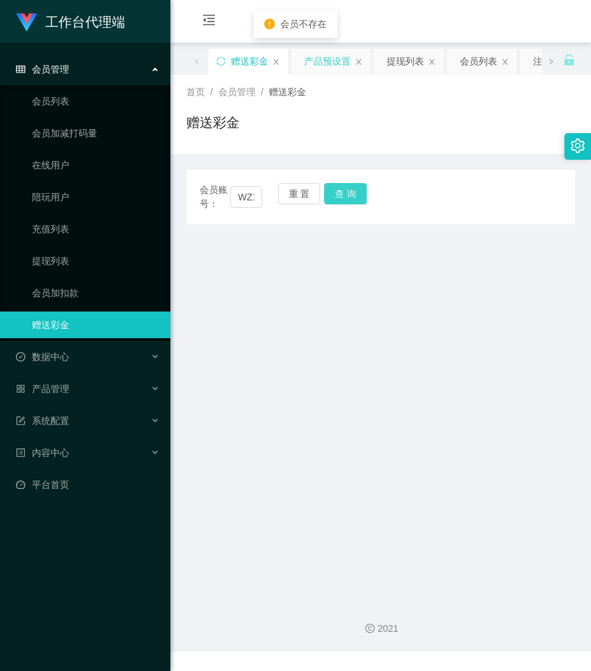
click at [350, 190] on button "查 询" at bounding box center [345, 193] width 43 height 21
click at [350, 190] on div "会员账号： WZ123wz123 重 置 查 询" at bounding box center [380, 197] width 389 height 28
click at [350, 190] on button "查 询" at bounding box center [345, 193] width 43 height 21
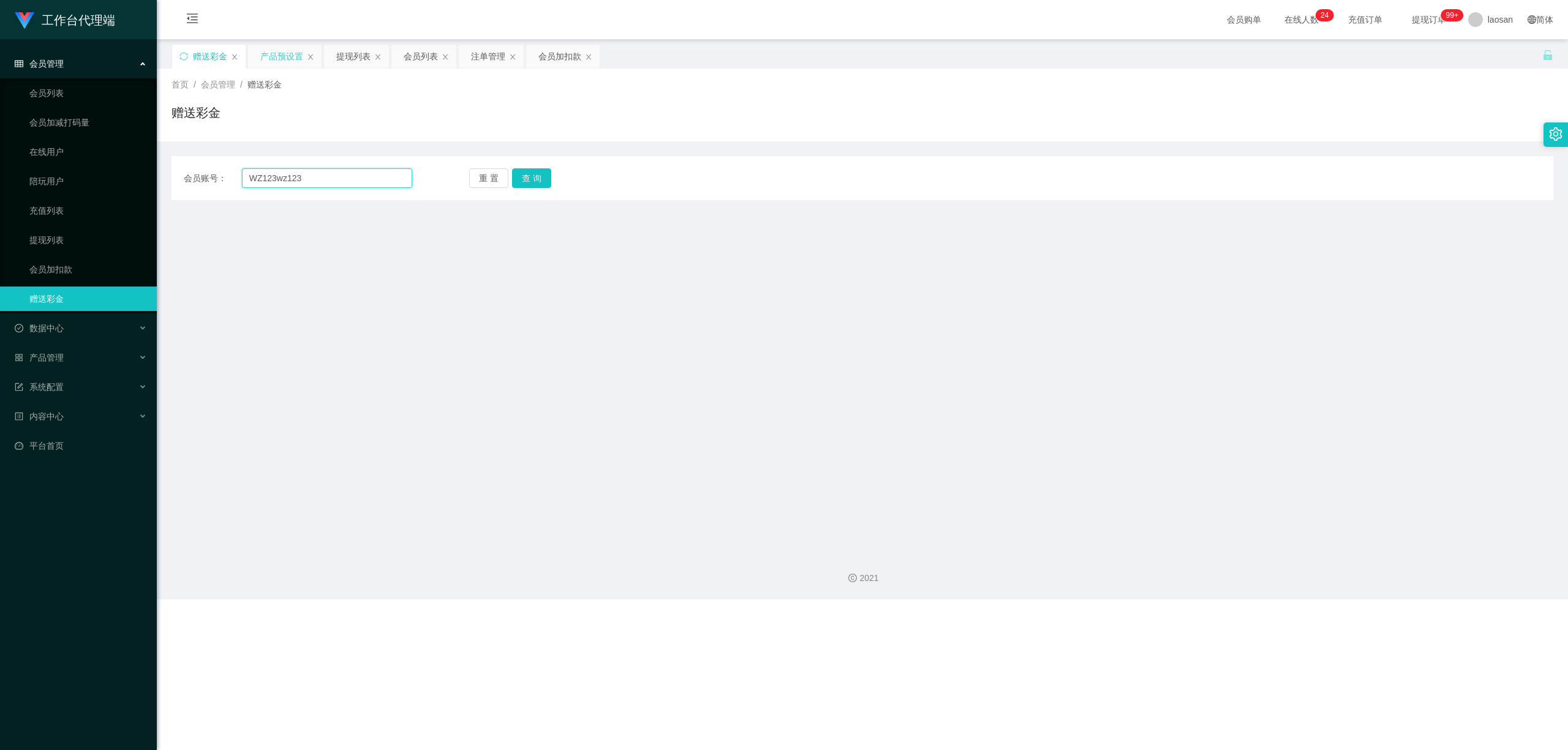
drag, startPoint x: 317, startPoint y: 177, endPoint x: 189, endPoint y: 165, distance: 128.6
click at [189, 165] on div "会员账号： WZ123wz123 重 置 查 询 会员账号 Cheesiong981 会员姓名 [PERSON_NAME] 账号余额 9000.00 操作类型…" at bounding box center [862, 178] width 1382 height 44
paste input "text"
type input "WZ123"
click at [543, 179] on button "查 询" at bounding box center [532, 177] width 40 height 19
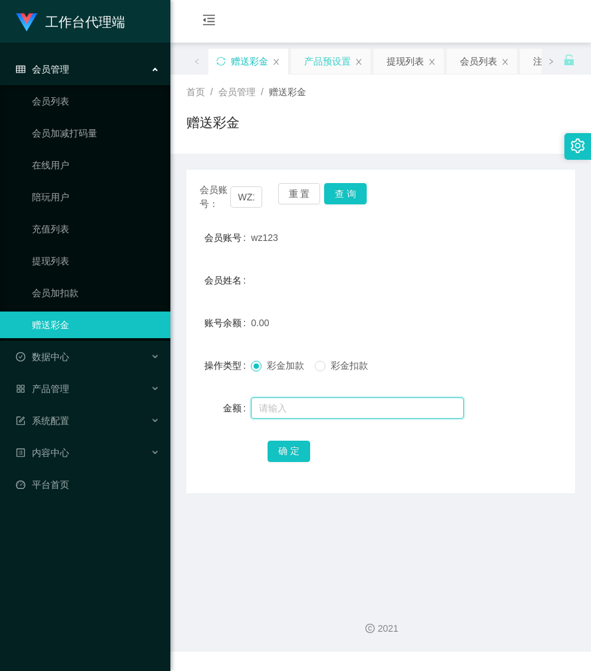
click at [277, 403] on input "text" at bounding box center [357, 408] width 213 height 21
type input "100"
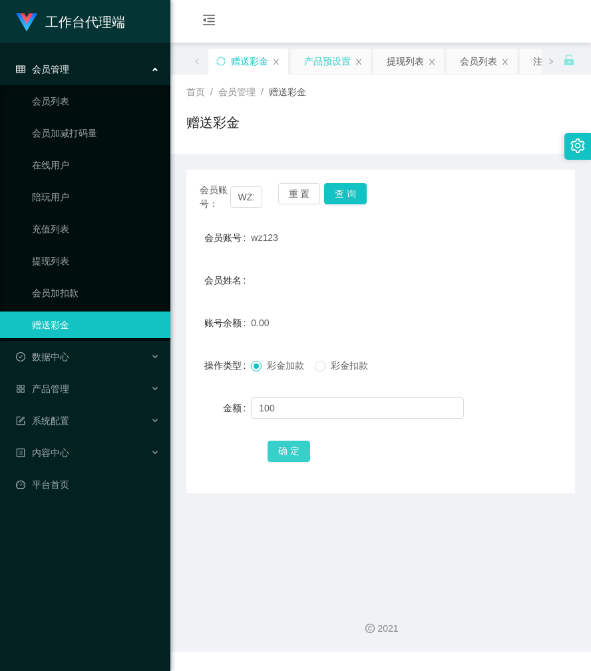
click at [281, 445] on button "确 定" at bounding box center [289, 451] width 43 height 21
click at [349, 195] on button "查 询" at bounding box center [345, 193] width 43 height 21
drag, startPoint x: 254, startPoint y: 192, endPoint x: 227, endPoint y: 197, distance: 27.8
click at [224, 198] on div "会员账号： WZ123" at bounding box center [231, 197] width 63 height 28
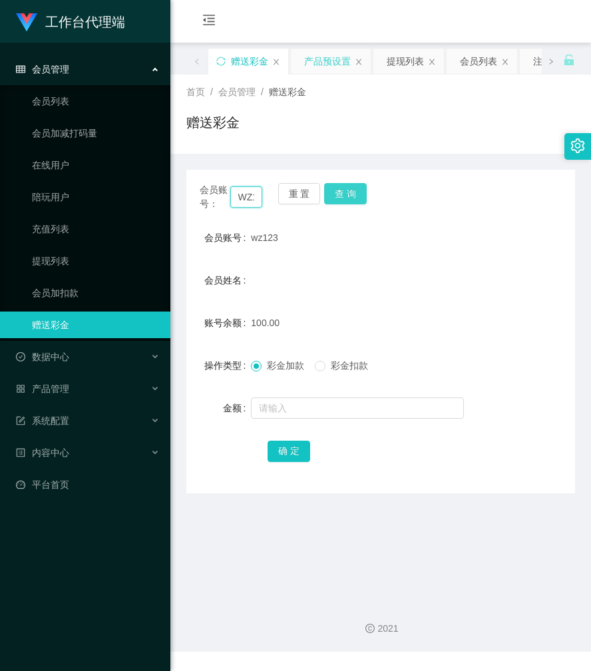
paste input "81752645"
click at [346, 194] on button "查 询" at bounding box center [345, 193] width 43 height 21
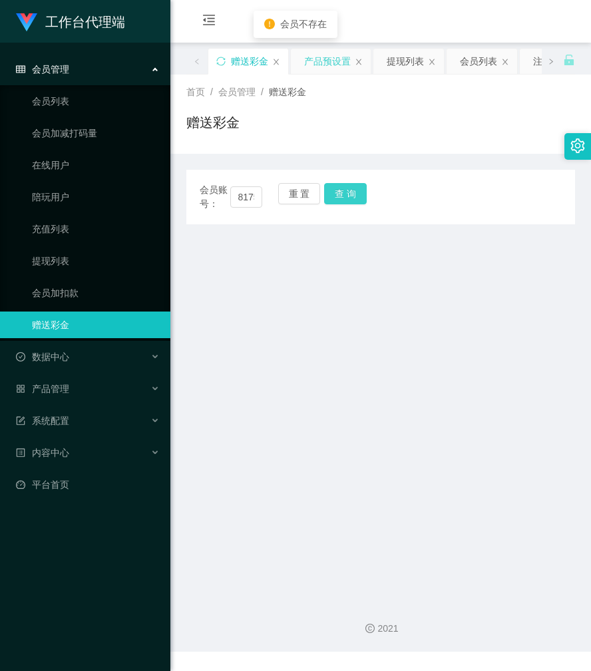
click at [346, 194] on button "查 询" at bounding box center [345, 193] width 43 height 21
click at [245, 189] on input "8175264523" at bounding box center [246, 196] width 33 height 21
type input "8175264523"
paste input "81752645"
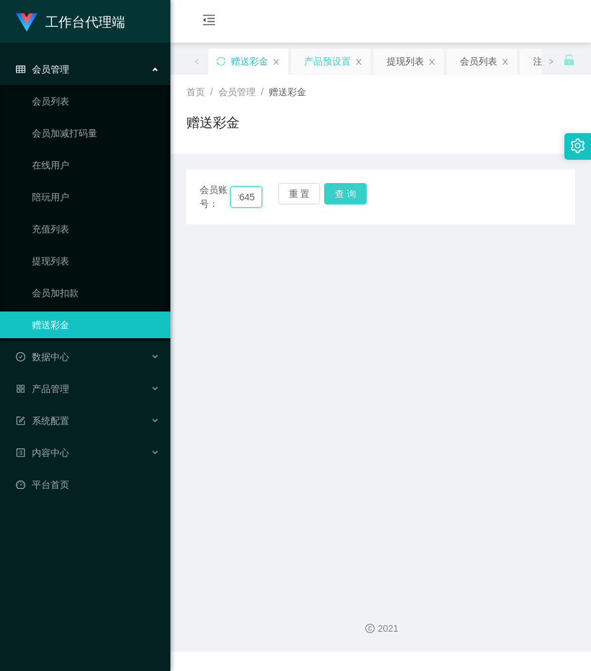
type input "81752645"
click at [354, 193] on button "查 询" at bounding box center [345, 193] width 43 height 21
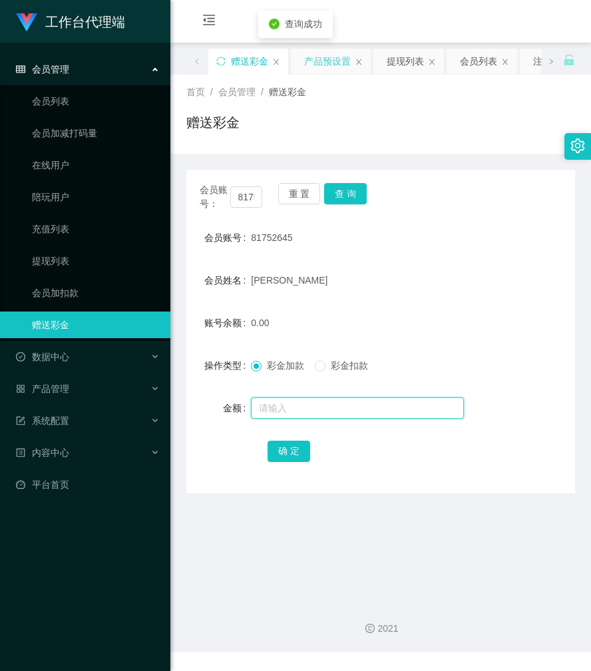
click at [317, 405] on input "text" at bounding box center [357, 408] width 213 height 21
type input "100"
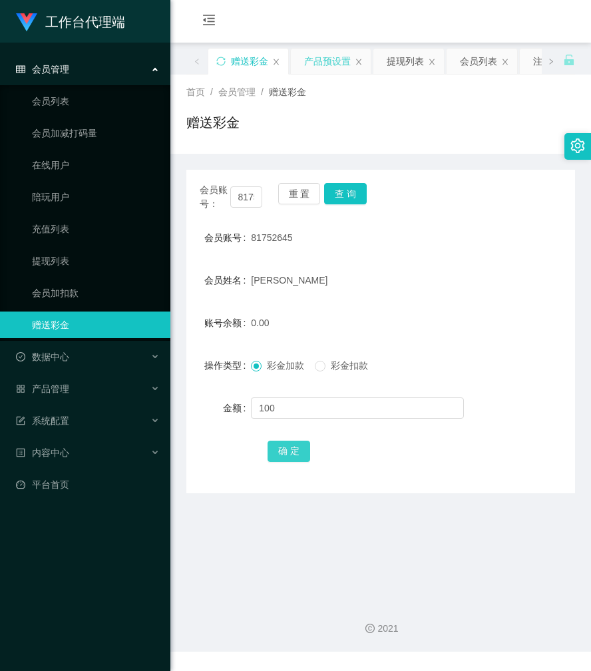
click at [294, 451] on button "确 定" at bounding box center [289, 451] width 43 height 21
click at [401, 62] on div "提现列表" at bounding box center [405, 61] width 37 height 25
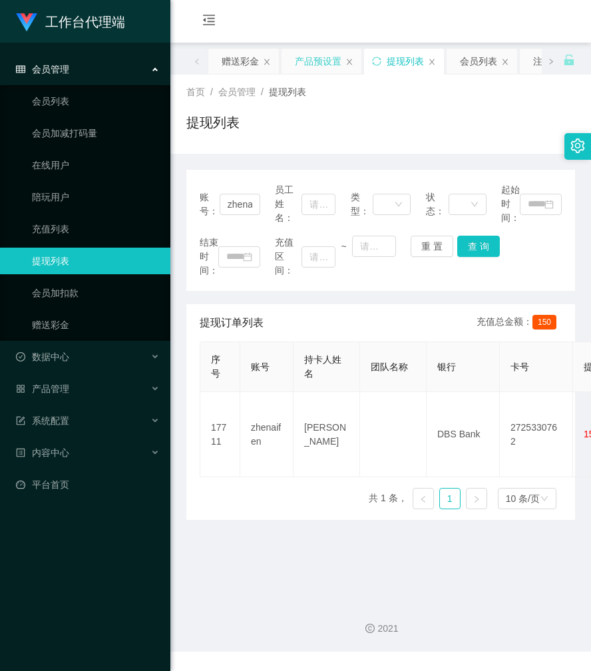
click at [328, 56] on div "产品预设置" at bounding box center [318, 61] width 47 height 25
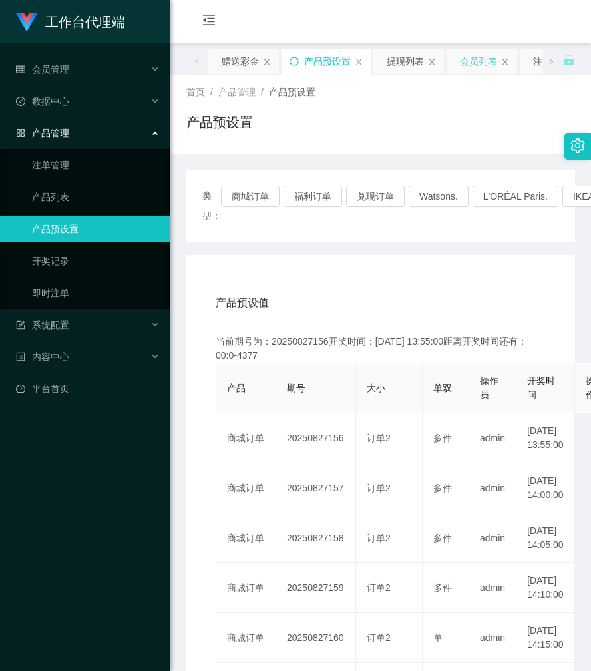
click at [491, 71] on div "会员列表" at bounding box center [478, 61] width 37 height 25
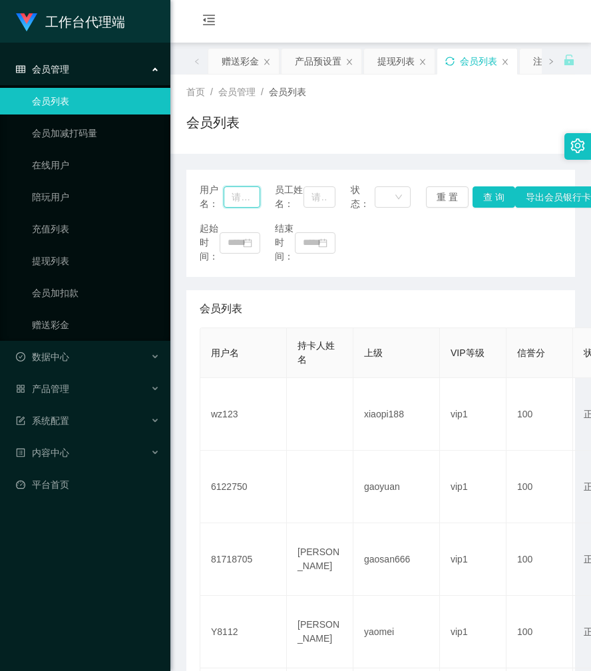
click at [248, 197] on input "text" at bounding box center [242, 196] width 36 height 21
paste input "81752645"
type input "81752645"
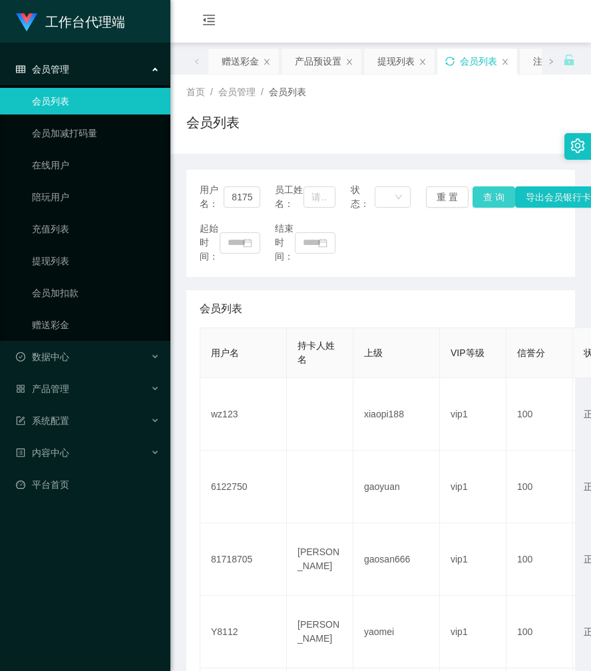
click at [488, 197] on button "查 询" at bounding box center [494, 196] width 43 height 21
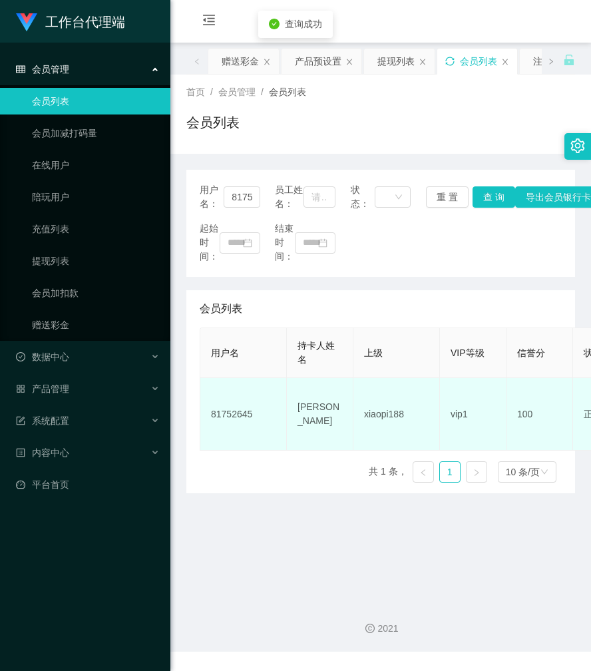
click at [435, 414] on td "xiaopi188" at bounding box center [397, 414] width 87 height 73
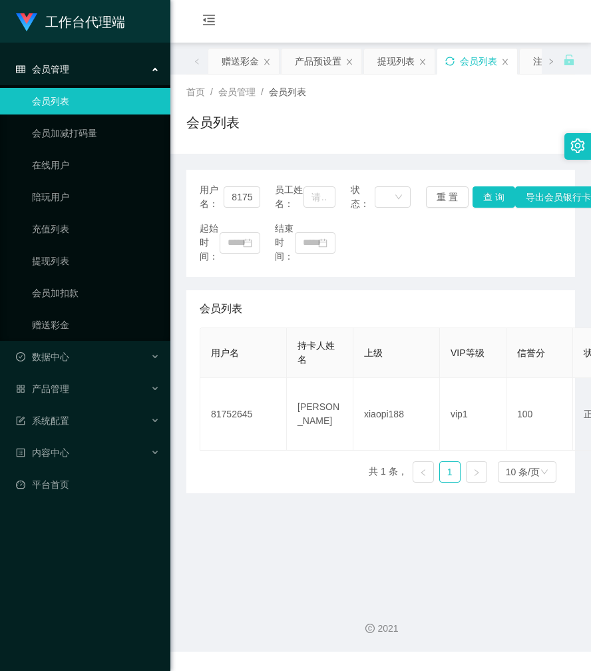
drag, startPoint x: 462, startPoint y: 426, endPoint x: 510, endPoint y: 381, distance: 66.0
click at [490, 436] on td "vip1" at bounding box center [473, 414] width 67 height 73
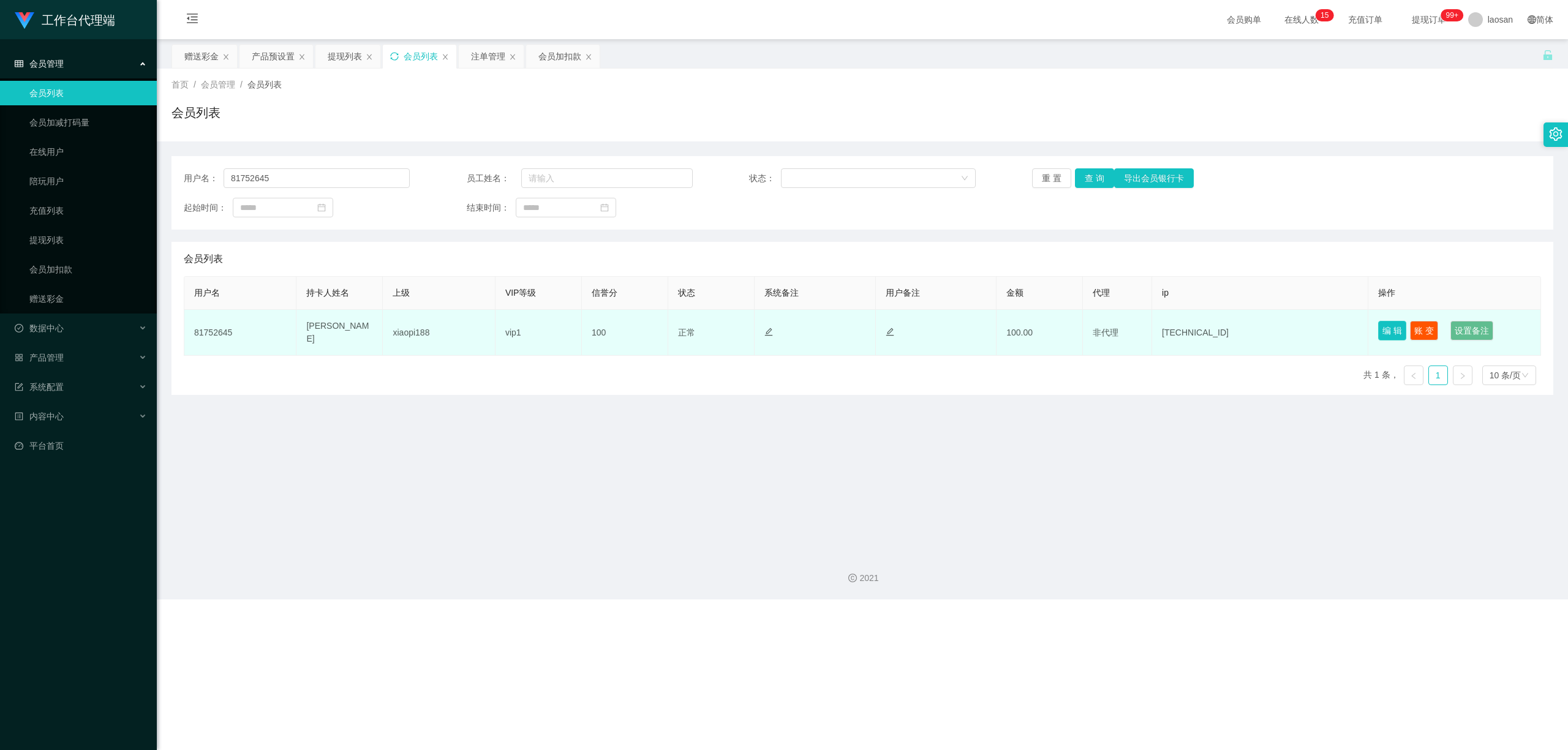
click at [544, 326] on button "编 辑" at bounding box center [1392, 330] width 29 height 19
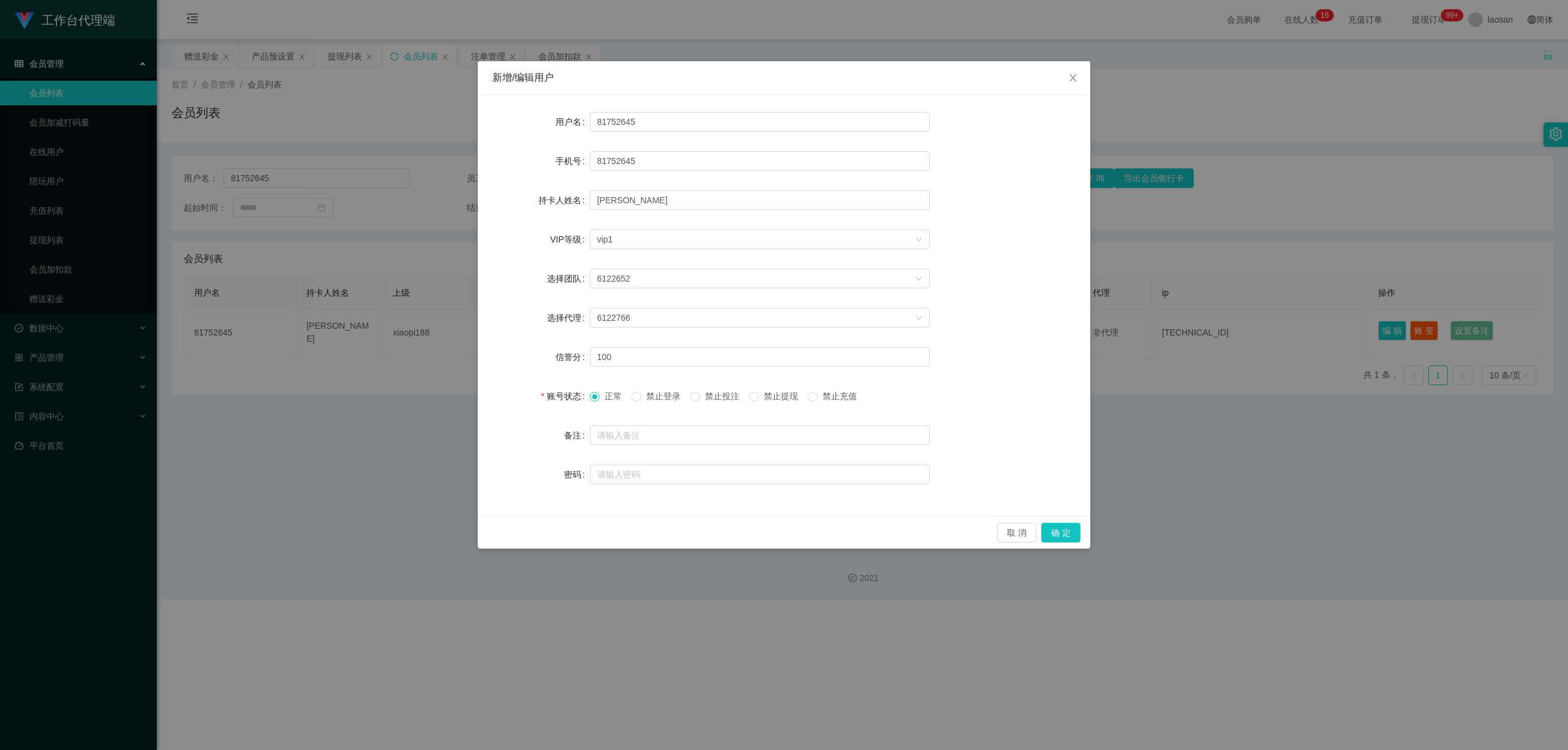
click at [544, 397] on span "禁止提现" at bounding box center [781, 396] width 44 height 10
click at [544, 528] on button "确 定" at bounding box center [1060, 532] width 40 height 19
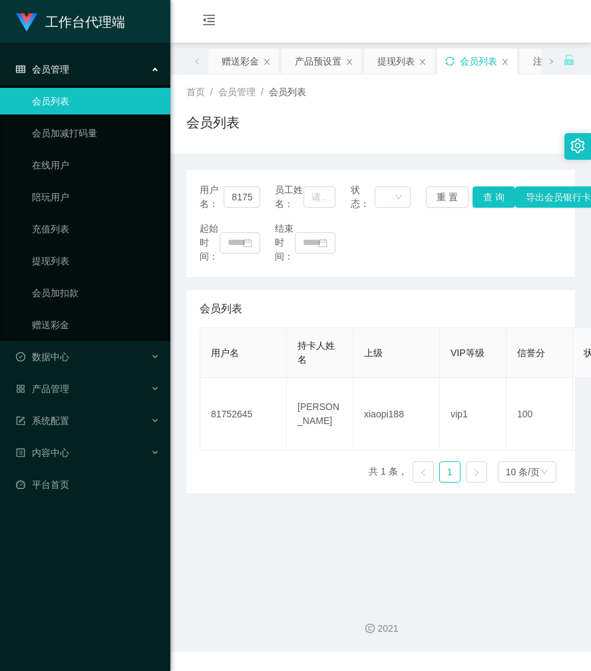
click at [370, 262] on div "起始时间： 结束时间：" at bounding box center [381, 243] width 362 height 42
click at [240, 197] on input "81752645" at bounding box center [242, 196] width 36 height 21
paste input "Wz123"
type input "Wz123"
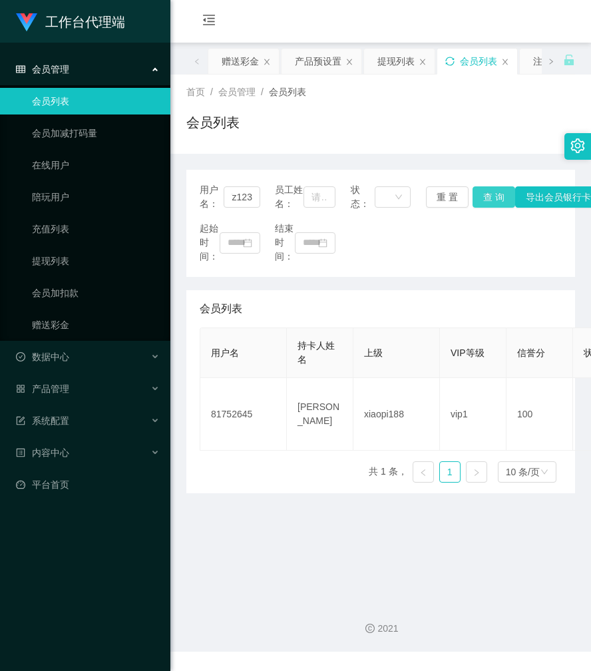
scroll to position [0, 0]
click at [488, 206] on button "查 询" at bounding box center [494, 196] width 43 height 21
click at [353, 11] on div "会员购单 在线人数 0 1 2 3 4 5 6 7 8 9 0 1 2 3 4 5 6 7 8 9 0 1 2 3 4 5 6 7 8 9 0 1 2 3 4…" at bounding box center [381, 21] width 421 height 43
click at [309, 54] on div "产品预设置" at bounding box center [318, 61] width 47 height 25
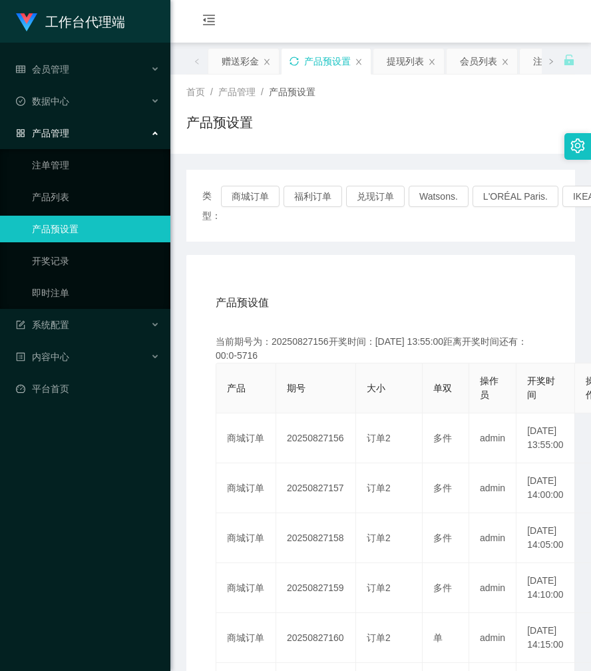
click at [298, 59] on icon "图标: sync" at bounding box center [294, 61] width 9 height 9
click at [394, 152] on div "首页 / 产品管理 / 产品预设置 / 产品预设置" at bounding box center [381, 114] width 421 height 79
click at [253, 63] on div "赠送彩金" at bounding box center [240, 61] width 37 height 25
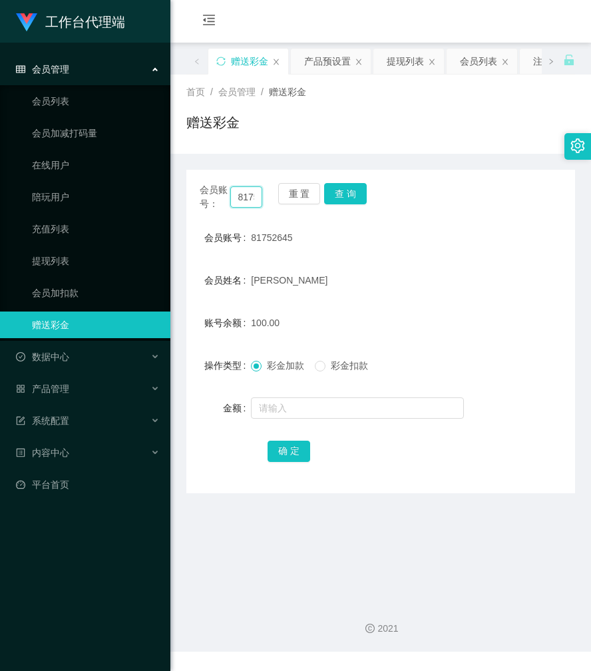
click at [246, 198] on input "81752645" at bounding box center [246, 196] width 33 height 21
paste input "Wz123"
type input "Wz123"
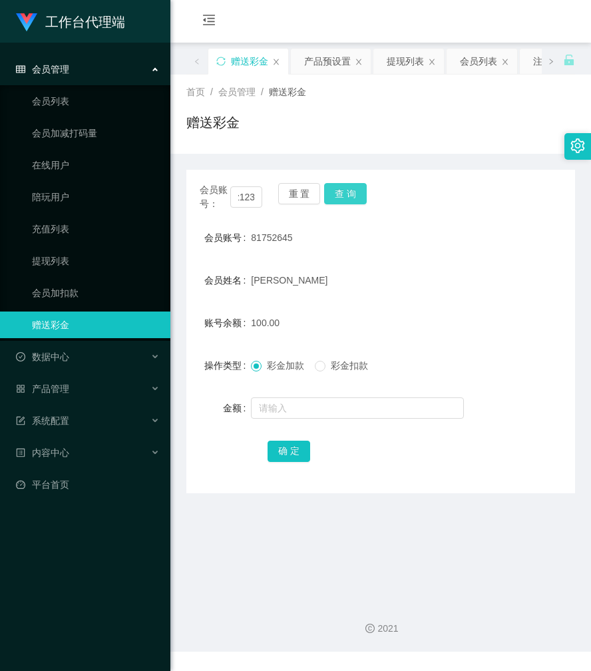
click at [357, 190] on button "查 询" at bounding box center [345, 193] width 43 height 21
click at [357, 190] on div "会员账号： Wz123 重 置 查 询" at bounding box center [380, 197] width 389 height 28
click at [357, 190] on button "查 询" at bounding box center [345, 193] width 43 height 21
click at [320, 17] on div "会员购单 在线人数 0 1 2 3 4 5 6 7 8 9 0 1 2 3 4 5 6 7 8 9 0 1 2 3 4 5 6 7 8 9 0 1 2 3 4…" at bounding box center [381, 21] width 421 height 43
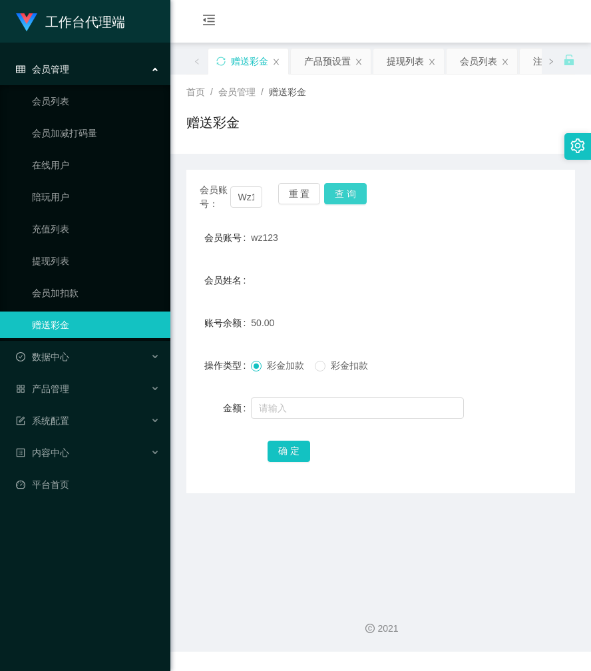
click at [349, 187] on button "查 询" at bounding box center [345, 193] width 43 height 21
click at [349, 187] on div "会员账号： Wz123 重 置 查 询" at bounding box center [380, 197] width 389 height 28
click at [339, 197] on button "查 询" at bounding box center [345, 193] width 43 height 21
click at [339, 197] on button "查 询" at bounding box center [352, 193] width 57 height 21
click at [339, 197] on button "查 询" at bounding box center [345, 193] width 43 height 21
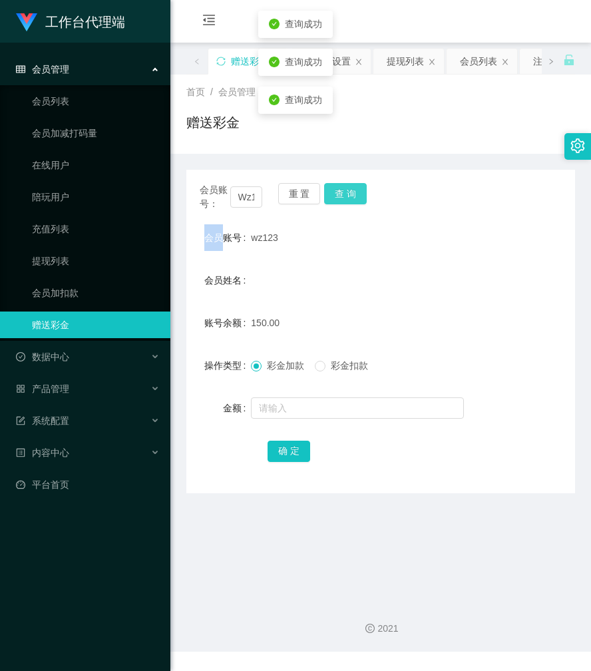
click at [339, 197] on div "会员账号： Wz123 重 置 查 询" at bounding box center [380, 197] width 389 height 28
click at [339, 197] on button "查 询" at bounding box center [345, 193] width 43 height 21
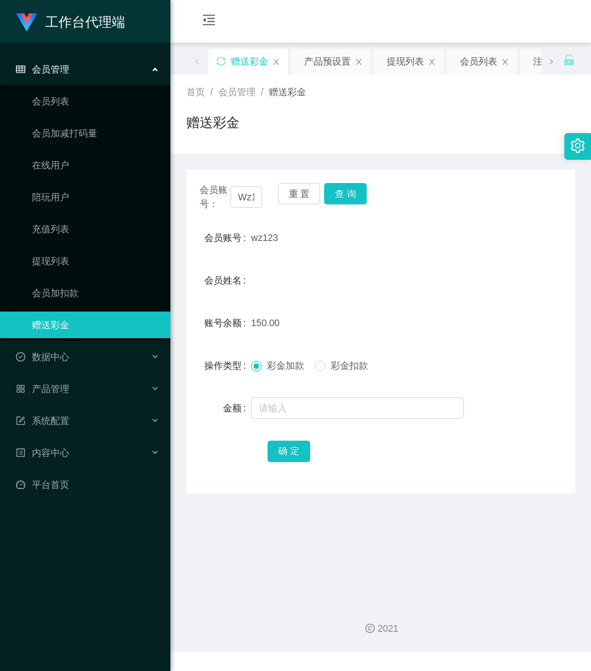
click at [406, 112] on div "首页 / 会员管理 / 赠送彩金 / 赠送彩金" at bounding box center [380, 114] width 389 height 58
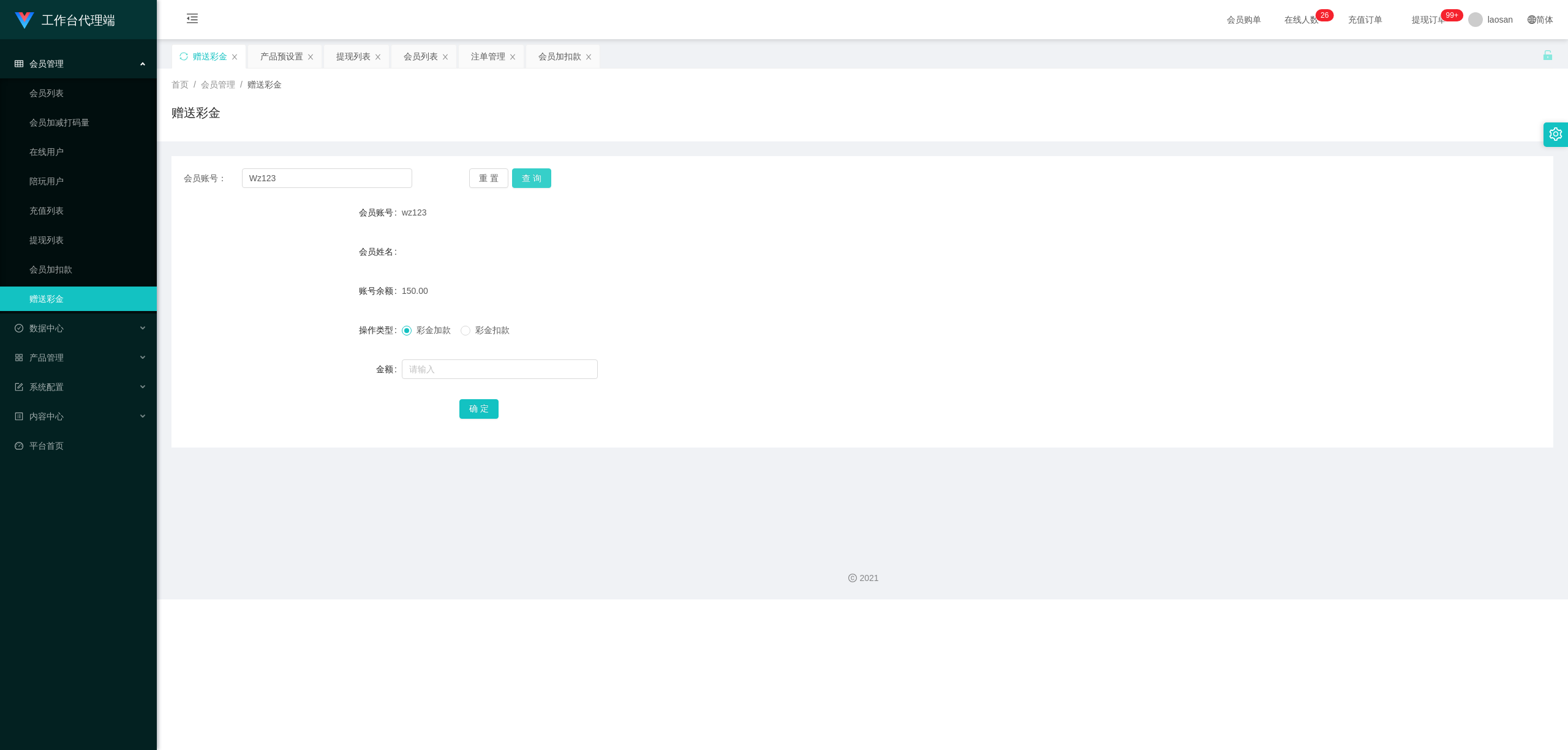
click at [530, 181] on button "查 询" at bounding box center [532, 177] width 40 height 19
click at [530, 181] on div "重 置 查 询" at bounding box center [583, 177] width 228 height 19
click at [530, 181] on button "查 询" at bounding box center [532, 177] width 40 height 19
click at [361, 56] on div "提现列表" at bounding box center [353, 56] width 34 height 23
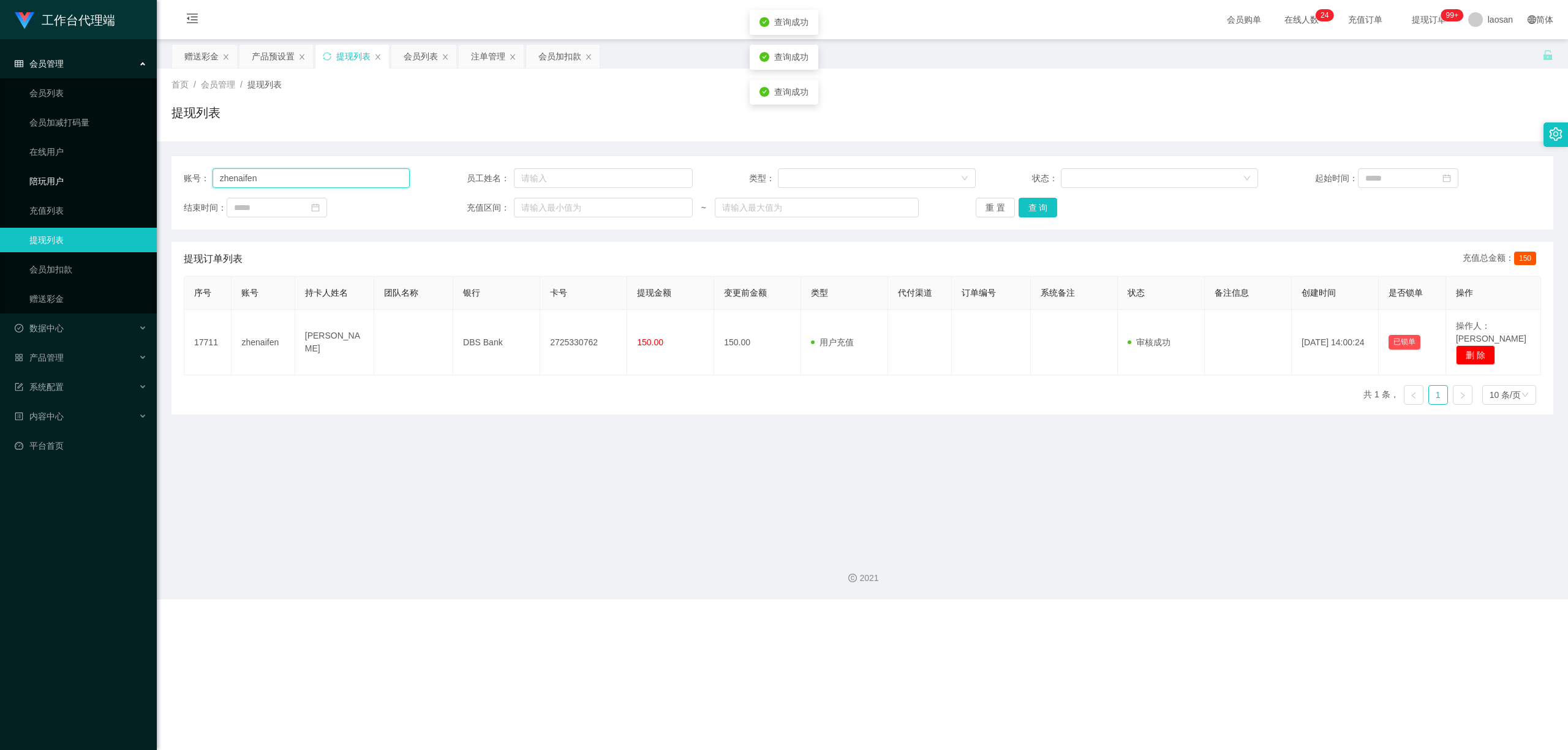
drag, startPoint x: 288, startPoint y: 172, endPoint x: 130, endPoint y: 176, distance: 158.1
click at [130, 179] on section "工作台代理端 会员管理 会员列表 会员加减打码量 在线用户 陪玩用户 充值列表 提现列表 会员加扣款 赠送彩金 数据中心 员工统计 团队统计 产品管理 注单管…" at bounding box center [784, 300] width 1568 height 599
paste input "Wz123"
type input "Wz123"
click at [544, 208] on button "查 询" at bounding box center [1038, 207] width 40 height 19
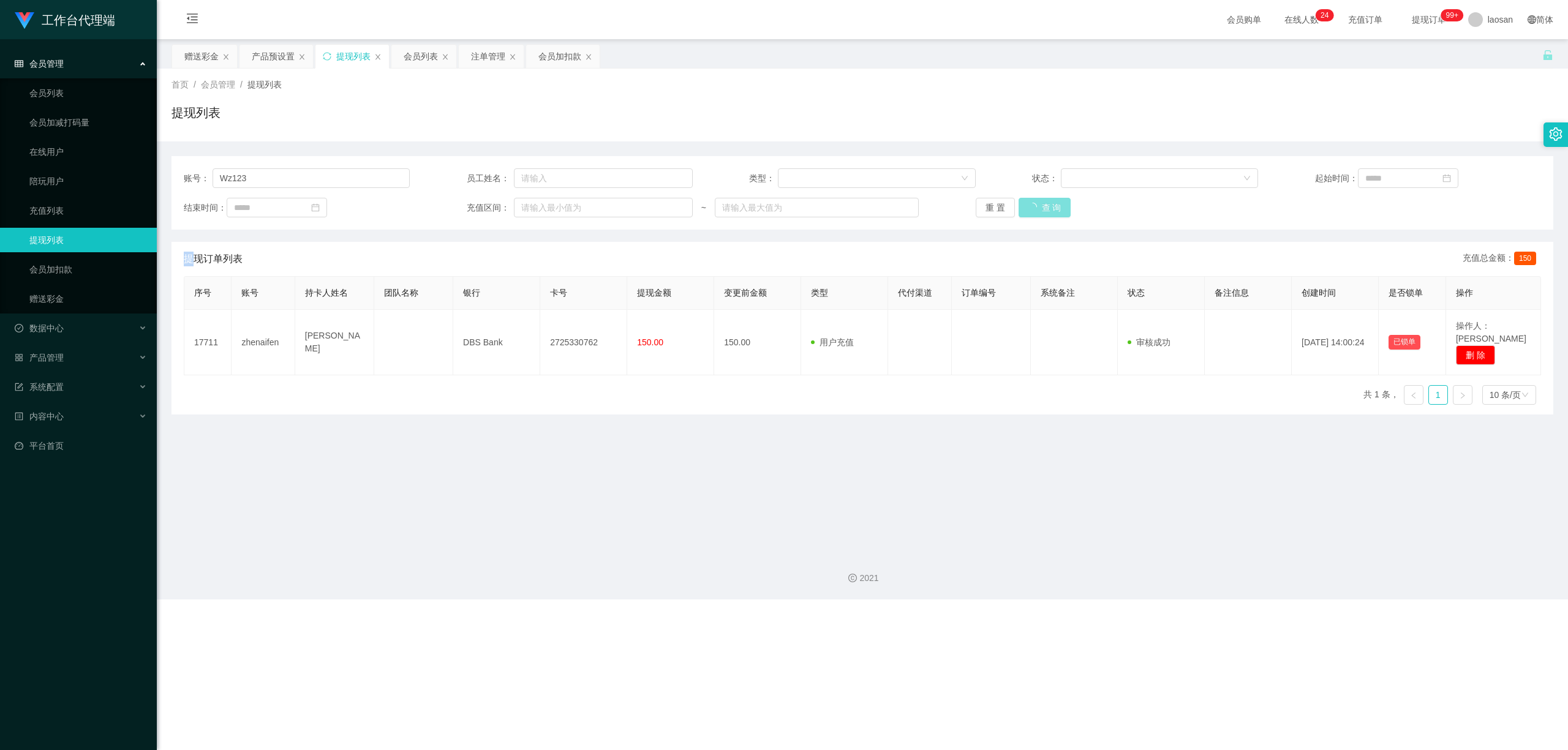
click at [544, 208] on div "重 置 查 询" at bounding box center [1089, 207] width 226 height 19
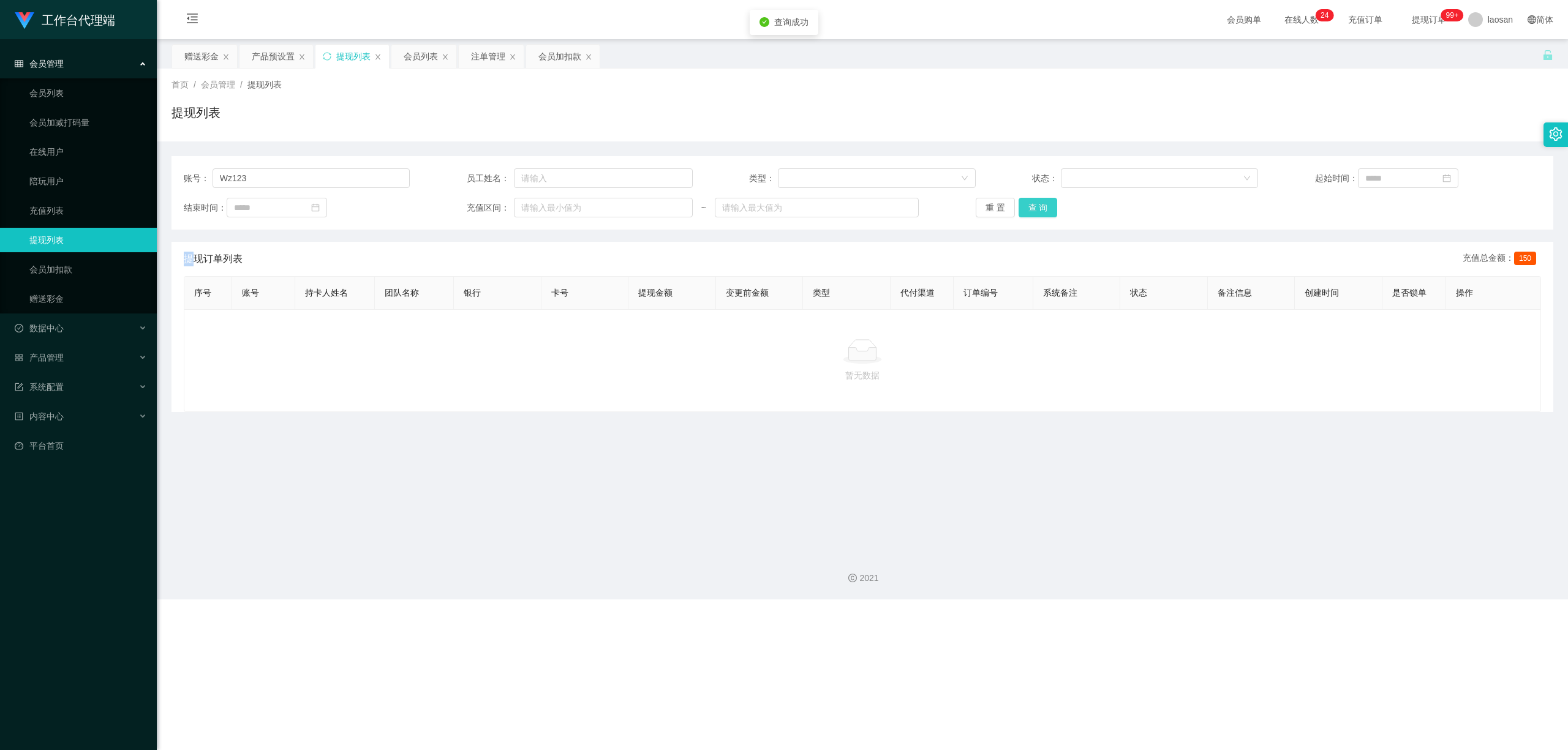
click at [544, 208] on button "查 询" at bounding box center [1038, 207] width 40 height 19
click at [544, 208] on div "重 置 查 询" at bounding box center [1089, 207] width 226 height 19
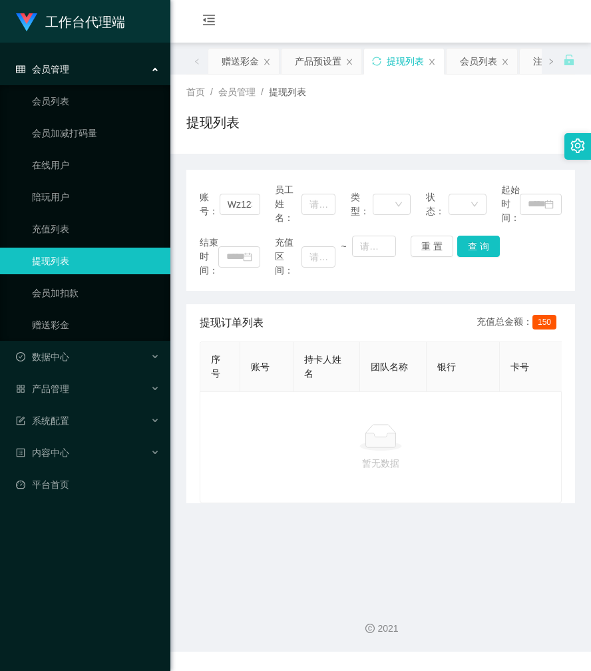
click at [382, 127] on div "提现列表" at bounding box center [380, 128] width 389 height 31
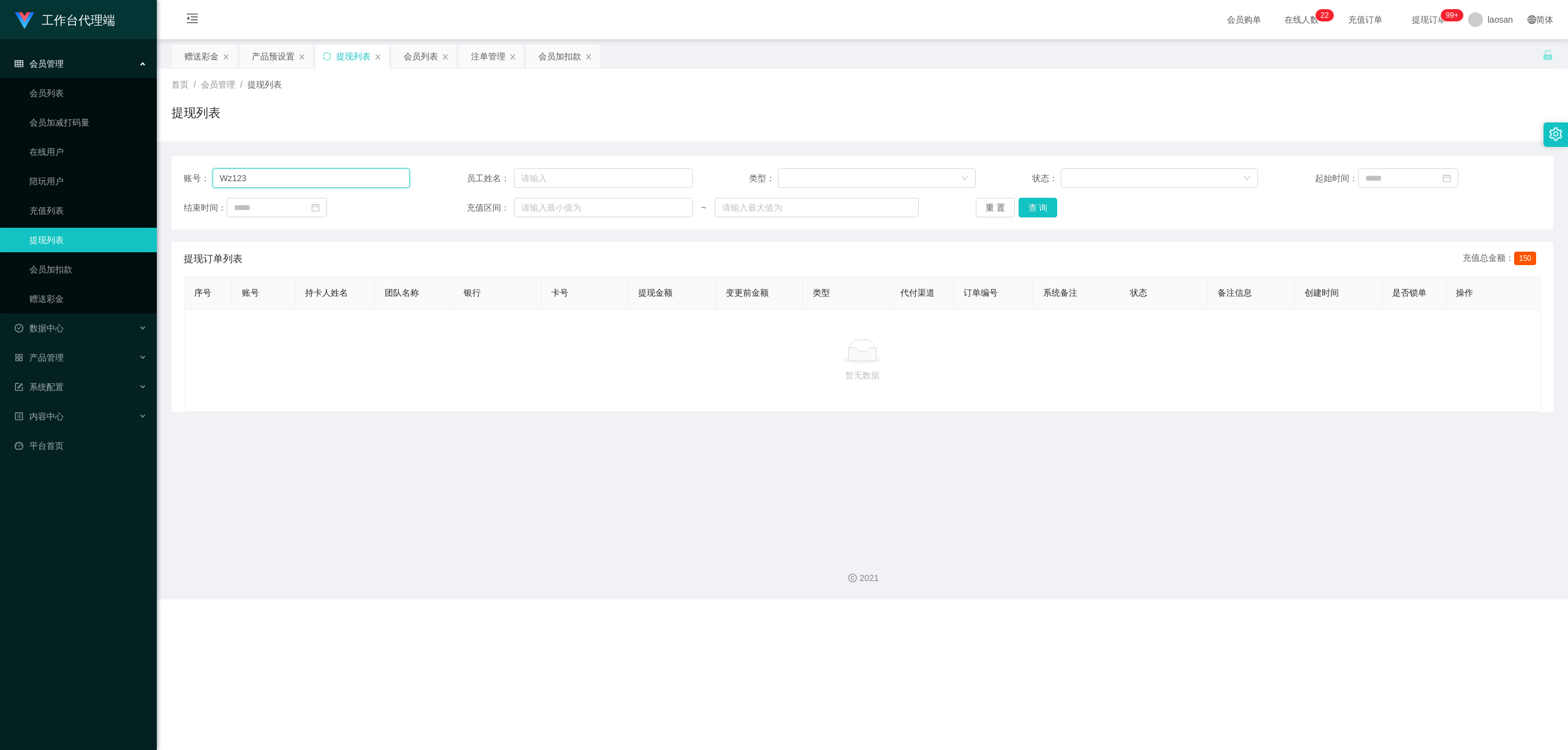
drag, startPoint x: 233, startPoint y: 175, endPoint x: 216, endPoint y: 169, distance: 18.0
click at [217, 170] on input "Wz123" at bounding box center [311, 177] width 198 height 19
click at [544, 207] on div "重 置 查 询" at bounding box center [1089, 207] width 226 height 19
click at [544, 206] on button "查 询" at bounding box center [1038, 207] width 40 height 19
click at [544, 206] on div "重 置 查 询" at bounding box center [1089, 207] width 226 height 19
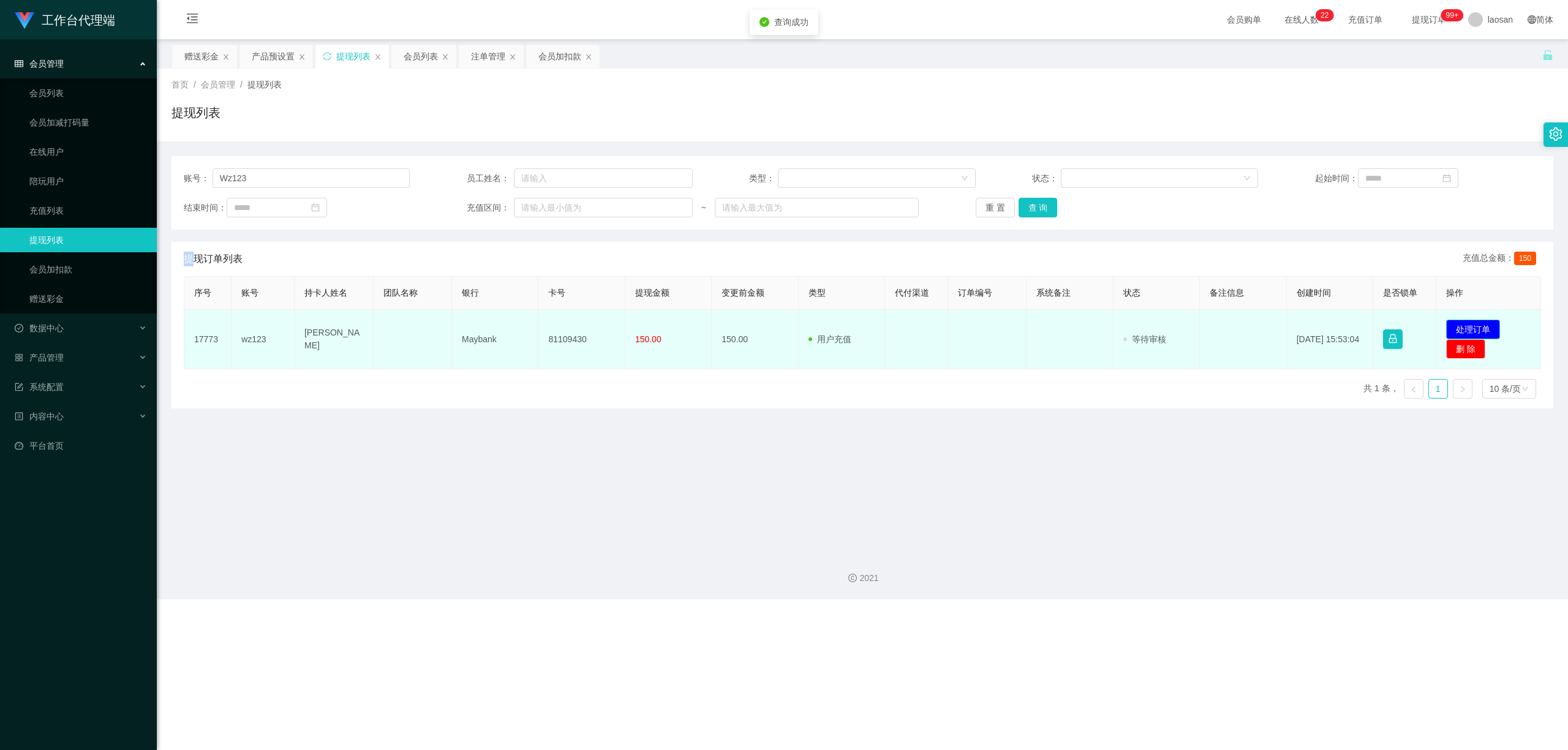
click at [544, 328] on button "处理订单" at bounding box center [1473, 329] width 54 height 19
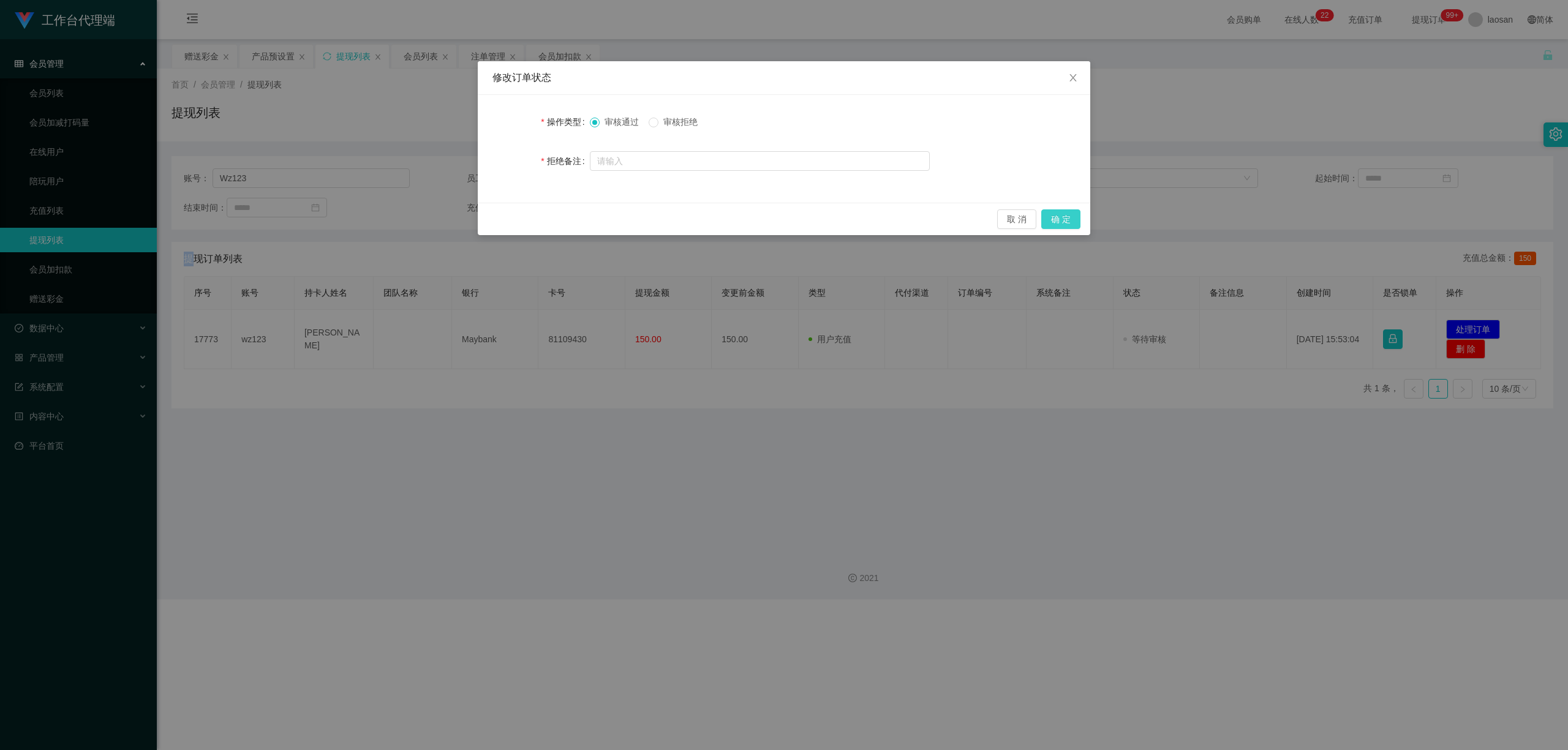
click at [544, 218] on button "确 定" at bounding box center [1060, 219] width 40 height 19
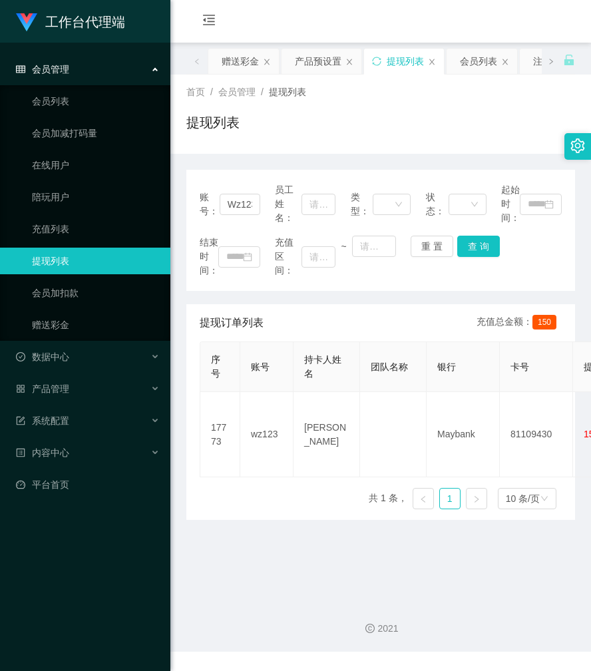
click at [280, 149] on div "首页 / 会员管理 / 提现列表 / 提现列表" at bounding box center [381, 114] width 421 height 79
click at [234, 44] on main "关闭左侧 关闭右侧 关闭其它 刷新页面 赠送彩金 产品预设置 提现列表 会员列表 注单管理 会员加扣款 首页 / 会员管理 / 提现列表 / 提现列表 账号：…" at bounding box center [381, 317] width 421 height 548
click at [240, 52] on div "赠送彩金" at bounding box center [240, 61] width 37 height 25
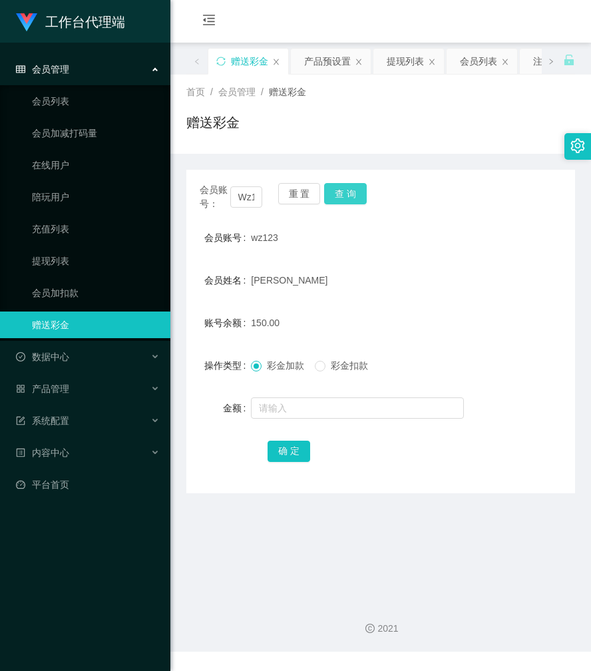
click at [341, 194] on button "查 询" at bounding box center [345, 193] width 43 height 21
click at [341, 194] on div "会员账号： Wz123 重 置 查 询" at bounding box center [380, 197] width 389 height 28
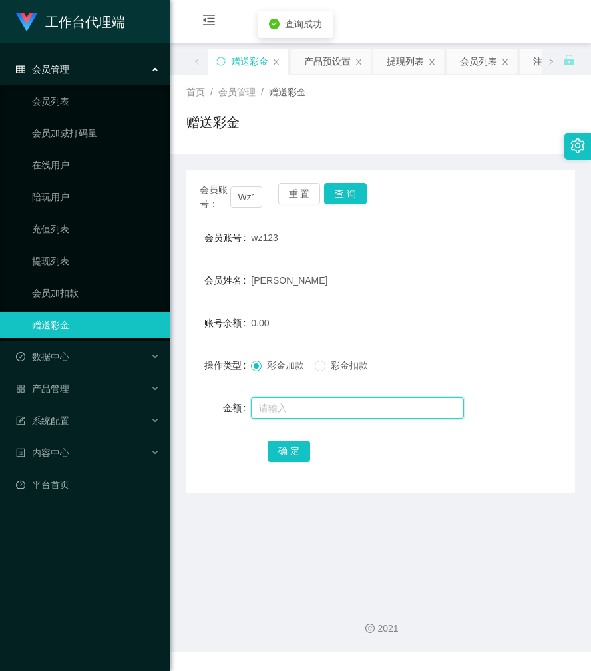
click at [280, 410] on input "text" at bounding box center [357, 408] width 213 height 21
type input "76"
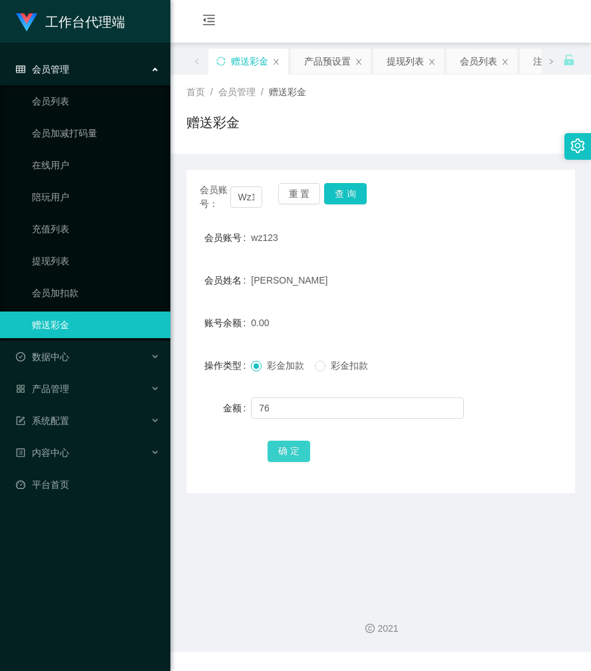
click at [288, 448] on button "确 定" at bounding box center [289, 451] width 43 height 21
click at [339, 192] on button "查 询" at bounding box center [345, 193] width 43 height 21
drag, startPoint x: 344, startPoint y: 124, endPoint x: 329, endPoint y: 179, distance: 57.4
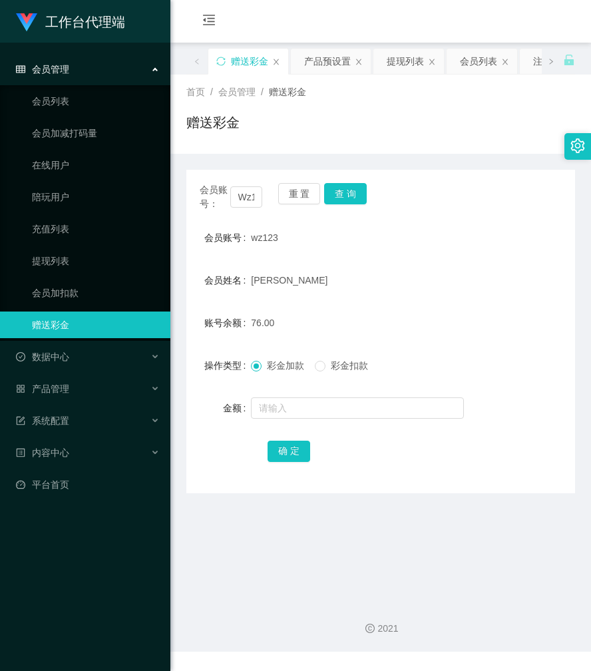
click at [344, 124] on div "赠送彩金" at bounding box center [380, 128] width 389 height 31
click at [299, 454] on button "确 定" at bounding box center [289, 451] width 43 height 21
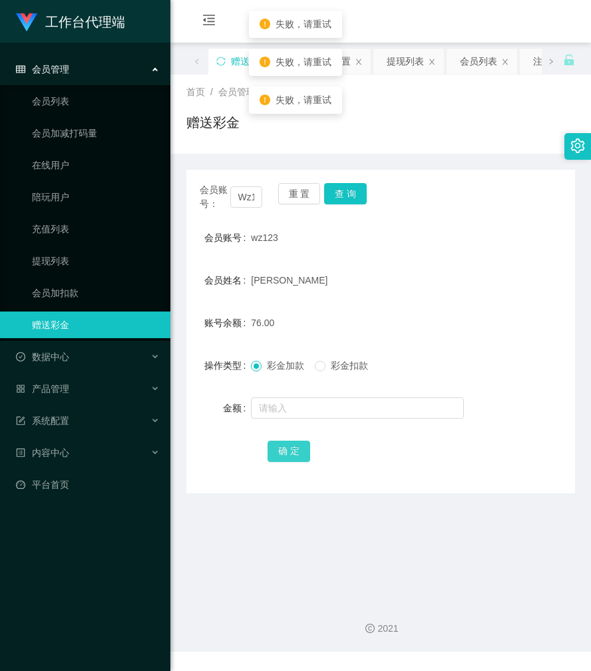
click at [299, 454] on button "确 定" at bounding box center [289, 451] width 43 height 21
click at [299, 454] on span "确 定" at bounding box center [296, 451] width 57 height 11
click at [299, 454] on button "确 定" at bounding box center [289, 451] width 43 height 21
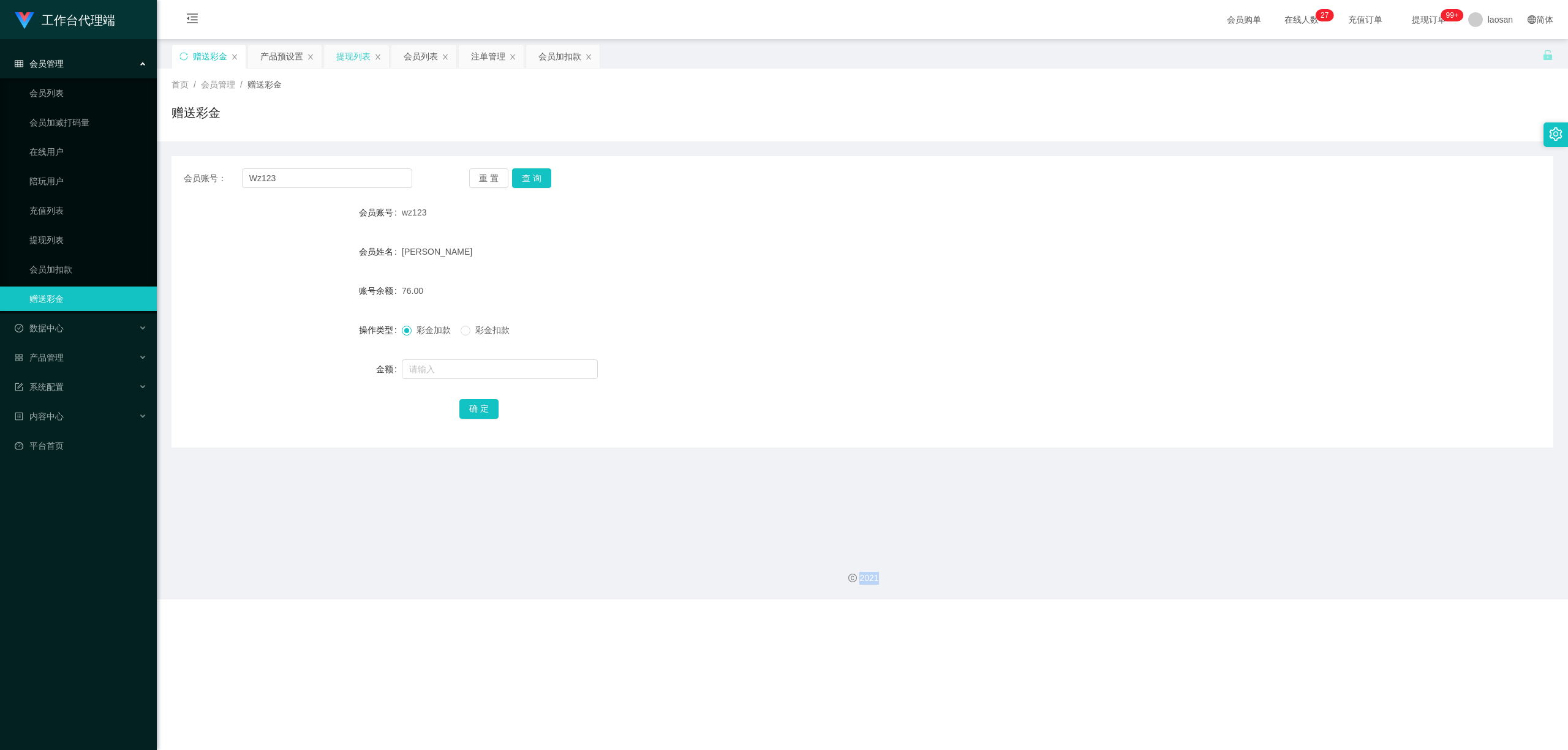
click at [354, 58] on div "提现列表" at bounding box center [353, 56] width 34 height 23
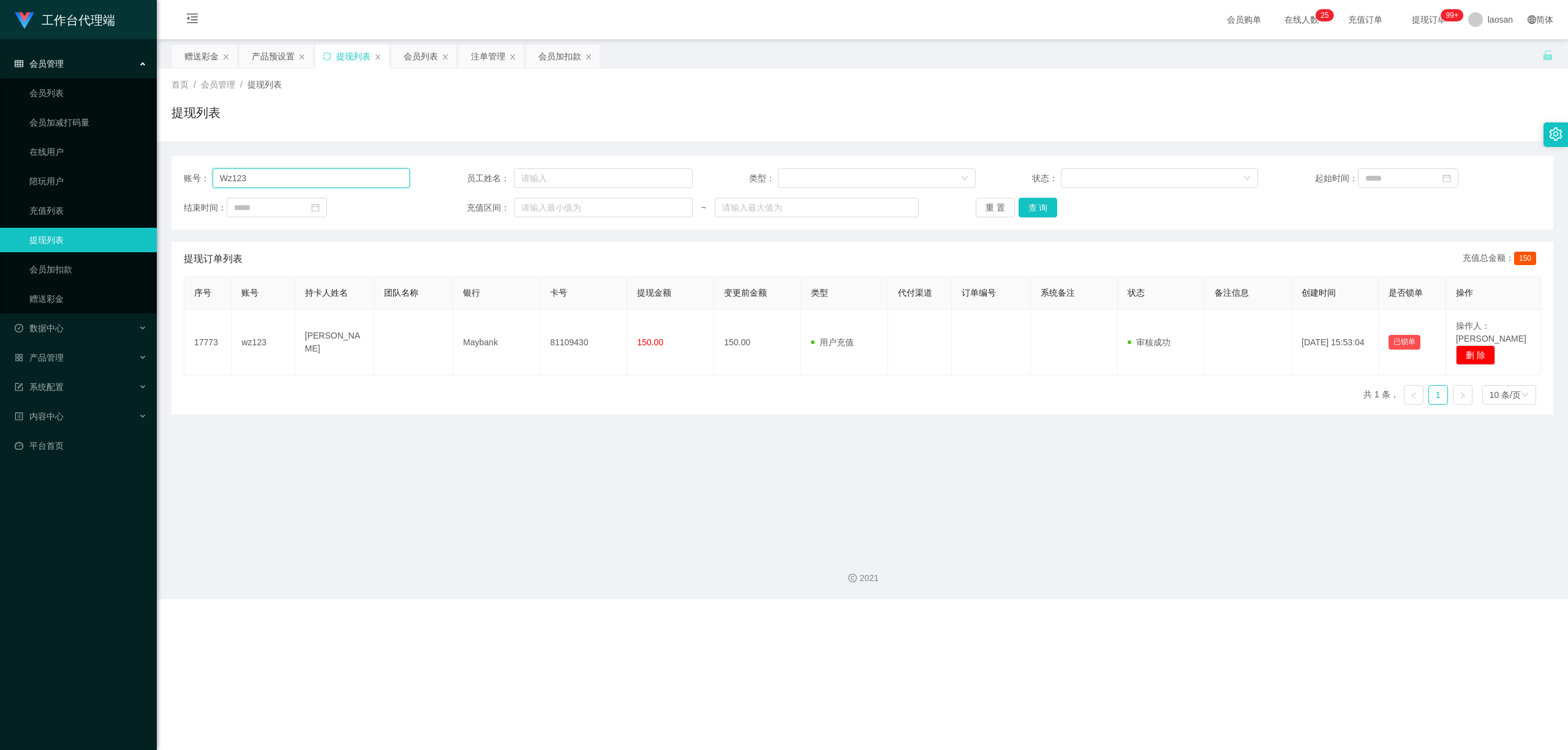
click at [165, 179] on main "关闭左侧 关闭右侧 关闭其它 刷新页面 赠送彩金 产品预设置 提现列表 会员列表 注单管理 会员加扣款 首页 / 会员管理 / 提现列表 / 提现列表 账号：…" at bounding box center [863, 291] width 1412 height 504
click at [544, 213] on button "查 询" at bounding box center [1038, 207] width 40 height 19
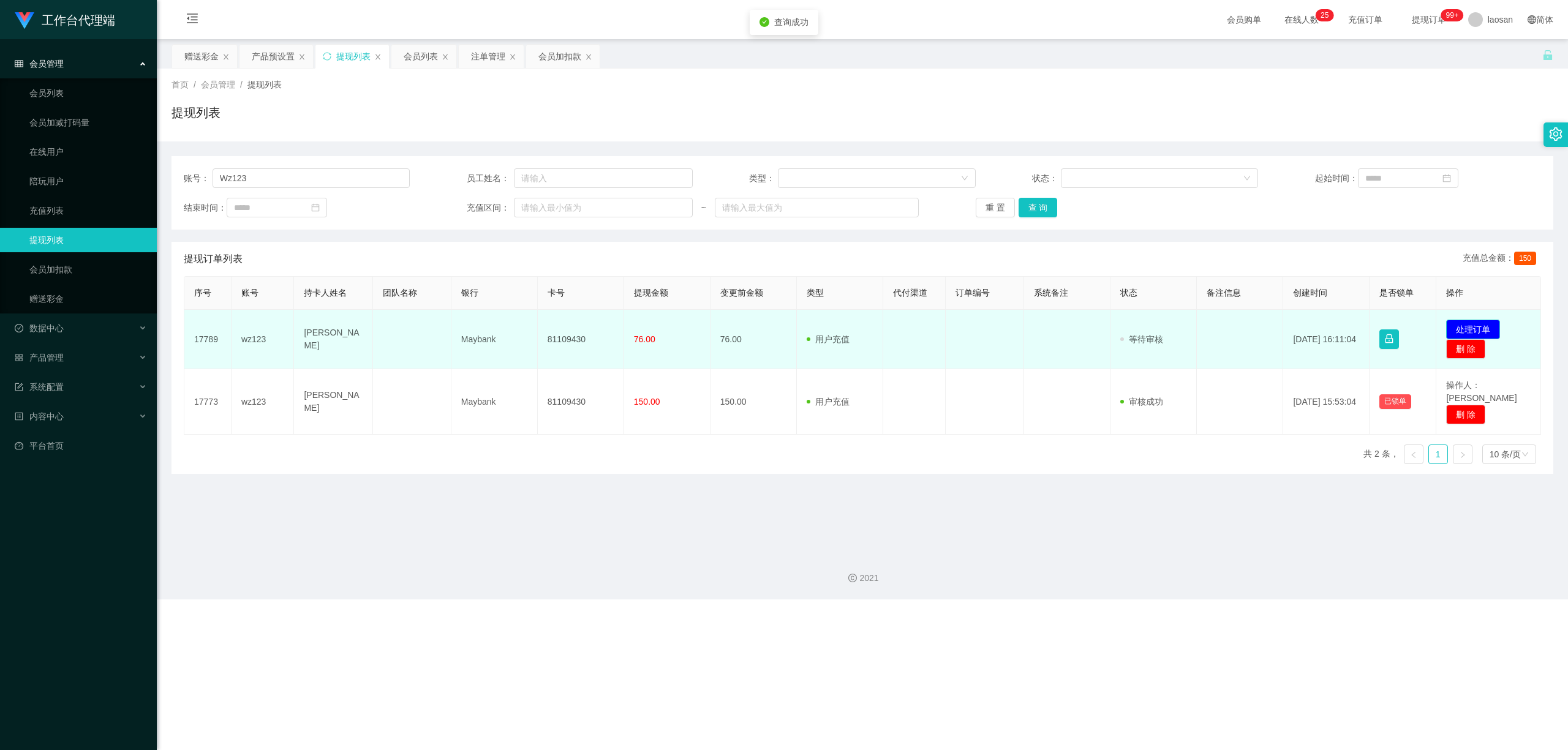
click at [544, 324] on button "处理订单" at bounding box center [1473, 329] width 54 height 19
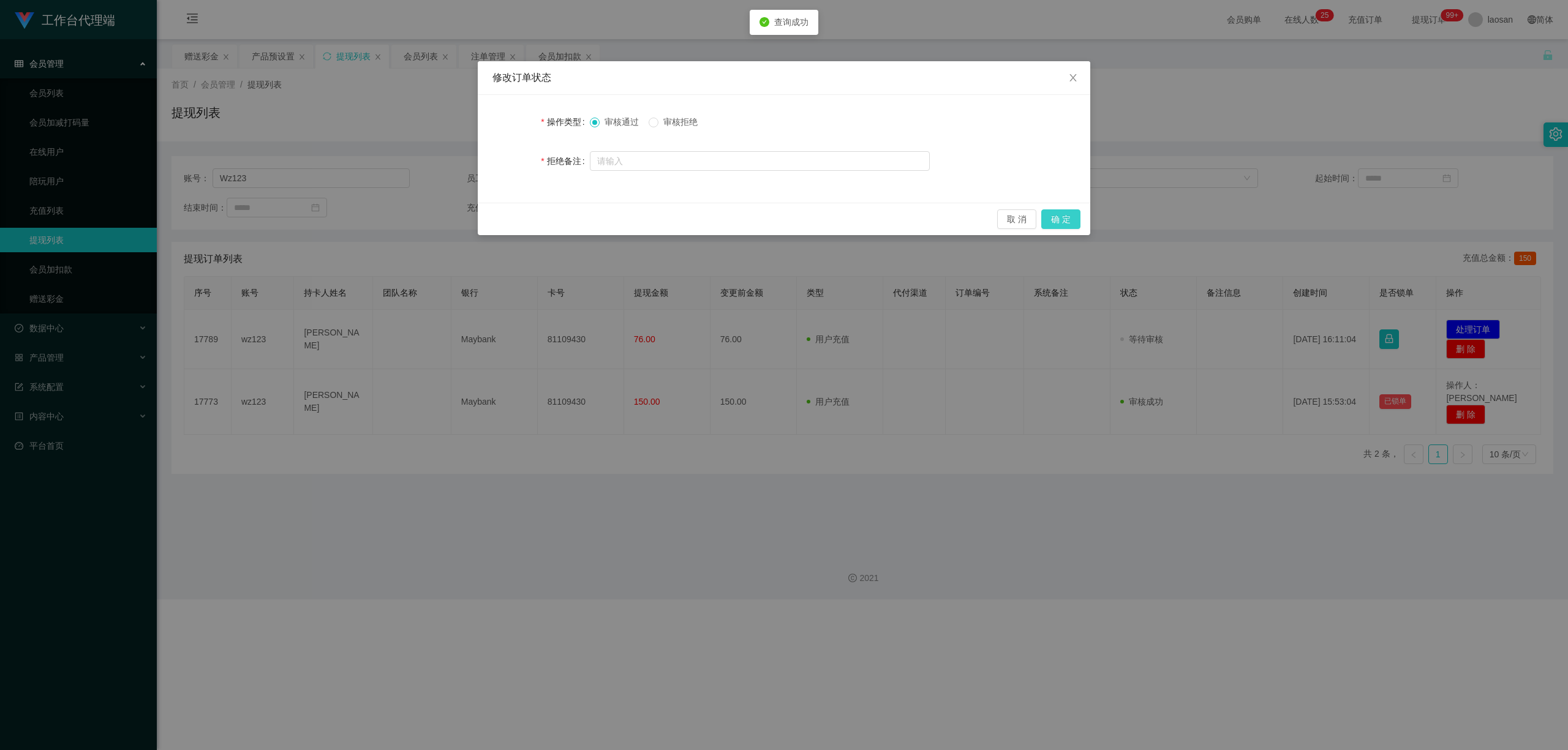
click at [544, 216] on button "确 定" at bounding box center [1060, 219] width 40 height 19
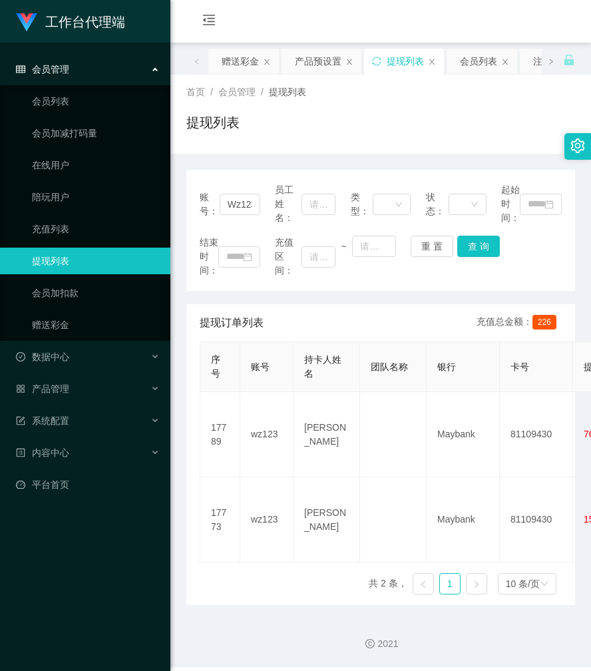
click at [398, 151] on div "首页 / 会员管理 / 提现列表 / 提现列表" at bounding box center [381, 114] width 421 height 79
click at [241, 55] on div "赠送彩金" at bounding box center [240, 61] width 37 height 25
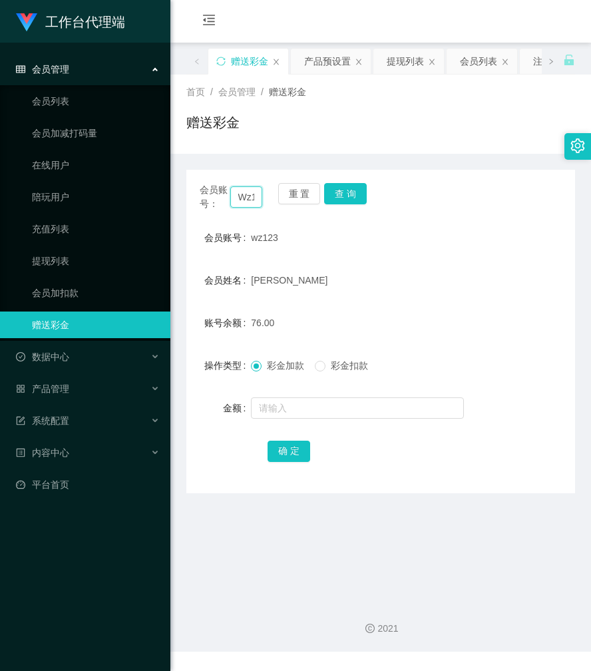
click at [253, 192] on input "Wz123" at bounding box center [246, 196] width 33 height 21
paste input "zhenaifen"
type input "zhenaifen"
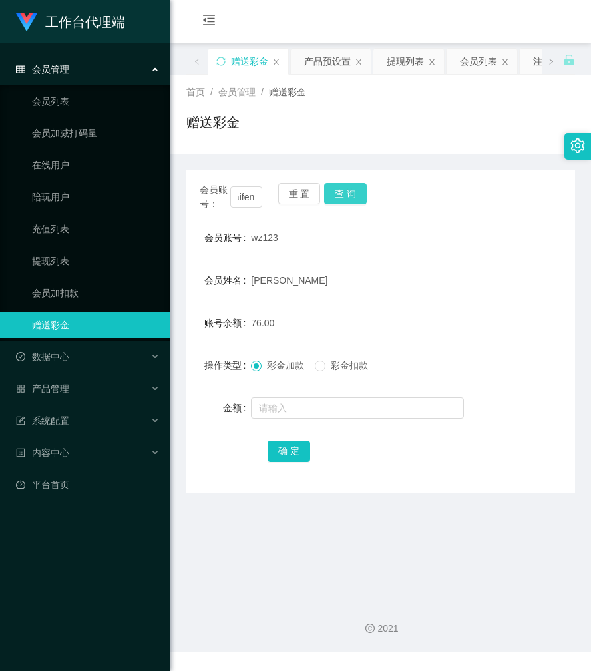
click at [350, 188] on button "查 询" at bounding box center [345, 193] width 43 height 21
click at [350, 188] on div "会员账号： zhenaifen 重 置 查 询" at bounding box center [380, 197] width 389 height 28
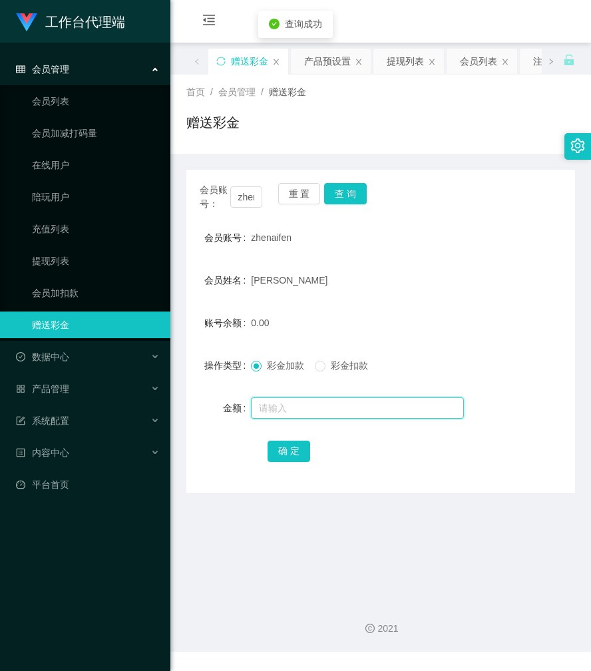
click at [294, 408] on input "text" at bounding box center [357, 408] width 213 height 21
type input "80"
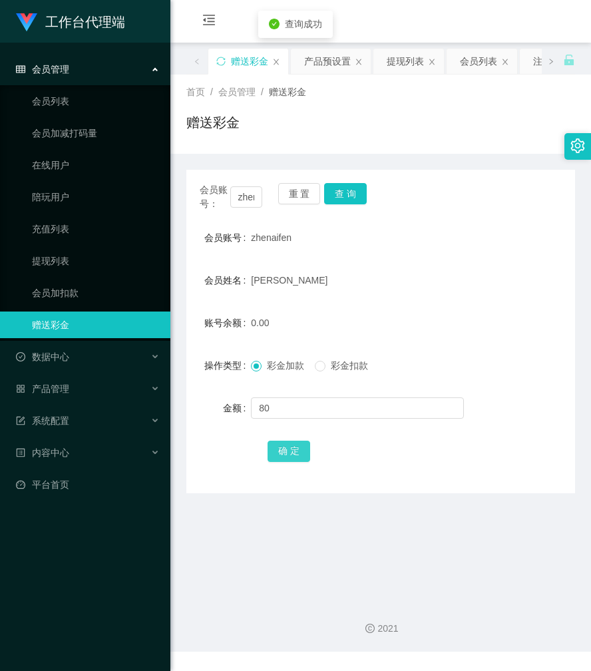
click at [304, 451] on button "确 定" at bounding box center [289, 451] width 43 height 21
drag, startPoint x: 379, startPoint y: 132, endPoint x: 396, endPoint y: 111, distance: 27.0
click at [379, 132] on div "赠送彩金" at bounding box center [380, 128] width 389 height 31
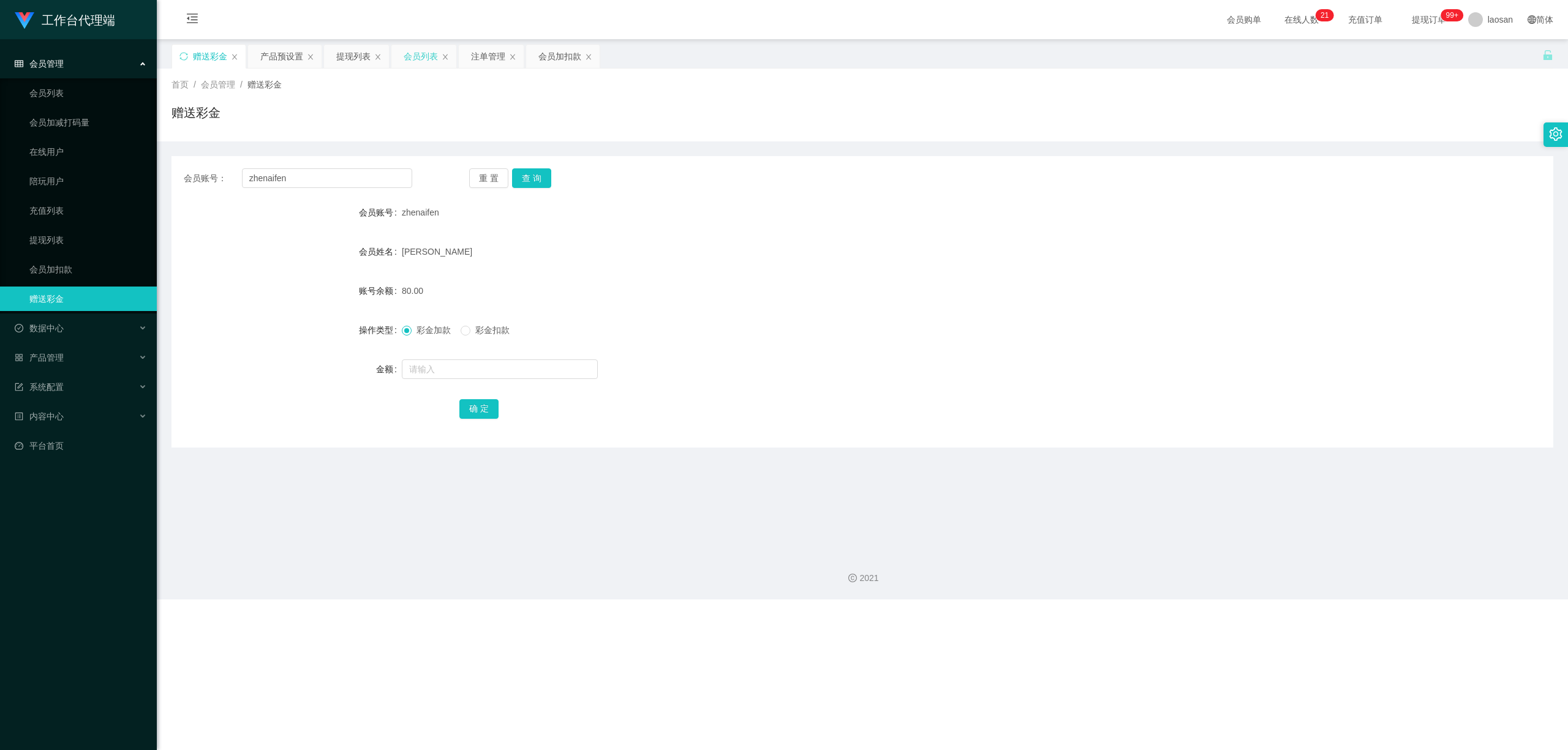
click at [421, 56] on div "会员列表" at bounding box center [420, 56] width 34 height 23
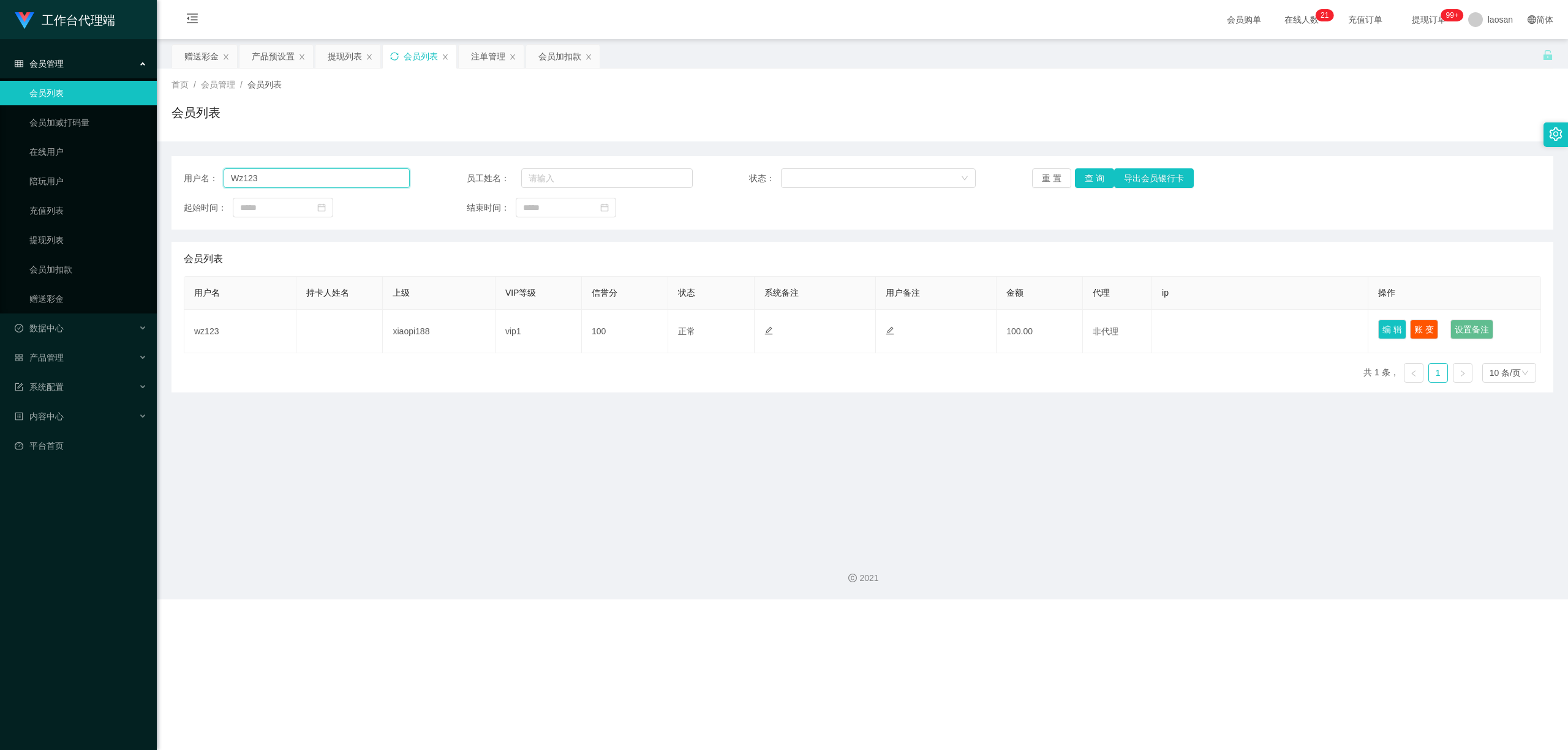
drag, startPoint x: 304, startPoint y: 175, endPoint x: 349, endPoint y: 155, distance: 49.2
click at [312, 171] on input "Wz123" at bounding box center [316, 177] width 186 height 19
drag, startPoint x: 186, startPoint y: 177, endPoint x: 177, endPoint y: 165, distance: 15.0
click at [165, 173] on main "关闭左侧 关闭右侧 关闭其它 刷新页面 赠送彩金 产品预设置 提现列表 会员列表 注单管理 会员加扣款 首页 / 会员管理 / 会员列表 / 会员列表 用户名…" at bounding box center [863, 291] width 1412 height 504
paste input "81752645"
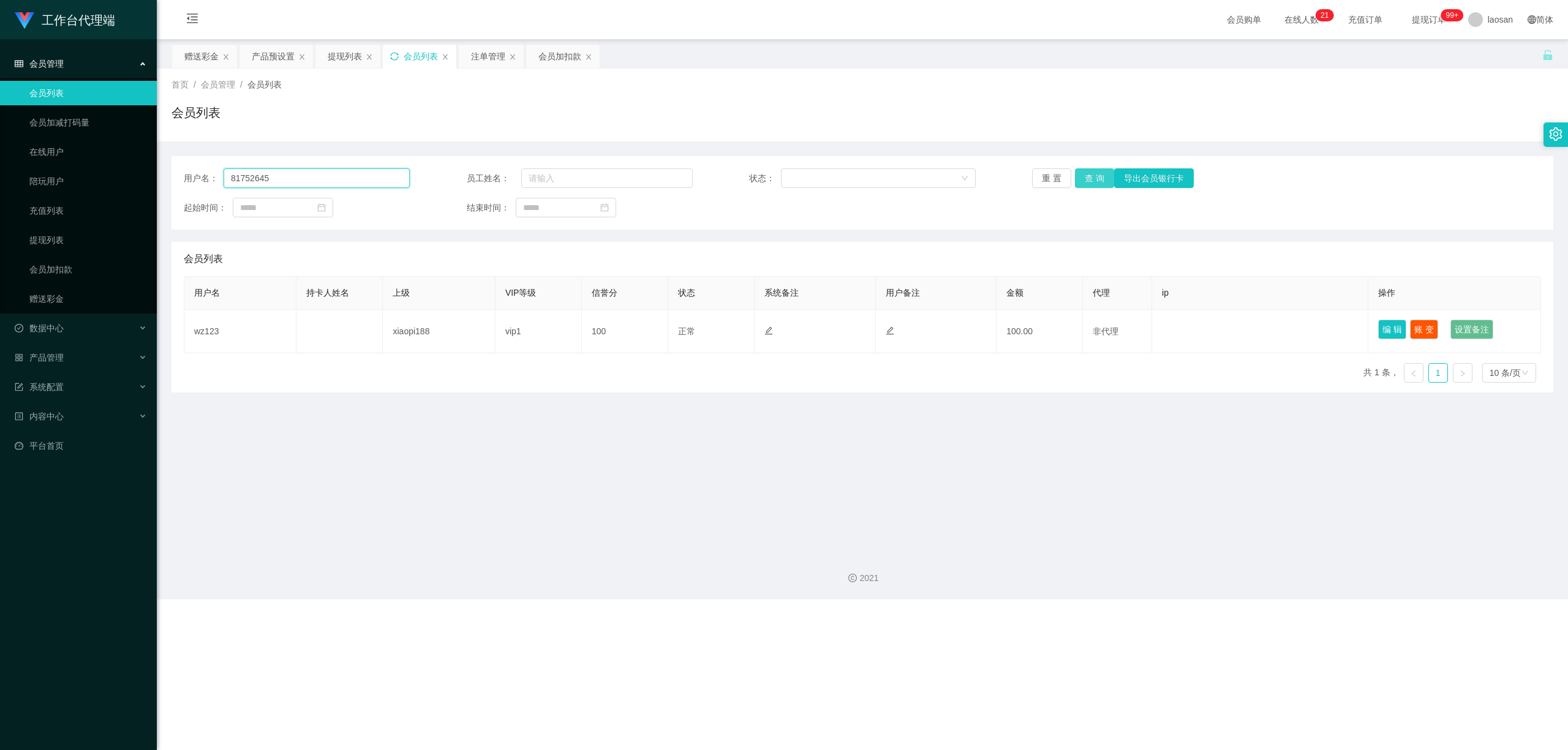
type input "81752645"
click at [544, 171] on button "查 询" at bounding box center [1094, 177] width 40 height 19
click at [544, 171] on div "重 置 查 询 导出会员银行卡" at bounding box center [1145, 177] width 226 height 19
click at [544, 171] on button "查 询" at bounding box center [1094, 177] width 40 height 19
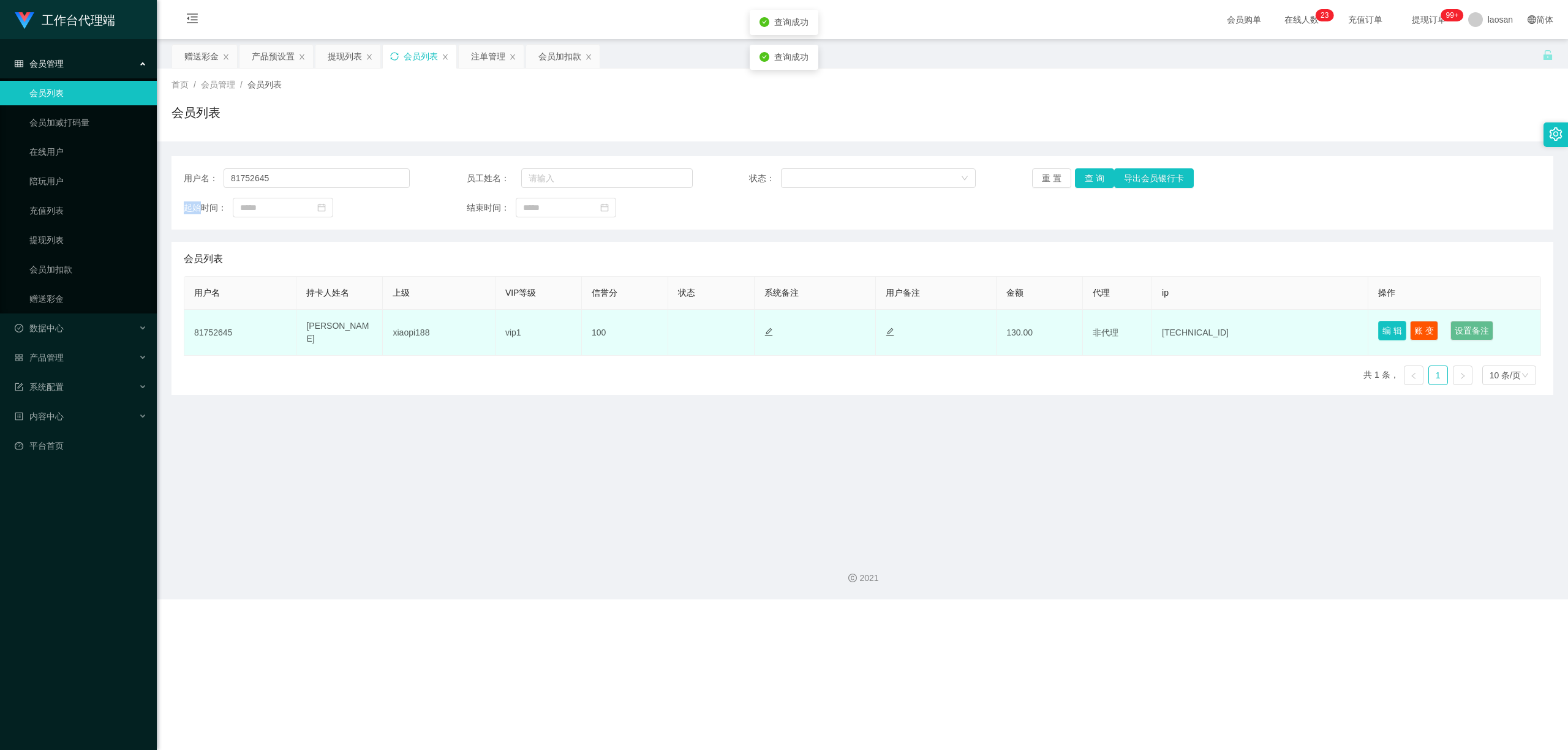
click at [544, 325] on button "编 辑" at bounding box center [1392, 330] width 29 height 19
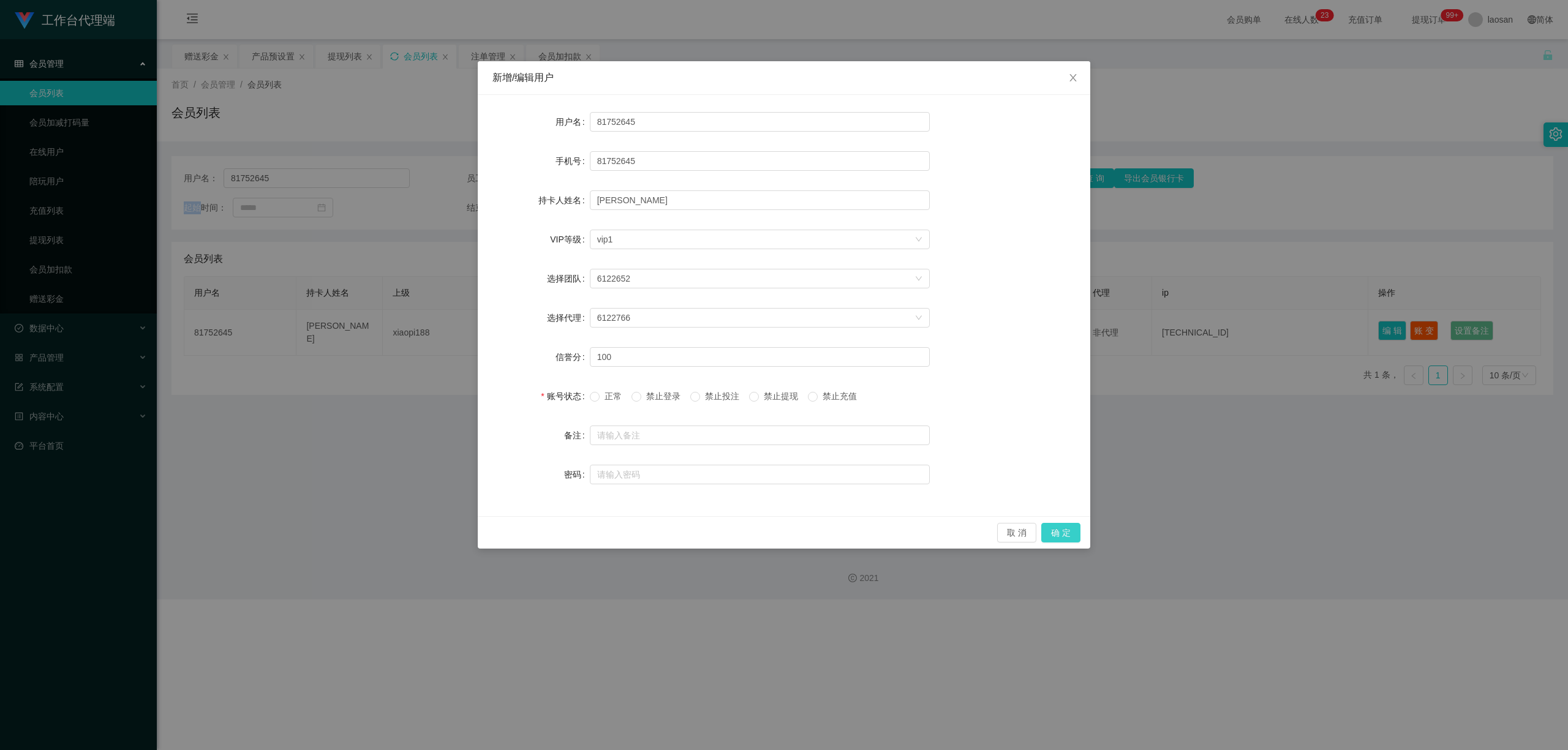
click at [544, 527] on button "确 定" at bounding box center [1060, 532] width 40 height 19
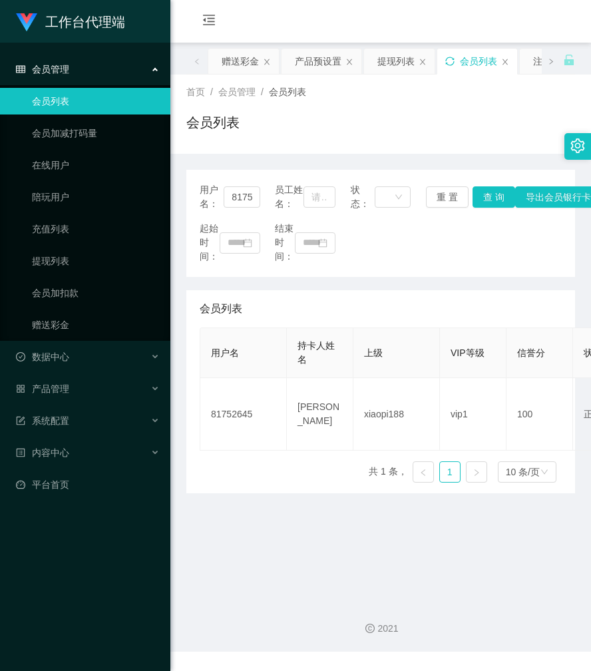
click at [488, 124] on div "会员列表" at bounding box center [380, 128] width 389 height 31
click at [404, 64] on div "提现列表" at bounding box center [396, 61] width 37 height 25
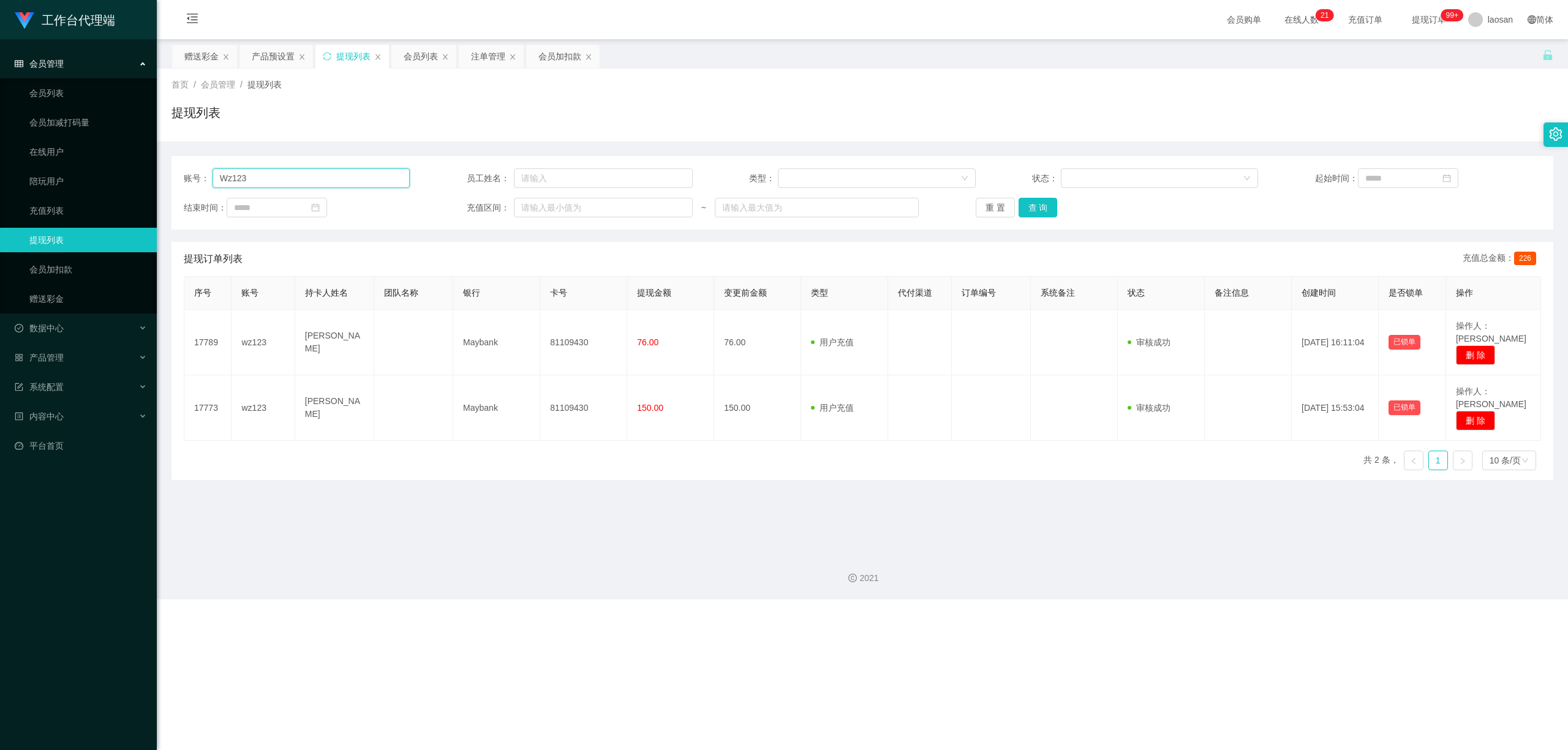
drag, startPoint x: 189, startPoint y: 172, endPoint x: 185, endPoint y: 167, distance: 6.4
click at [182, 169] on div "账号： Wz123 员工姓名： 类型： 状态： 起始时间： 结束时间： 充值区间： ~ 重 置 查 询" at bounding box center [862, 193] width 1382 height 74
click at [544, 208] on button "查 询" at bounding box center [1038, 207] width 40 height 19
click at [544, 208] on div "重 置 查 询" at bounding box center [1089, 207] width 226 height 19
click at [544, 208] on button "查 询" at bounding box center [1038, 207] width 40 height 19
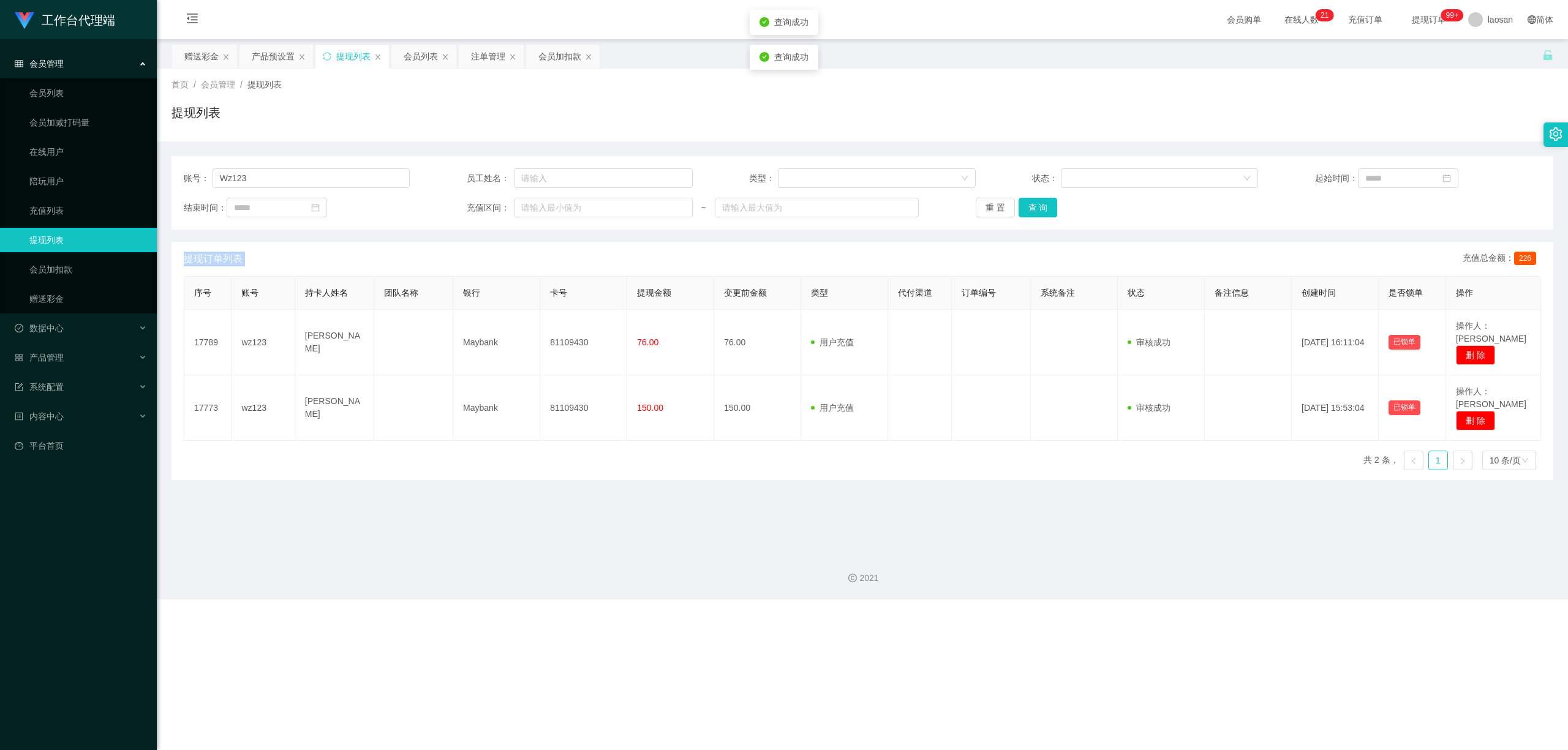
click at [544, 208] on div "重 置 查 询" at bounding box center [1089, 207] width 226 height 19
click at [544, 208] on button "查 询" at bounding box center [1038, 207] width 40 height 19
drag, startPoint x: 250, startPoint y: 178, endPoint x: 162, endPoint y: 163, distance: 89.3
click at [162, 163] on main "关闭左侧 关闭右侧 关闭其它 刷新页面 赠送彩金 产品预设置 提现列表 会员列表 注单管理 会员加扣款 首页 / 会员管理 / 提现列表 / 提现列表 账号：…" at bounding box center [863, 291] width 1412 height 504
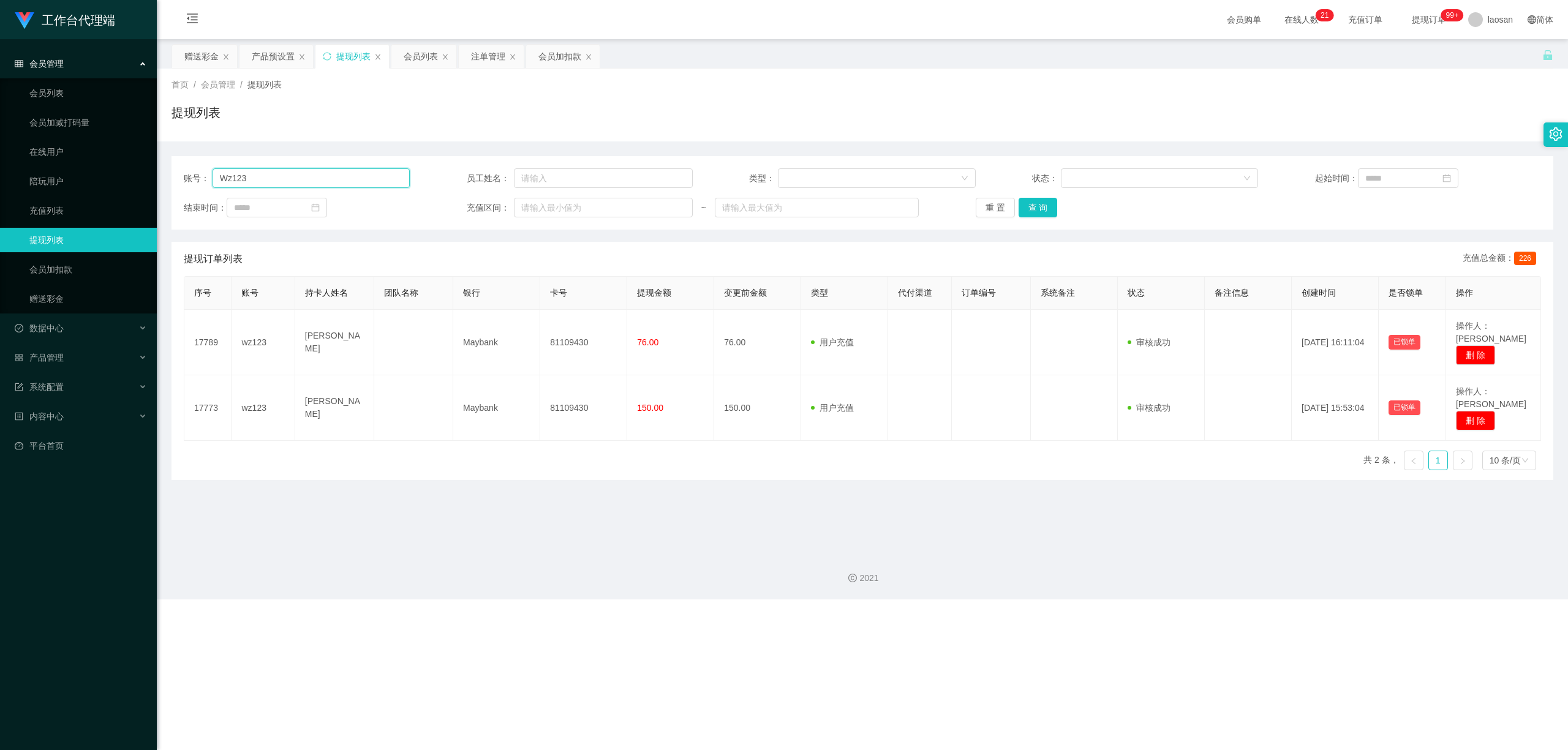
paste input "81752645"
click at [544, 204] on button "查 询" at bounding box center [1038, 207] width 40 height 19
click at [544, 204] on div "重 置 查 询" at bounding box center [1089, 207] width 226 height 19
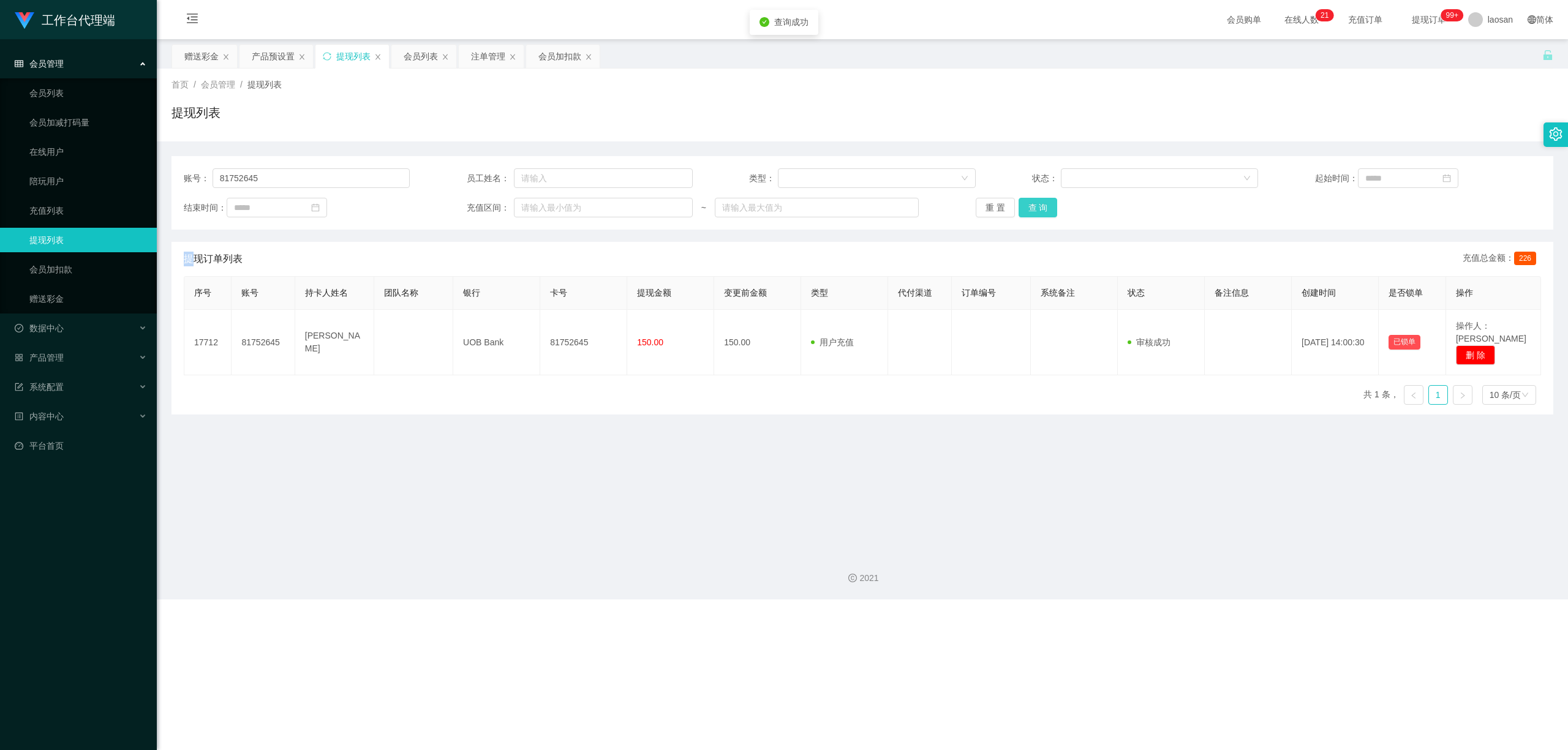
click at [544, 204] on button "查 询" at bounding box center [1038, 207] width 40 height 19
click at [544, 206] on button "查 询" at bounding box center [1038, 207] width 40 height 19
click at [544, 206] on div "重 置 查 询" at bounding box center [1089, 207] width 226 height 19
click at [544, 206] on button "查 询" at bounding box center [1038, 207] width 40 height 19
click at [544, 206] on div "重 置 查 询" at bounding box center [1089, 207] width 226 height 19
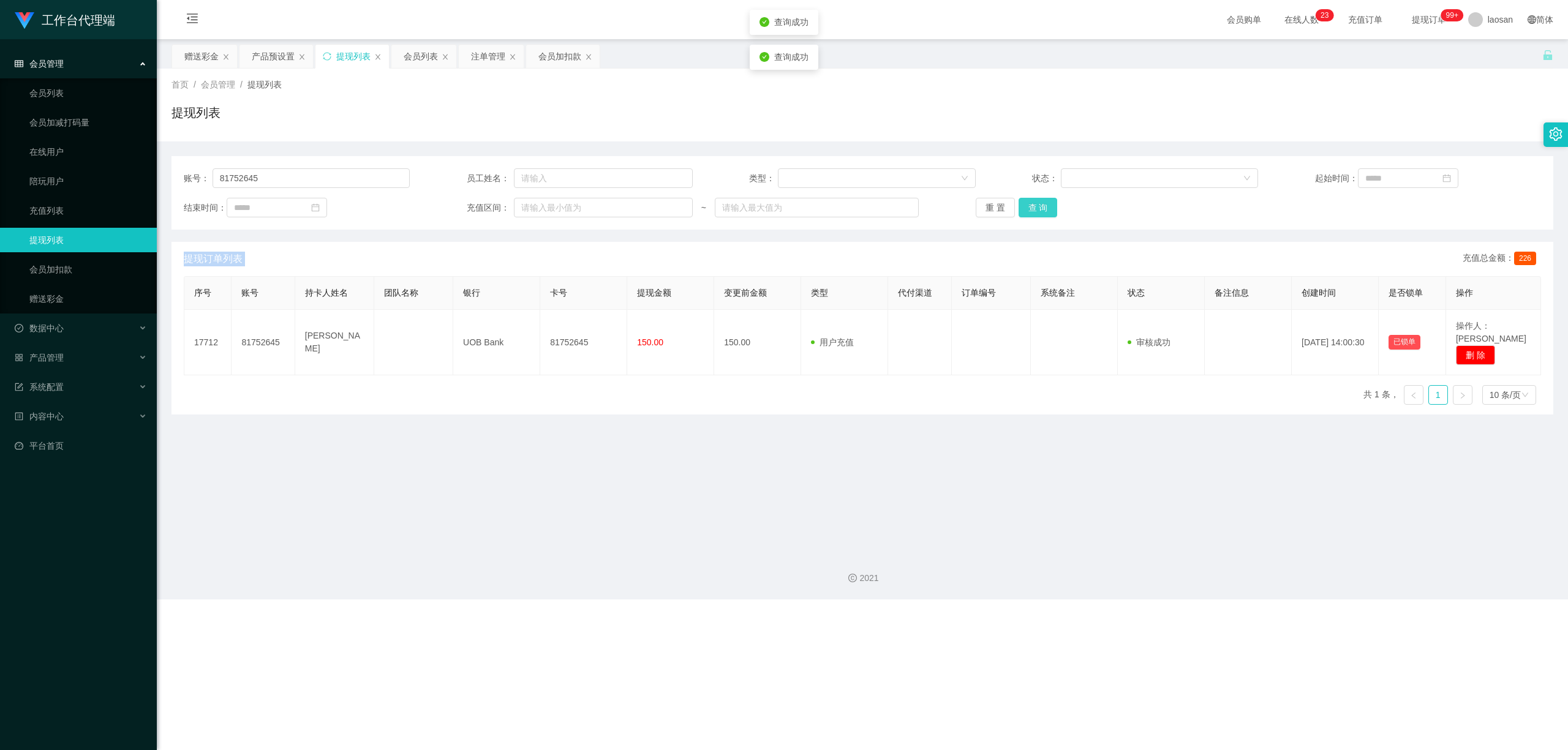
click at [544, 206] on button "查 询" at bounding box center [1038, 207] width 40 height 19
click at [544, 206] on div "重 置 查 询" at bounding box center [1089, 207] width 226 height 19
click at [544, 206] on button "查 询" at bounding box center [1038, 207] width 40 height 19
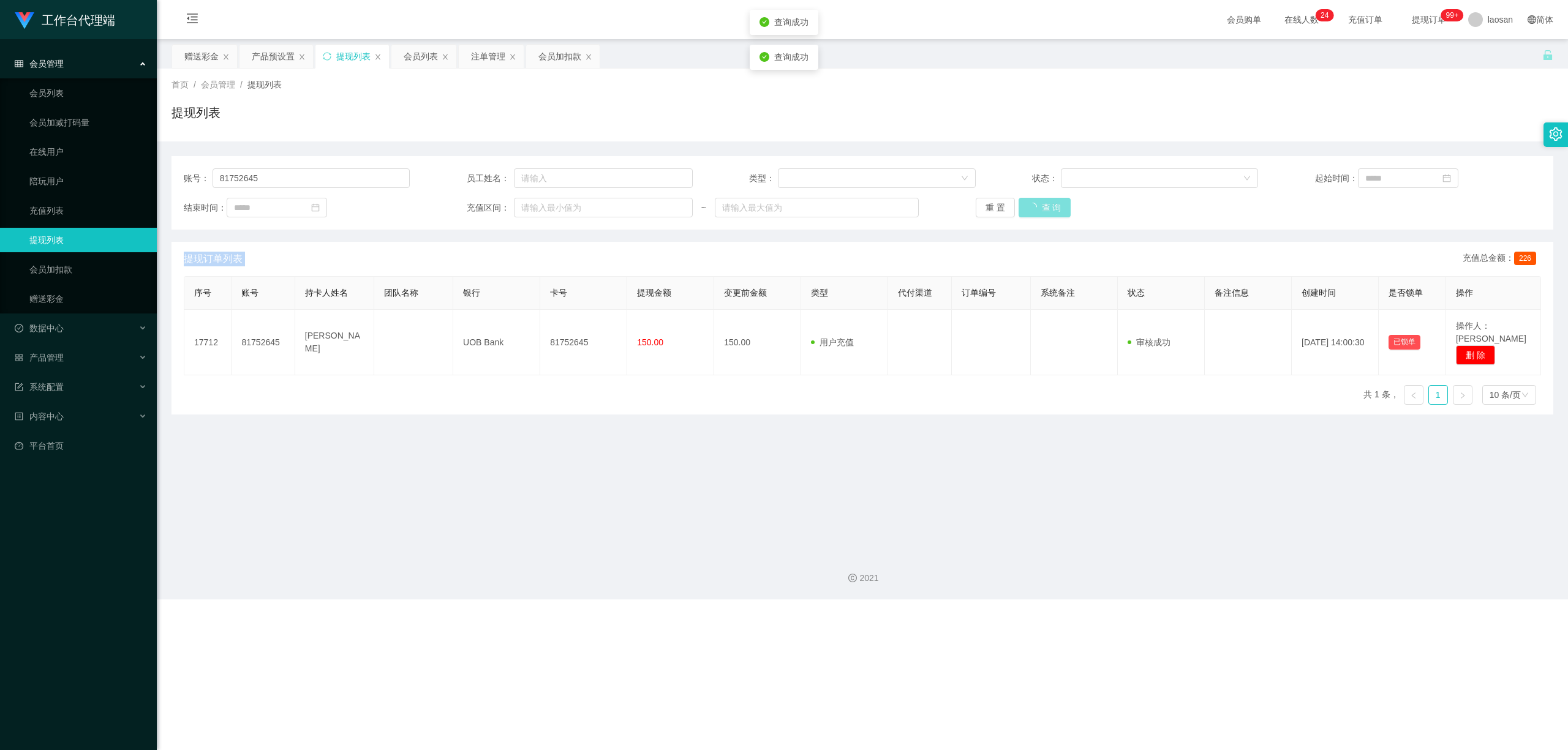
click at [544, 206] on div "重 置 查 询" at bounding box center [1089, 207] width 226 height 19
click at [544, 206] on button "查 询" at bounding box center [1038, 207] width 40 height 19
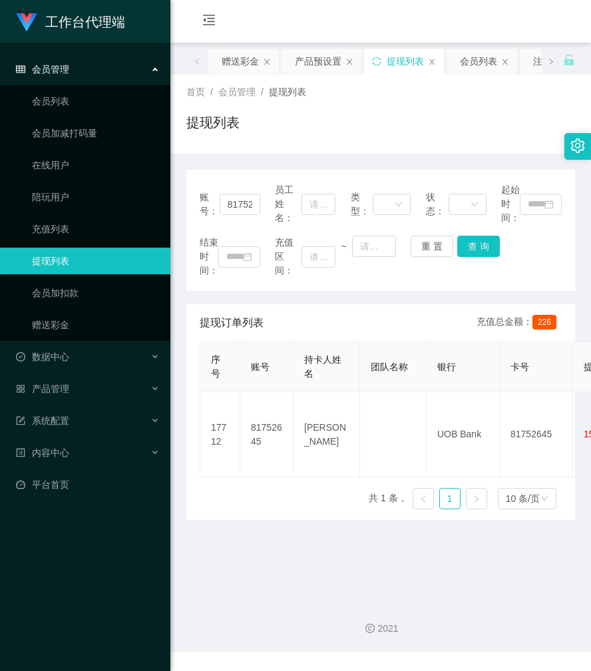
click at [427, 108] on div "首页 / 会员管理 / 提现列表 / 提现列表" at bounding box center [380, 114] width 389 height 58
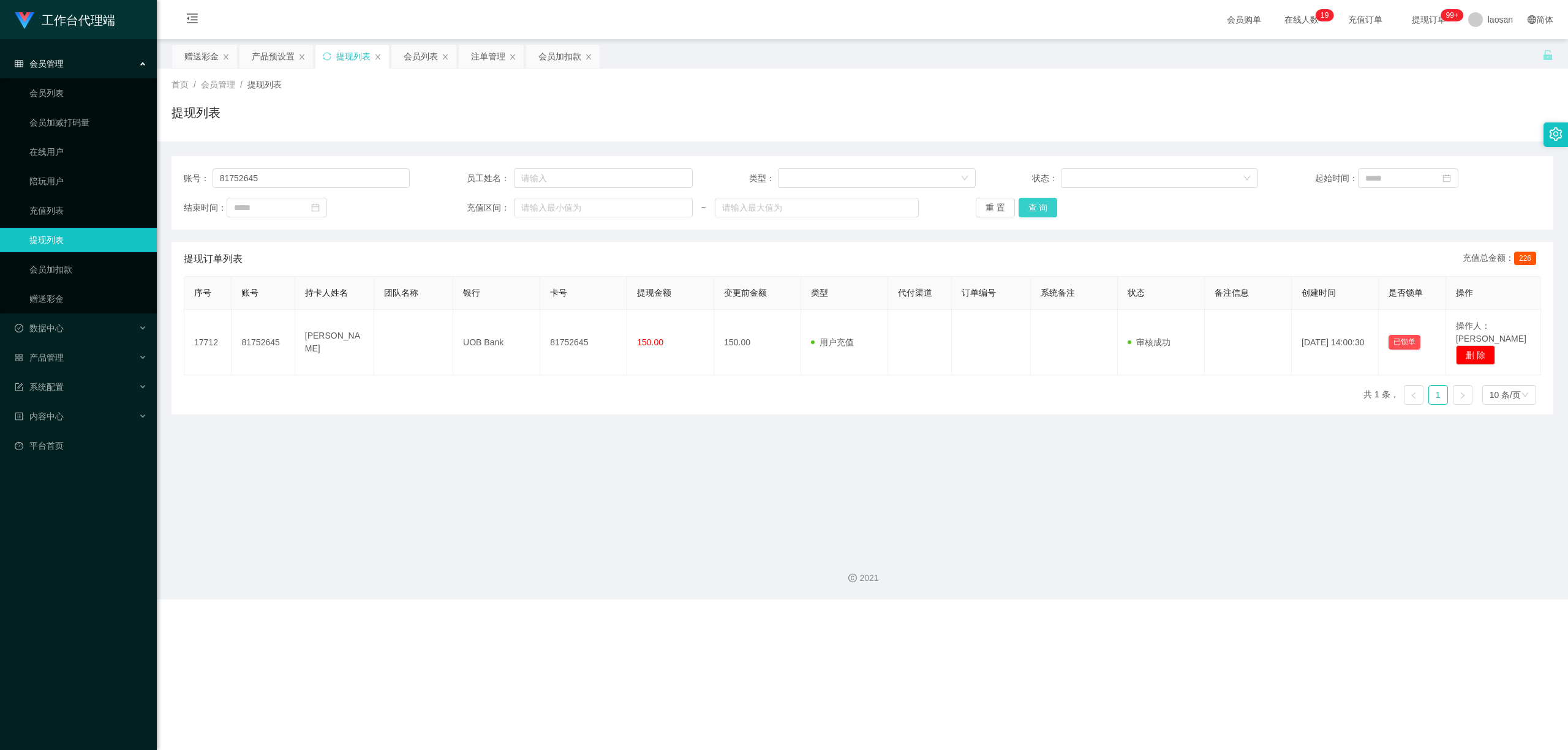
click at [544, 209] on button "查 询" at bounding box center [1038, 207] width 40 height 19
click at [544, 209] on div "重 置 查 询" at bounding box center [1089, 207] width 226 height 19
click at [544, 209] on button "查 询" at bounding box center [1038, 207] width 40 height 19
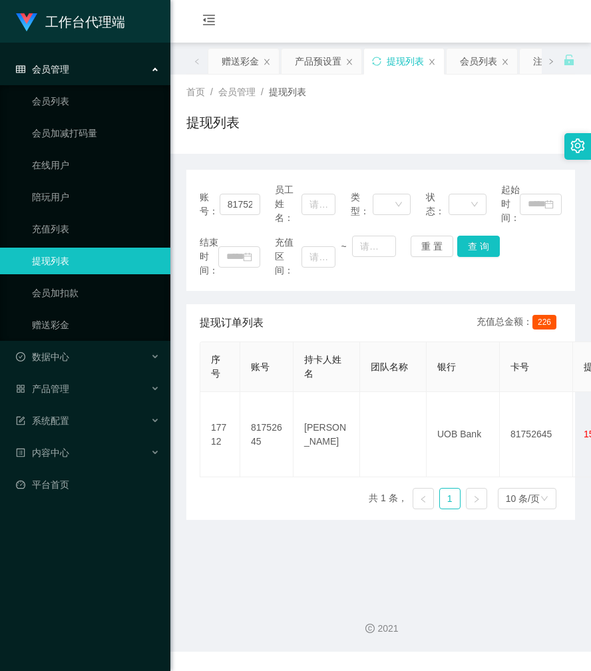
click at [336, 145] on div "首页 / 会员管理 / 提现列表 / 提现列表" at bounding box center [381, 114] width 421 height 79
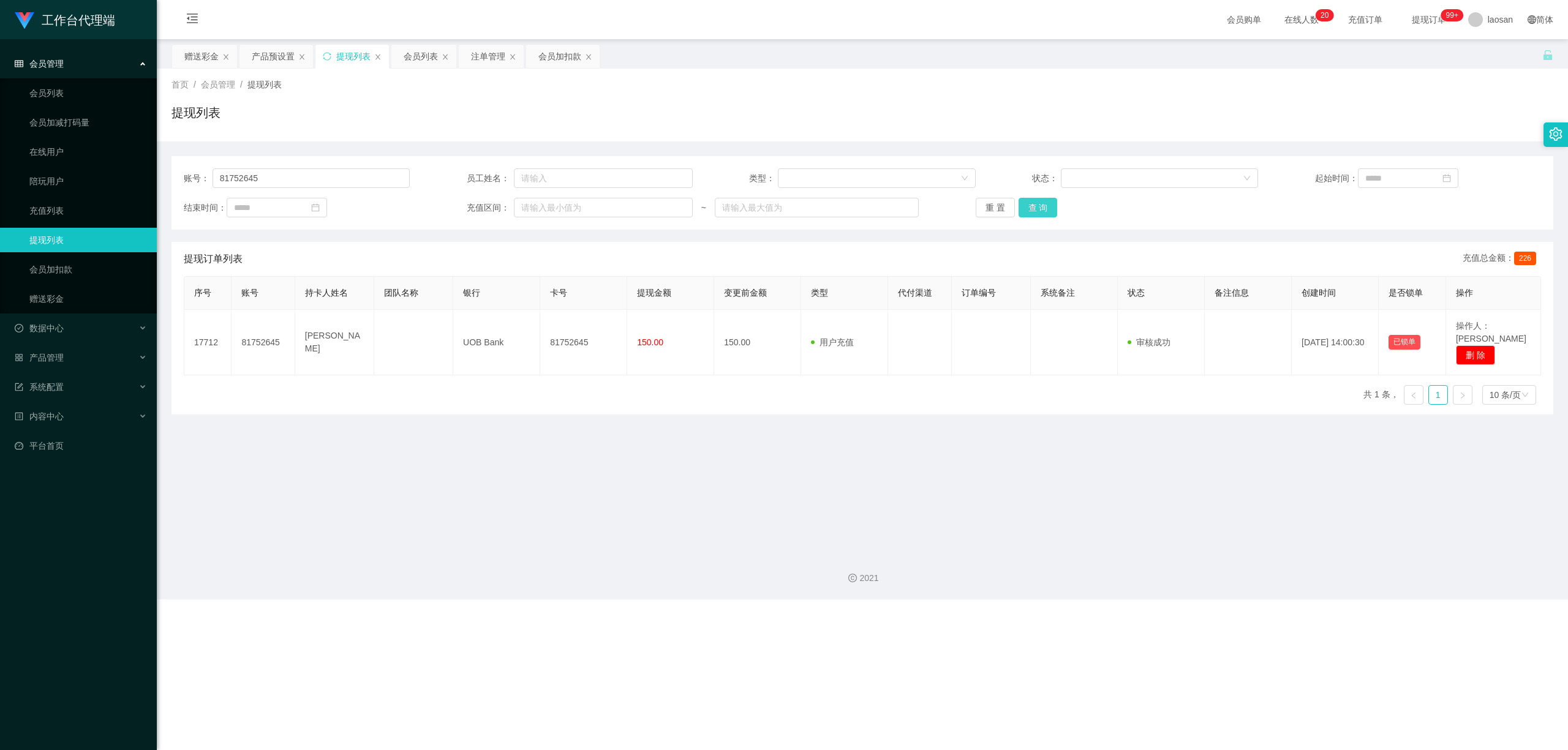
click at [544, 211] on button "查 询" at bounding box center [1038, 207] width 40 height 19
click at [544, 211] on div "重 置 查 询" at bounding box center [1089, 207] width 226 height 19
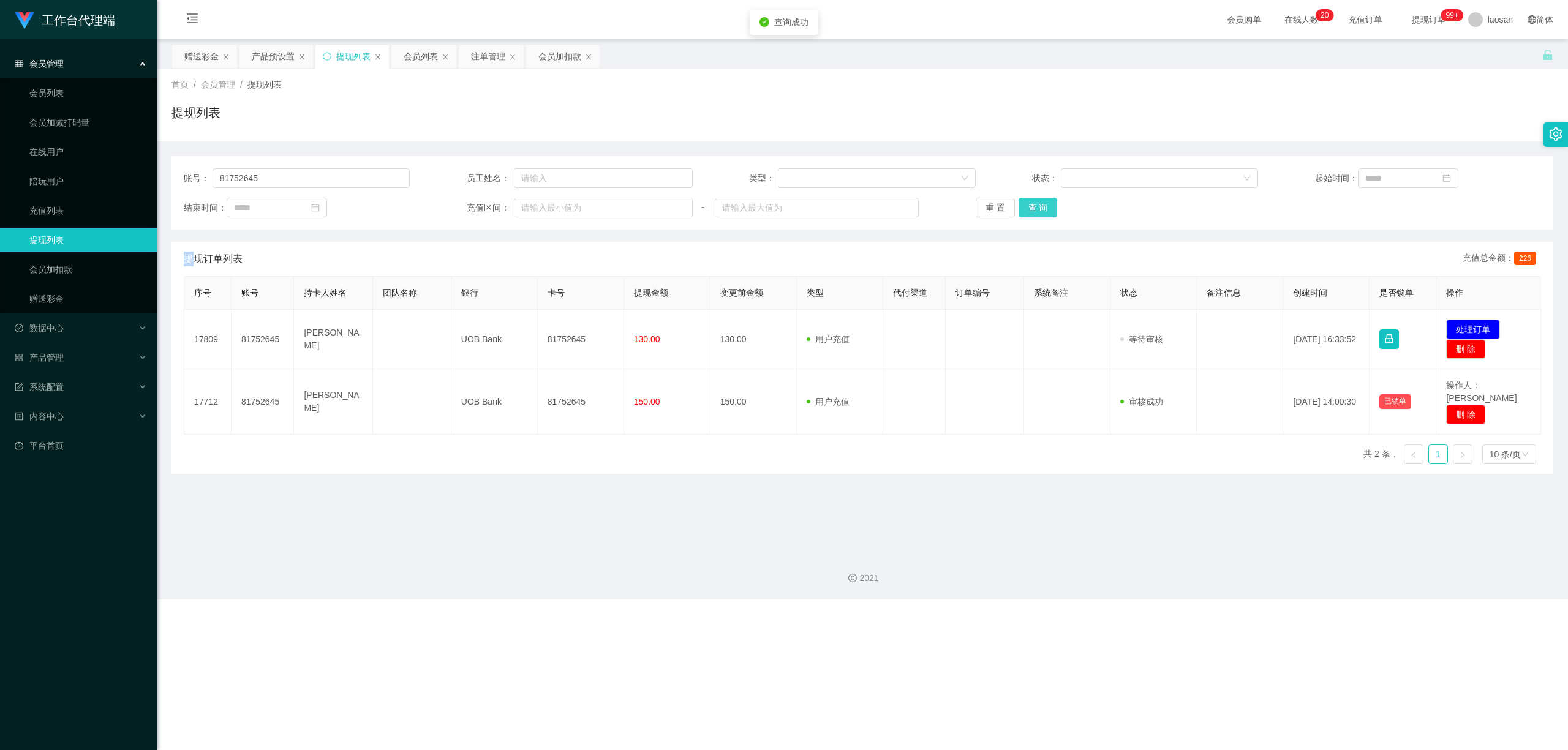
click at [544, 211] on button "查 询" at bounding box center [1038, 207] width 40 height 19
click at [544, 211] on div "重 置 查 询" at bounding box center [1089, 207] width 226 height 19
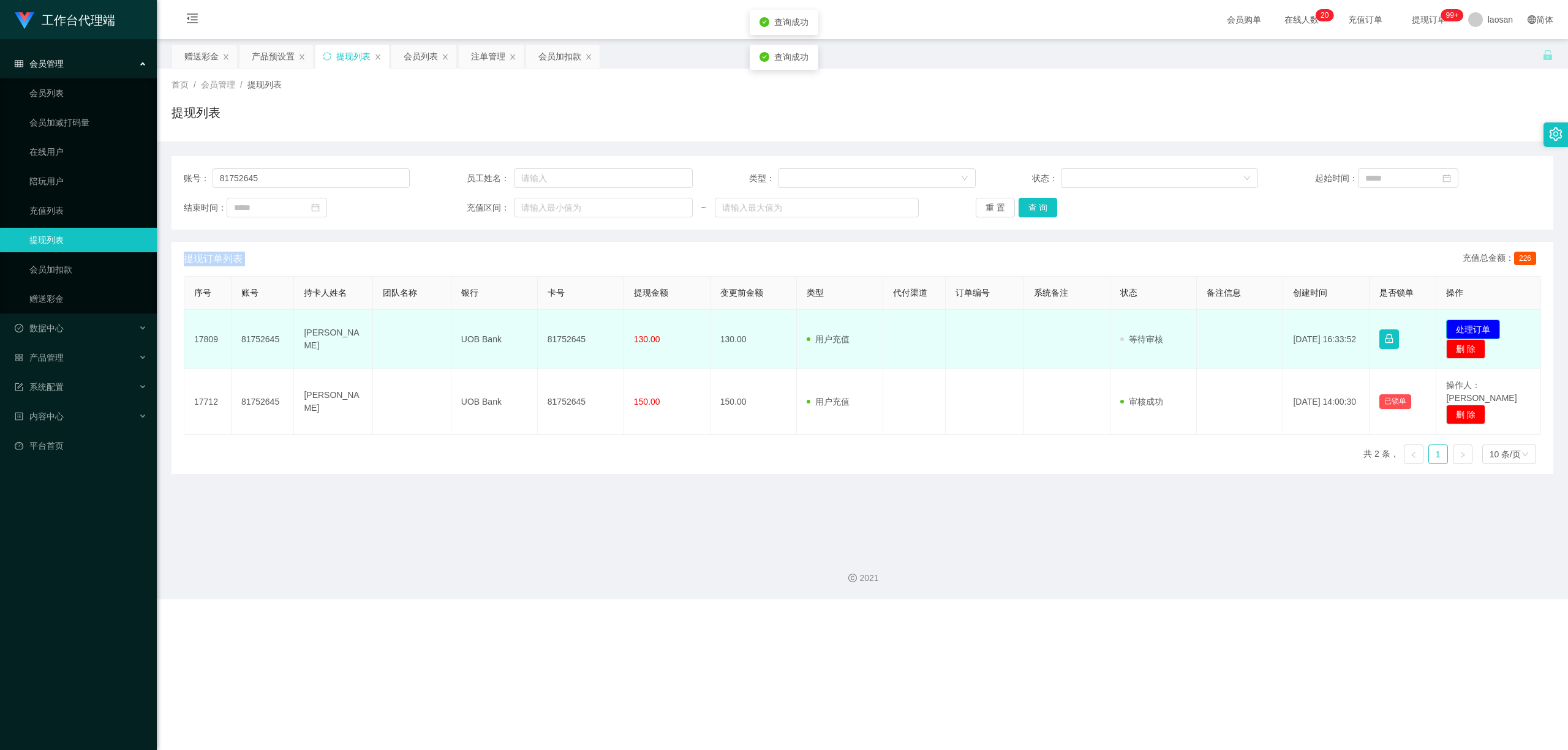
click at [544, 329] on button "处理订单" at bounding box center [1473, 329] width 54 height 19
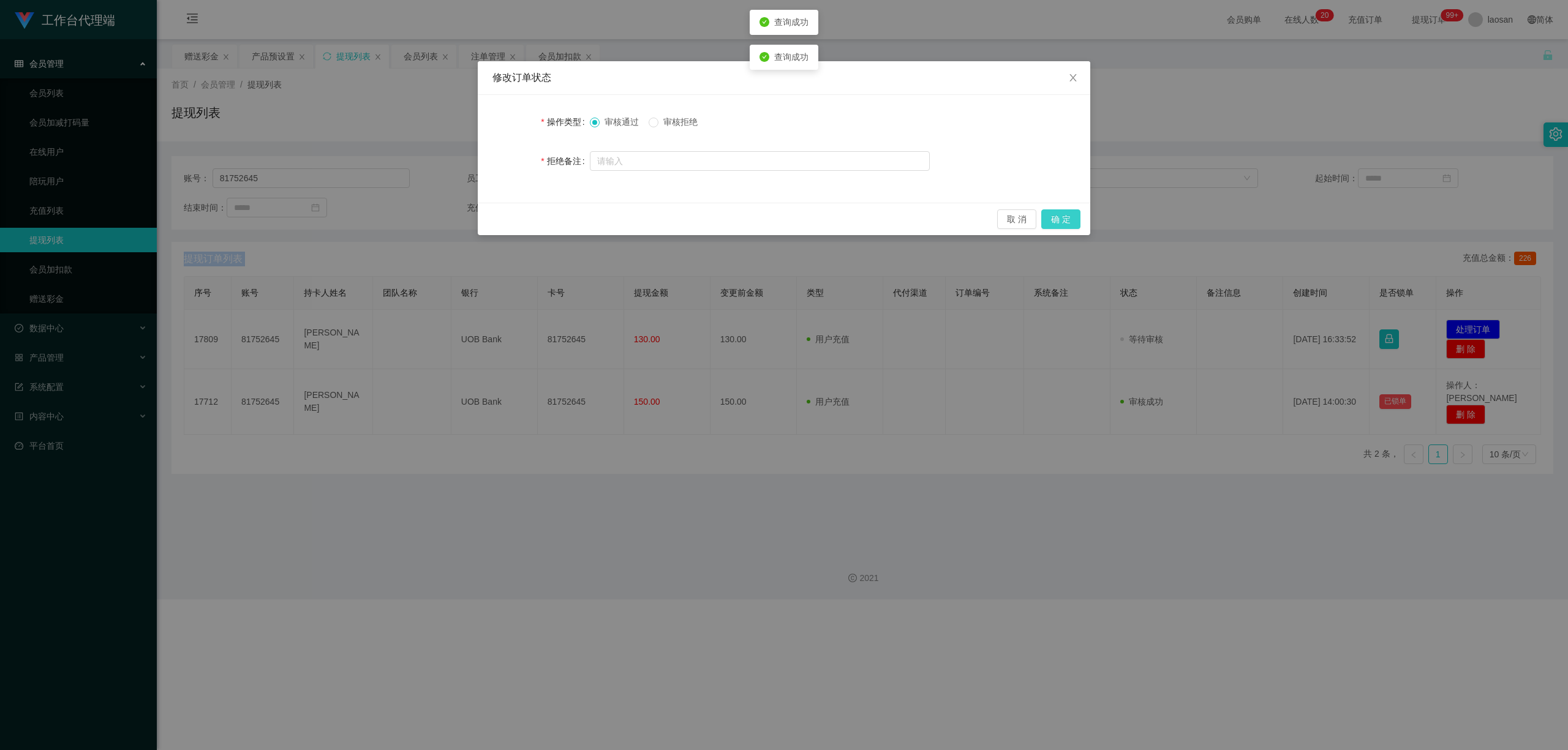
click at [544, 215] on button "确 定" at bounding box center [1060, 219] width 40 height 19
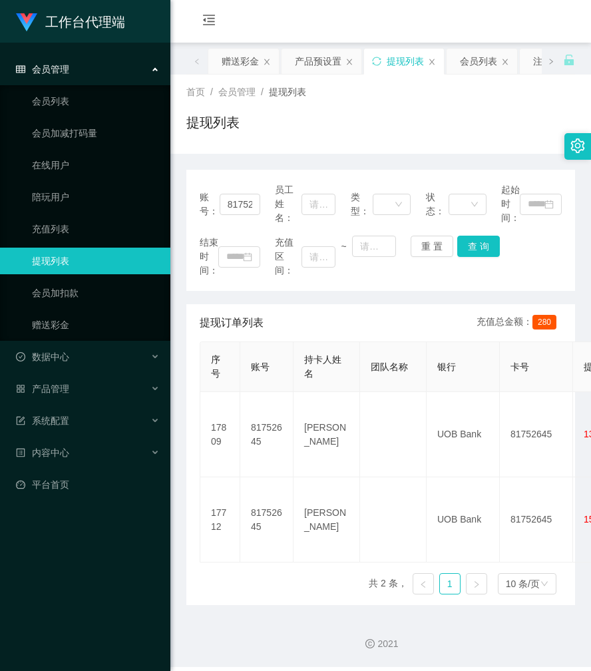
click at [406, 16] on div "会员购单 在线人数 0 1 2 3 4 5 6 7 8 9 0 1 2 3 4 5 6 7 8 9 0 1 2 3 4 5 6 7 8 9 0 1 2 3 4…" at bounding box center [381, 21] width 421 height 43
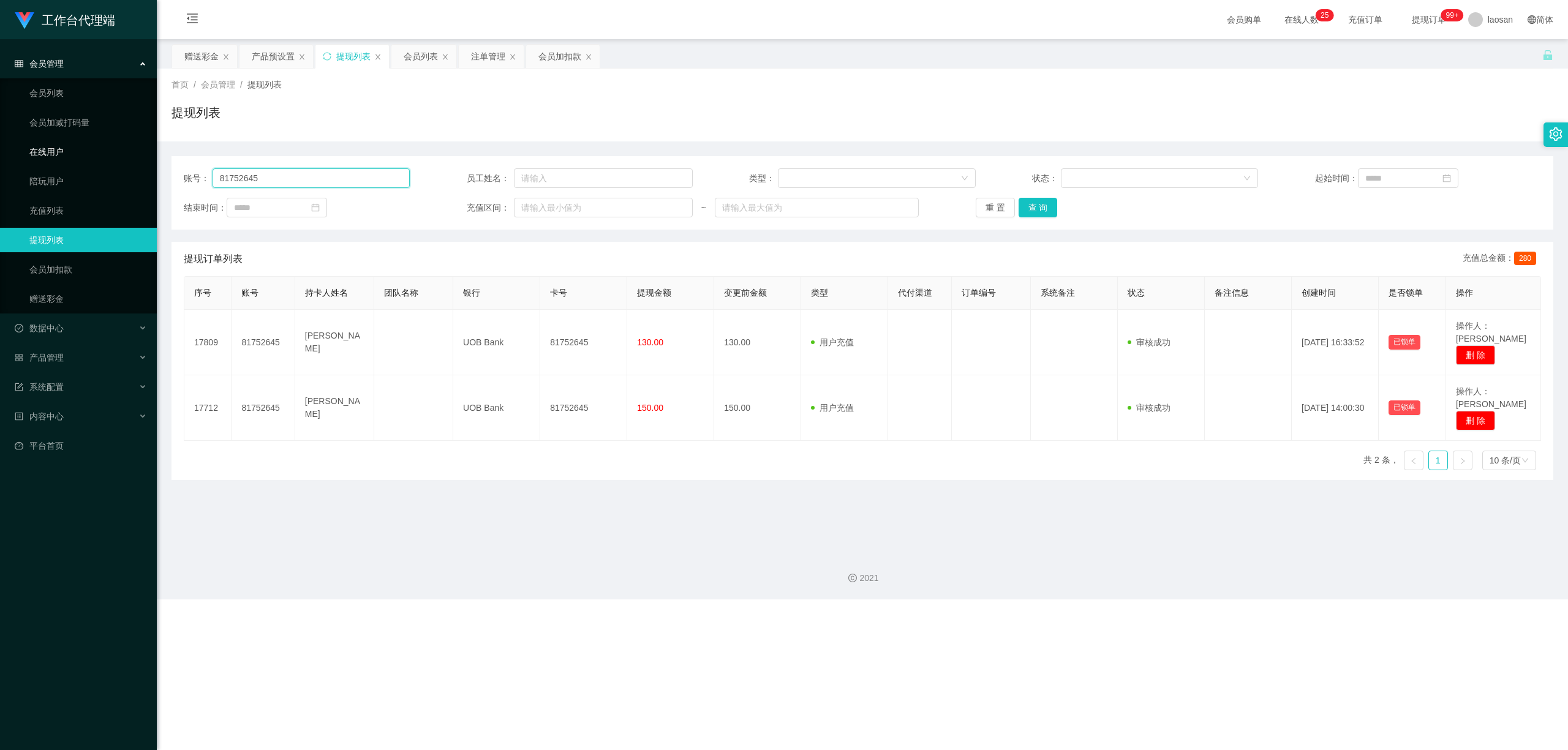
drag, startPoint x: 283, startPoint y: 177, endPoint x: 150, endPoint y: 161, distance: 134.0
click at [150, 161] on section "工作台代理端 会员管理 会员列表 会员加减打码量 在线用户 陪玩用户 充值列表 提现列表 会员加扣款 赠送彩金 数据中心 员工统计 团队统计 产品管理 注单管…" at bounding box center [784, 300] width 1568 height 599
paste input "zhenaifen"
type input "zhenaifen"
click at [544, 204] on button "查 询" at bounding box center [1038, 207] width 40 height 19
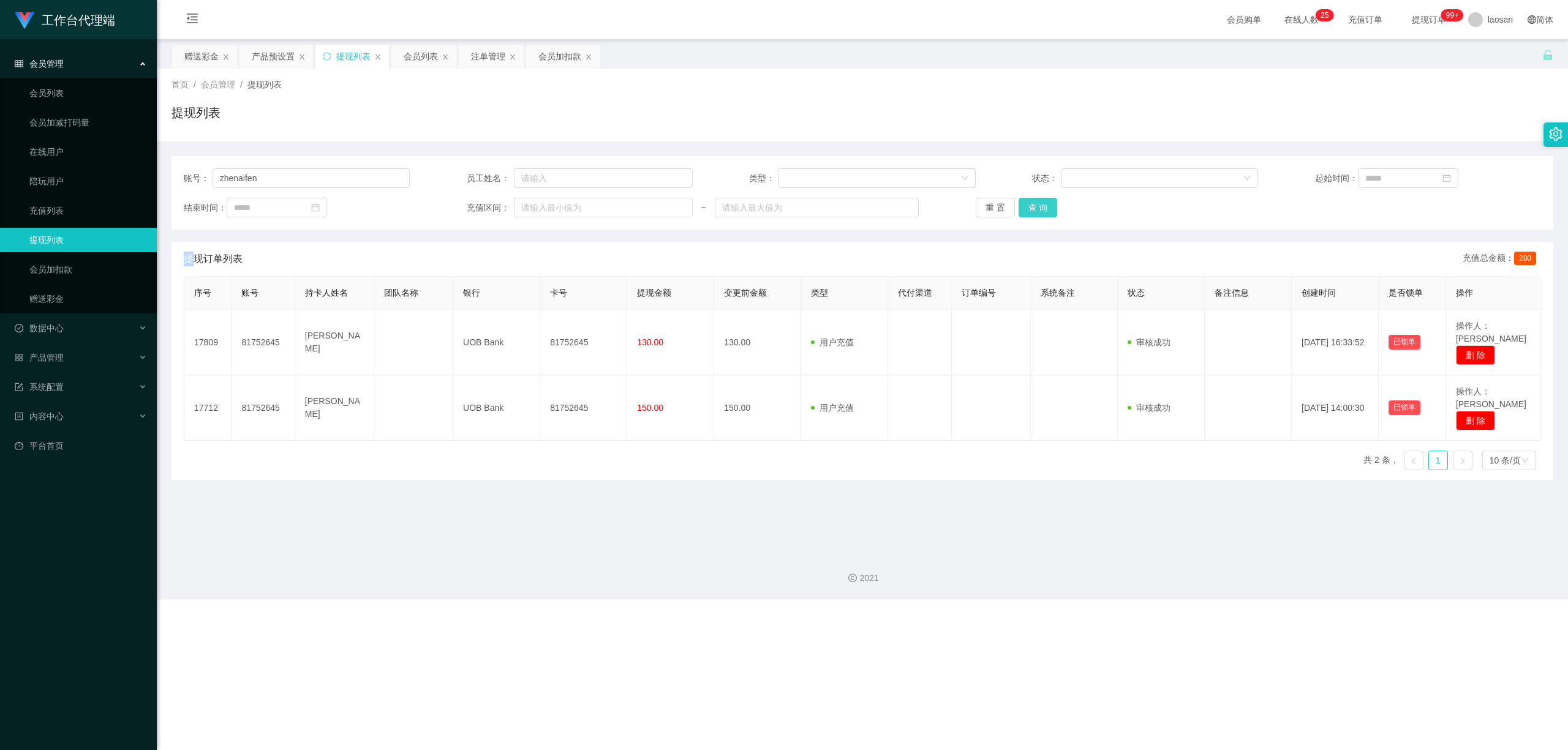
click at [544, 204] on div "重 置 查 询" at bounding box center [1089, 207] width 226 height 19
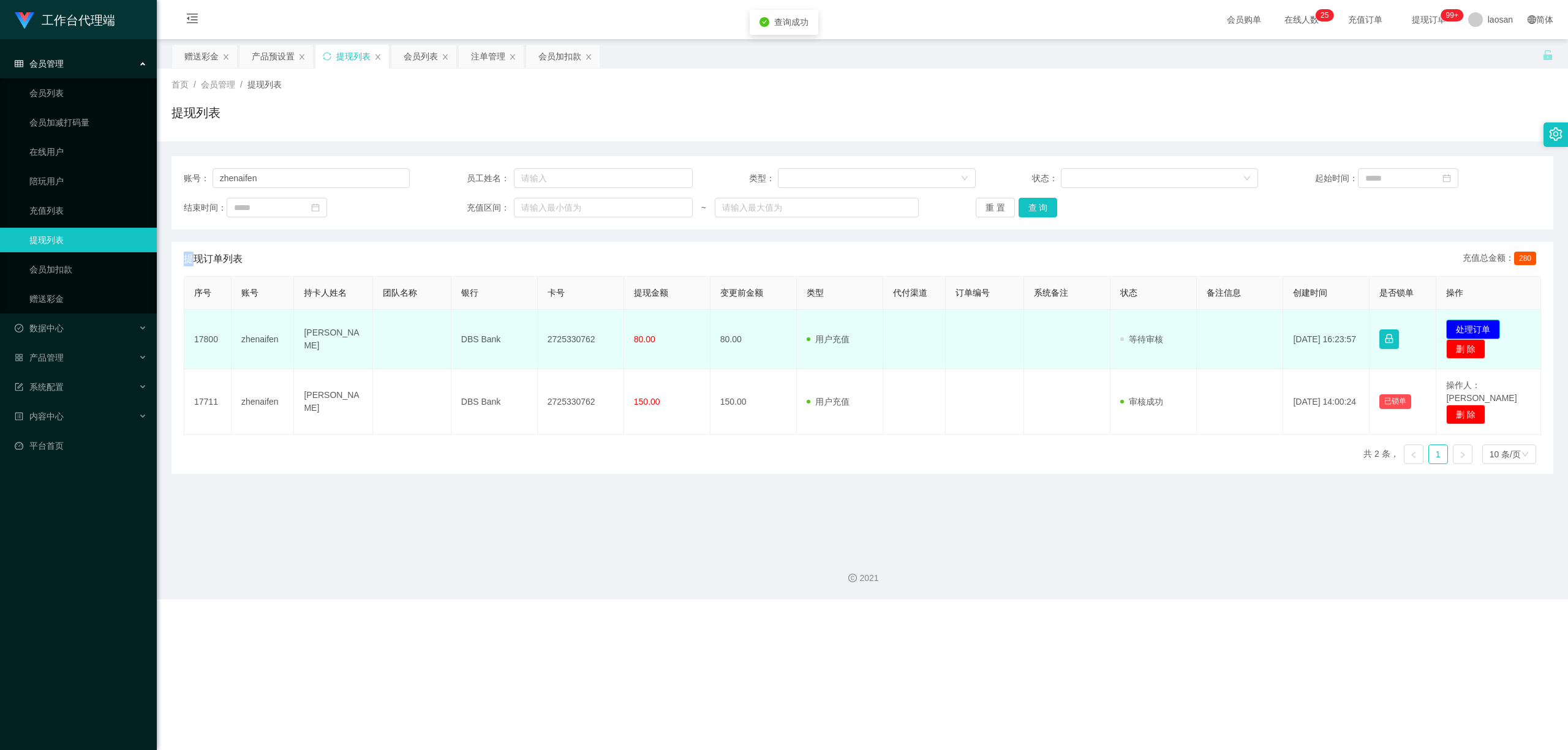
click at [544, 327] on button "处理订单" at bounding box center [1473, 329] width 54 height 19
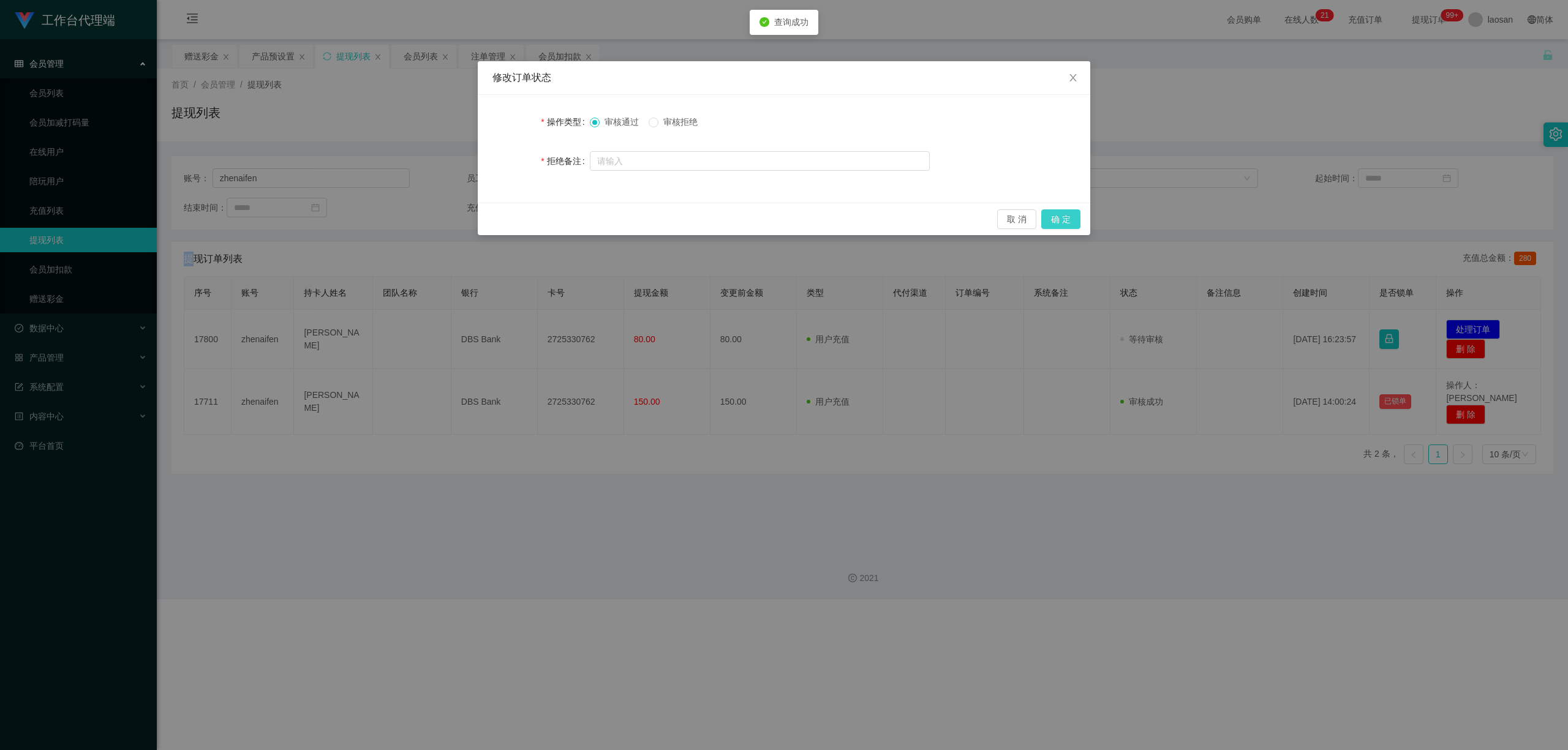
click at [544, 213] on button "确 定" at bounding box center [1060, 219] width 40 height 19
